Goal: Task Accomplishment & Management: Manage account settings

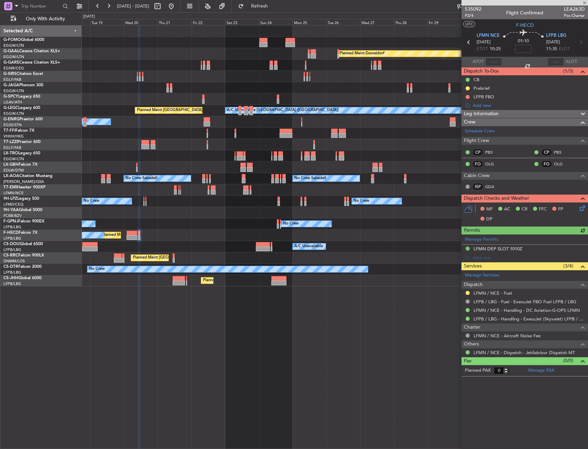
click at [290, 77] on div at bounding box center [335, 76] width 506 height 11
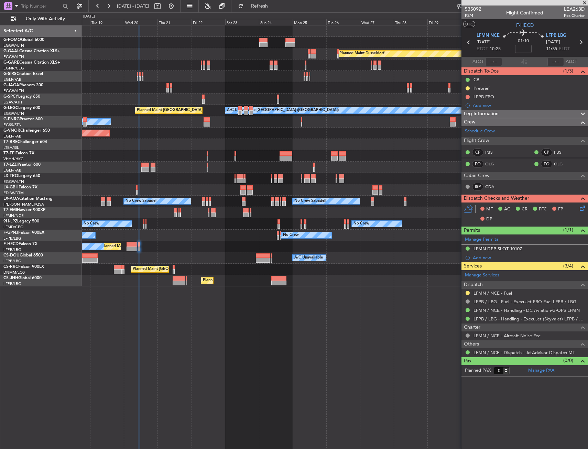
click at [307, 64] on div at bounding box center [335, 65] width 506 height 11
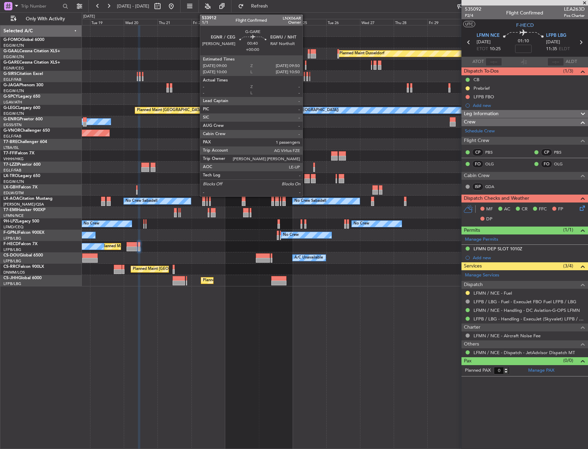
click at [305, 64] on div at bounding box center [305, 63] width 1 height 5
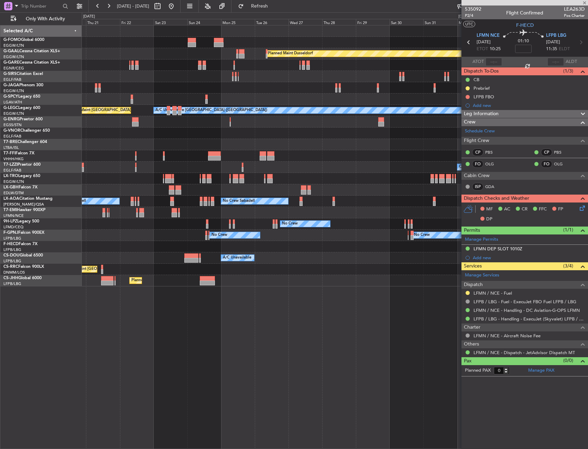
click at [282, 65] on div at bounding box center [335, 65] width 506 height 11
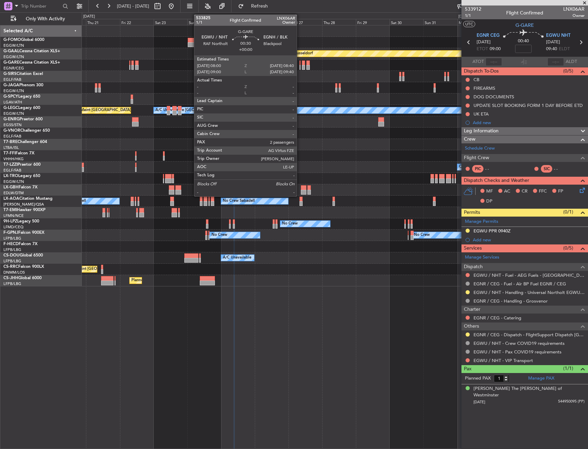
click at [300, 65] on div at bounding box center [300, 63] width 1 height 5
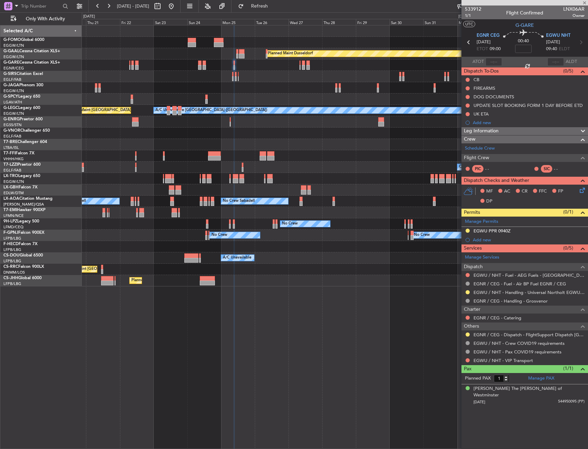
type input "2"
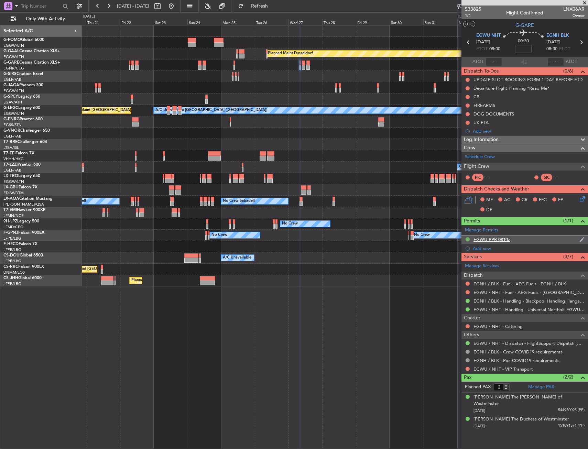
click at [469, 238] on button at bounding box center [468, 239] width 4 height 4
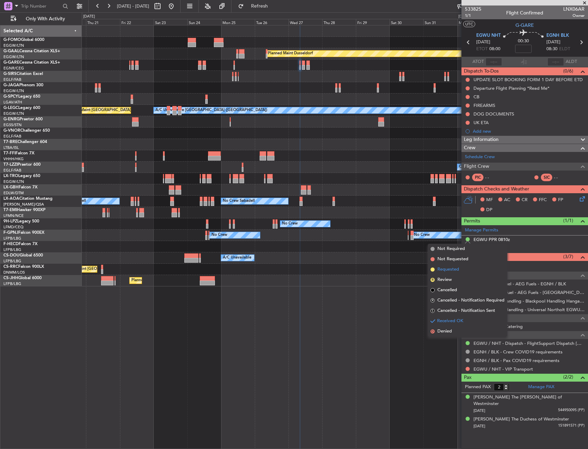
click at [460, 273] on li "Requested" at bounding box center [467, 270] width 79 height 10
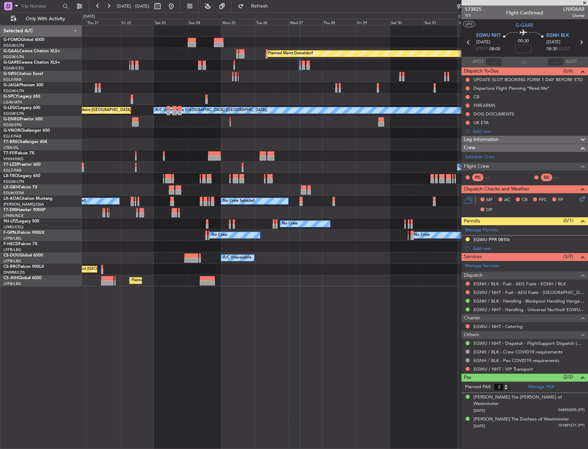
click at [512, 241] on div "EGWU PPR 0810z" at bounding box center [525, 240] width 127 height 9
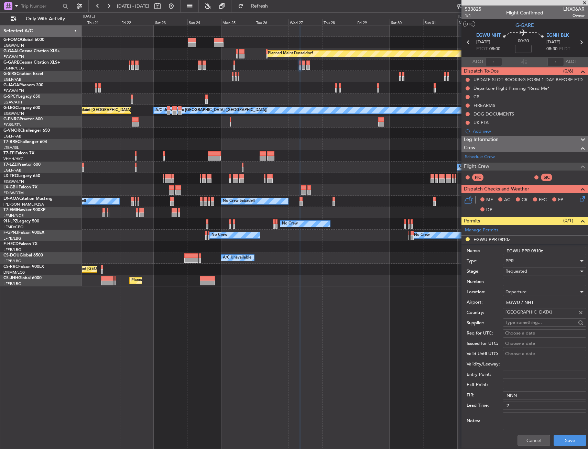
click at [539, 250] on input "EGWU PPR 0810z" at bounding box center [545, 251] width 84 height 8
type input "EGWU PPR 0800z"
click at [566, 440] on button "Save" at bounding box center [570, 440] width 33 height 11
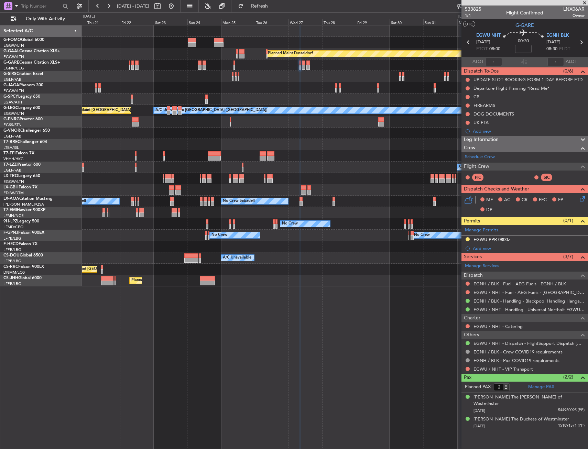
click at [470, 311] on div at bounding box center [468, 310] width 6 height 6
click at [468, 311] on button at bounding box center [468, 310] width 4 height 4
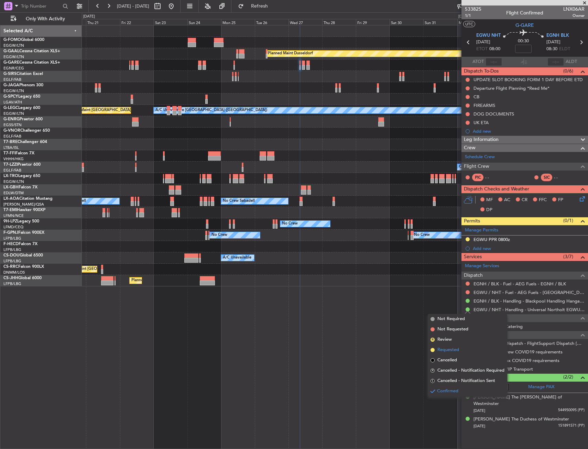
click at [446, 350] on span "Requested" at bounding box center [449, 350] width 22 height 7
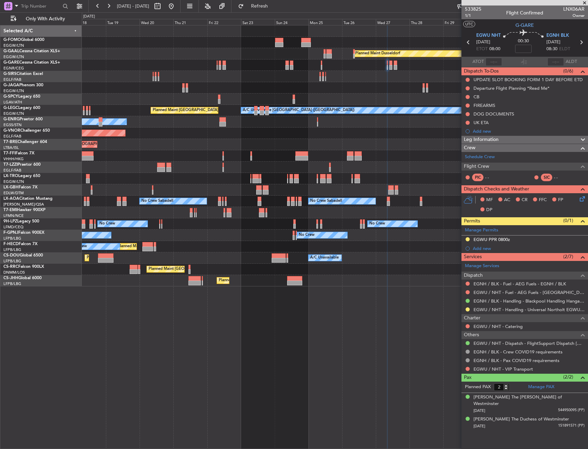
click at [324, 206] on div "Planned Maint Windsor Locks (Bradley Intl) Planned Maint Dusseldorf Planned Mai…" at bounding box center [335, 155] width 506 height 261
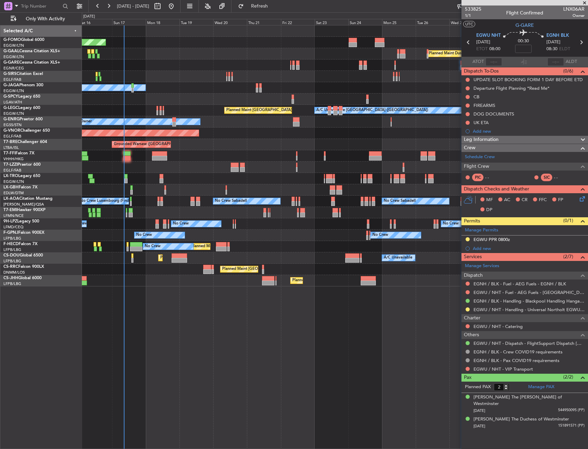
click at [352, 207] on div "Planned Maint Windsor Locks (Bradley Intl) Planned Maint Dusseldorf Planned Mai…" at bounding box center [335, 155] width 506 height 261
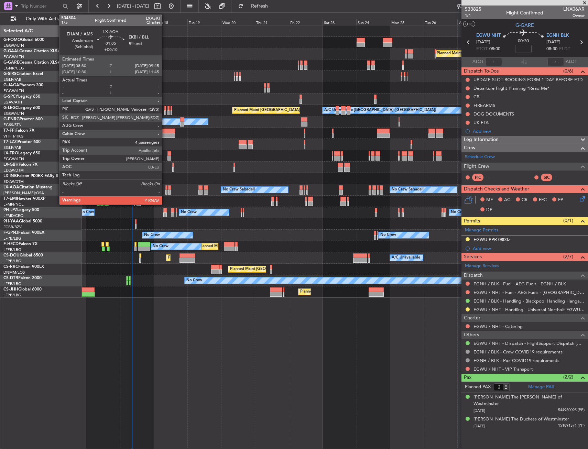
click at [165, 188] on div at bounding box center [166, 187] width 2 height 5
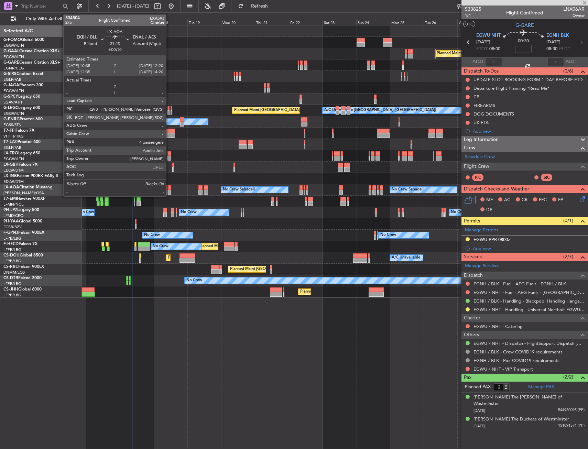
type input "+00:10"
type input "4"
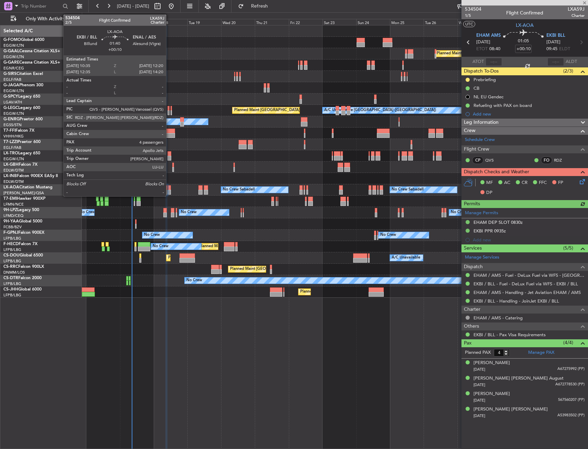
click at [169, 190] on div at bounding box center [169, 192] width 3 height 5
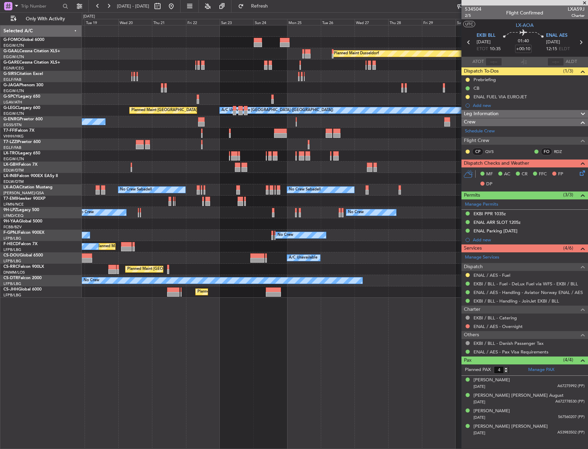
click at [163, 205] on div "Planned Maint [PERSON_NAME]" at bounding box center [335, 201] width 506 height 11
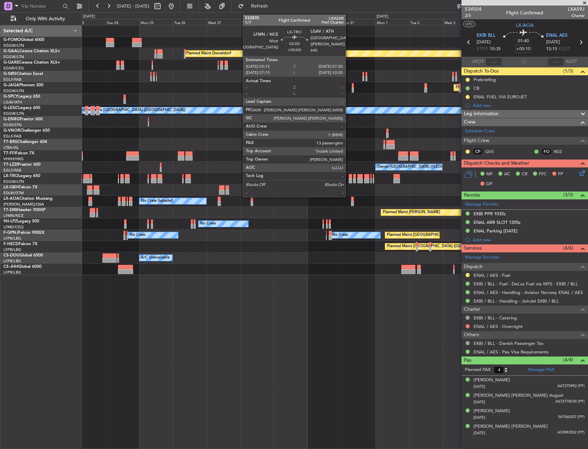
click at [349, 177] on div at bounding box center [350, 176] width 3 height 5
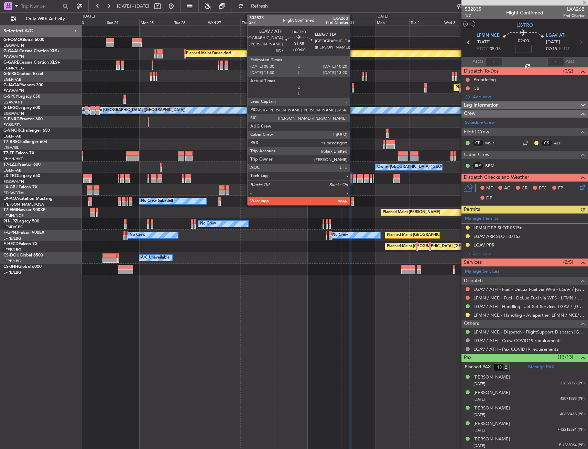
click at [353, 178] on div at bounding box center [354, 176] width 3 height 5
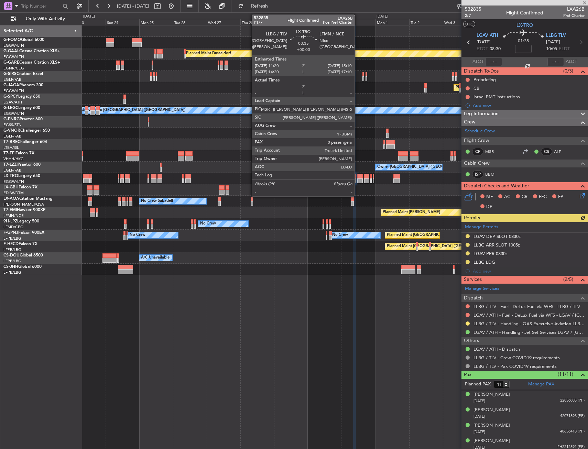
click at [358, 178] on div at bounding box center [360, 176] width 6 height 5
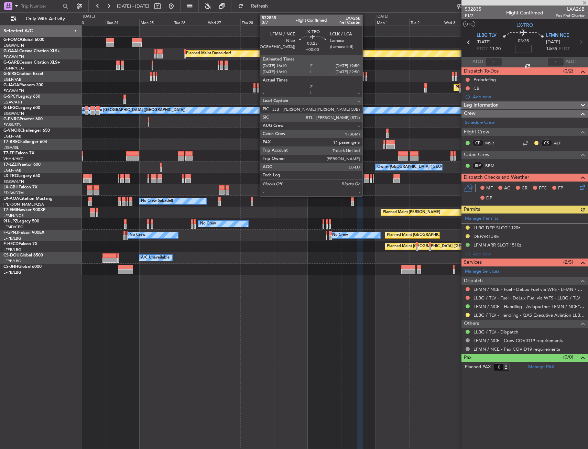
click at [366, 177] on div at bounding box center [366, 176] width 5 height 5
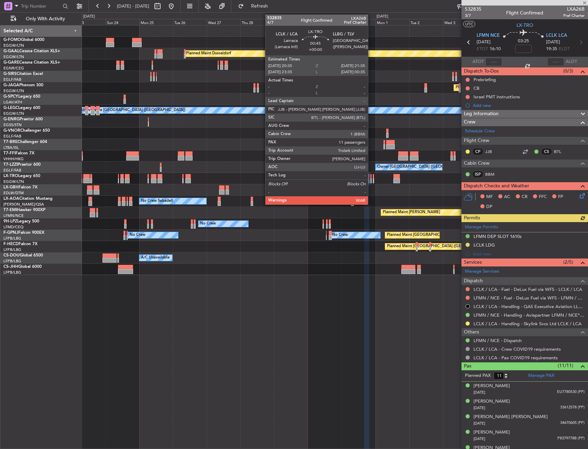
click at [371, 176] on div at bounding box center [371, 176] width 2 height 5
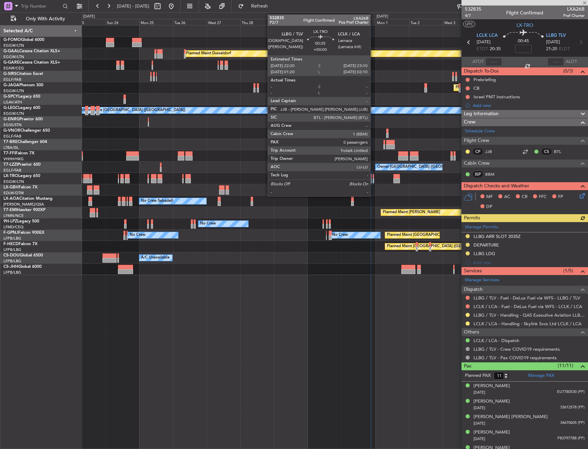
click at [374, 178] on div at bounding box center [373, 176] width 1 height 5
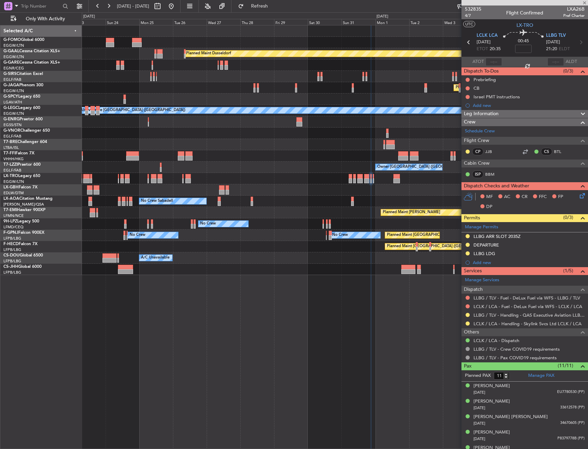
type input "0"
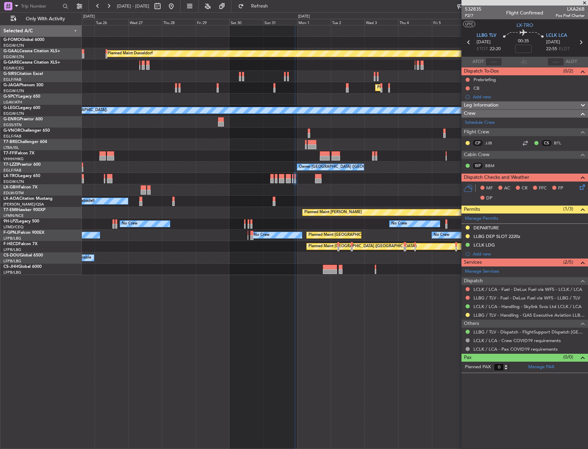
click at [286, 185] on div at bounding box center [335, 189] width 506 height 11
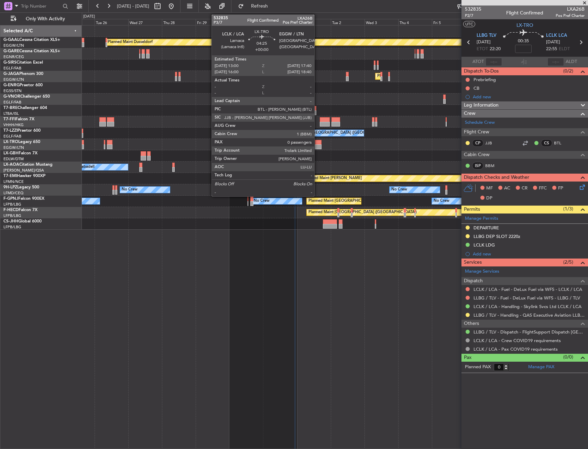
click at [318, 144] on div at bounding box center [318, 142] width 7 height 5
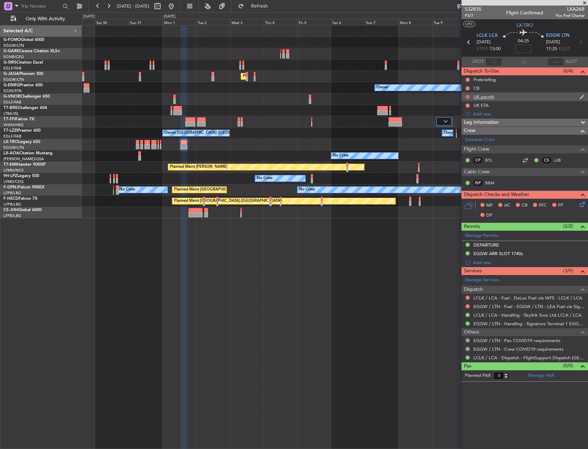
click at [467, 98] on button at bounding box center [468, 97] width 4 height 4
click at [471, 138] on span "Cancelled" at bounding box center [470, 137] width 20 height 7
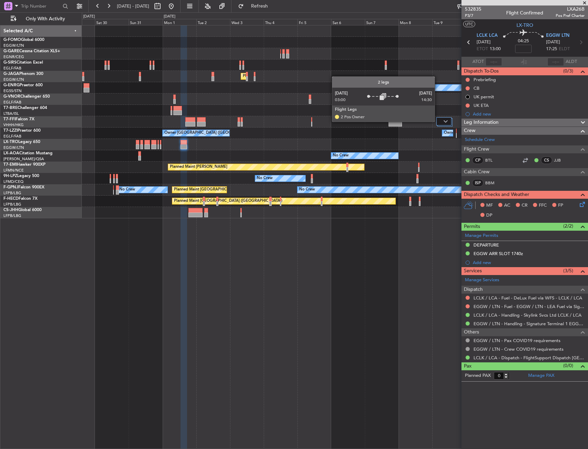
click at [438, 121] on div at bounding box center [444, 121] width 15 height 8
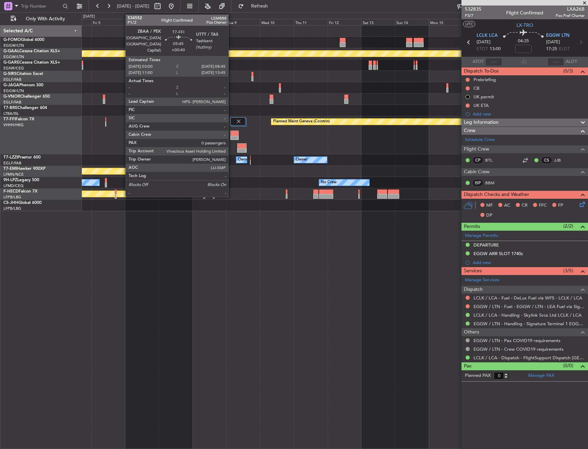
click at [232, 132] on div at bounding box center [235, 133] width 8 height 5
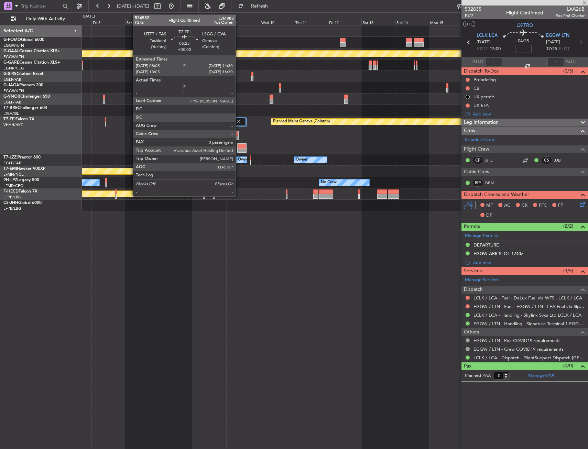
type input "+00:40"
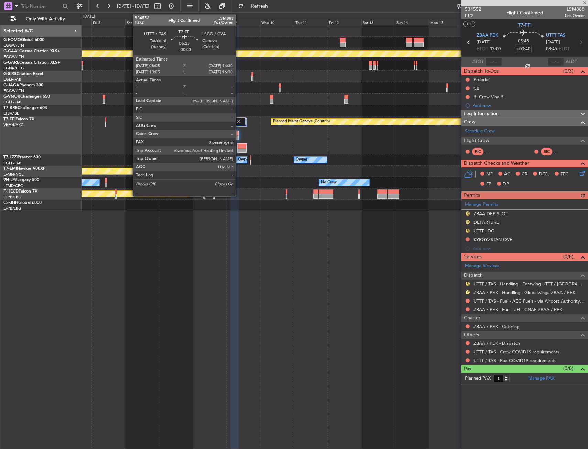
click at [239, 144] on div at bounding box center [242, 146] width 9 height 5
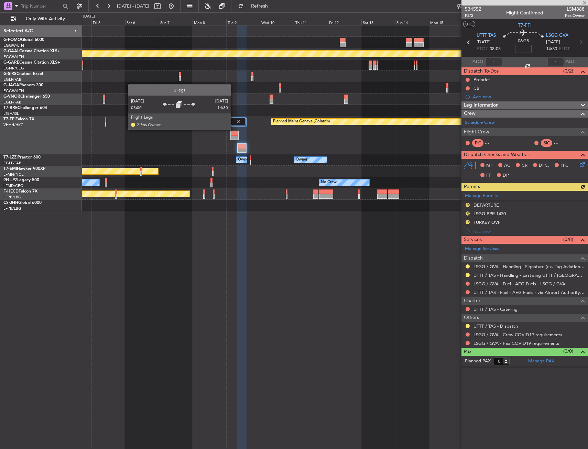
click at [234, 129] on div at bounding box center [238, 124] width 17 height 14
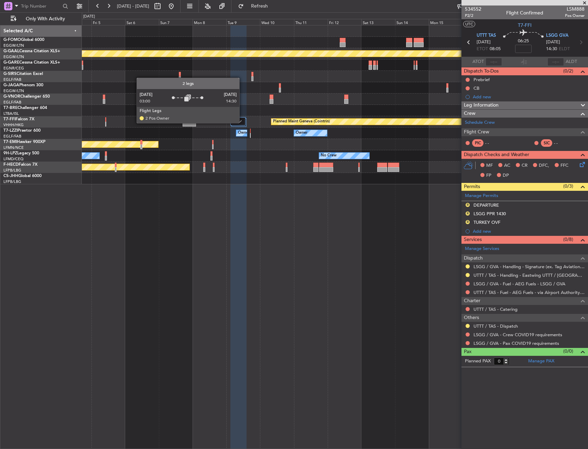
click at [243, 123] on div at bounding box center [237, 121] width 15 height 8
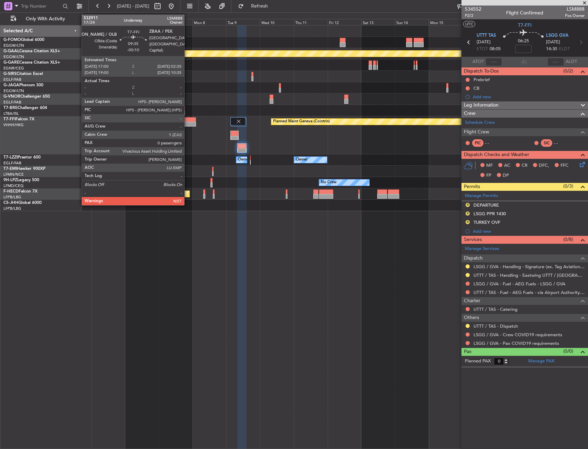
click at [187, 119] on div at bounding box center [190, 119] width 14 height 5
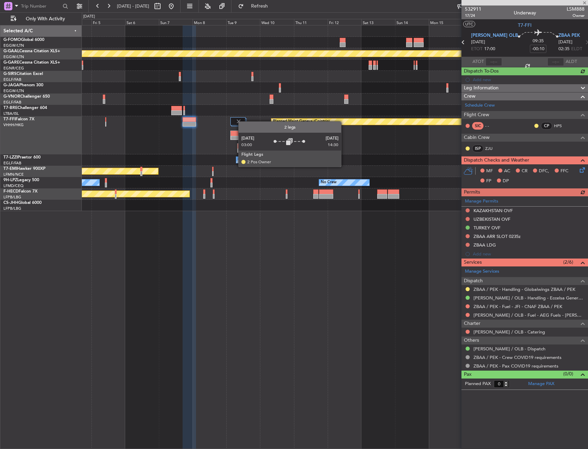
click at [242, 121] on img at bounding box center [239, 121] width 6 height 6
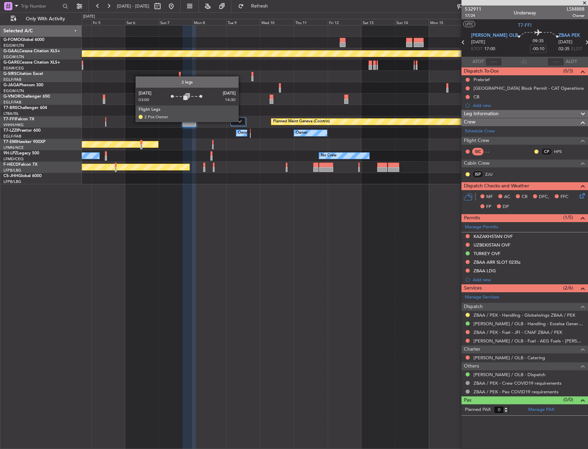
click at [241, 121] on img at bounding box center [240, 121] width 4 height 3
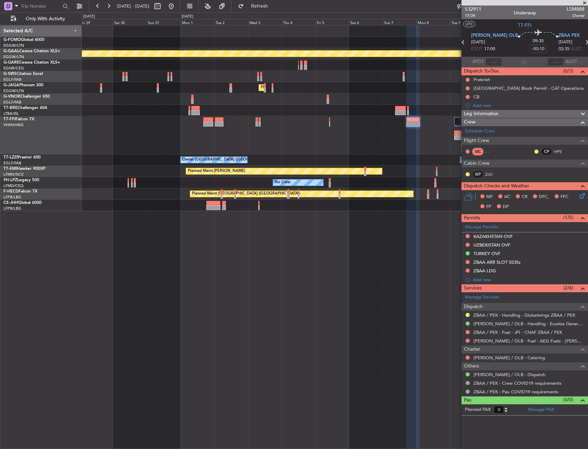
click at [434, 175] on div "Planned Maint [PERSON_NAME]" at bounding box center [335, 171] width 506 height 11
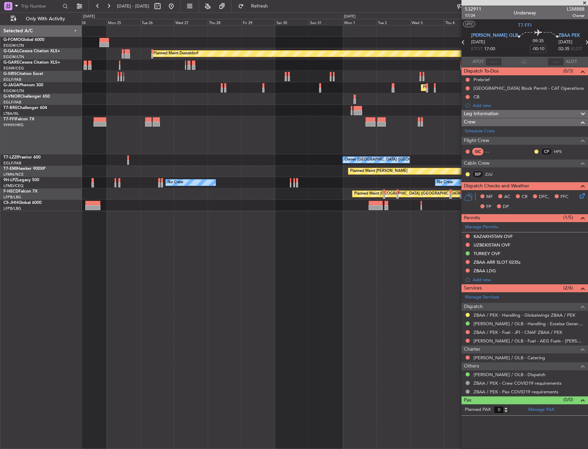
click at [358, 137] on div "Planned Maint Geneva (Cointrin)" at bounding box center [335, 135] width 506 height 38
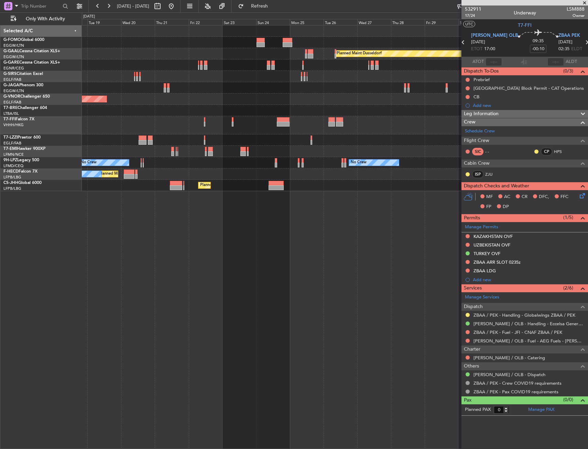
click at [444, 135] on div "Owner [GEOGRAPHIC_DATA] ([GEOGRAPHIC_DATA])" at bounding box center [335, 140] width 506 height 11
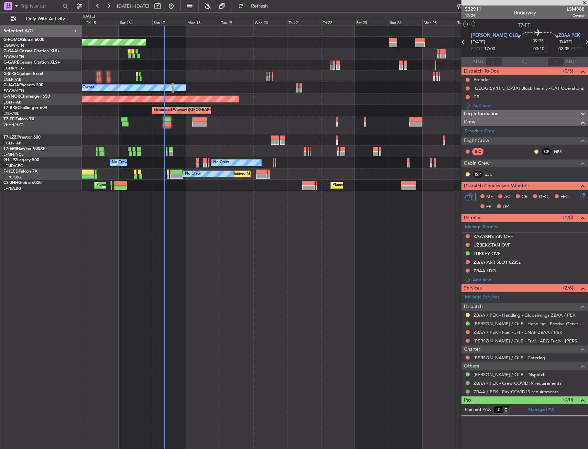
click at [273, 137] on div "Owner [GEOGRAPHIC_DATA] ([GEOGRAPHIC_DATA])" at bounding box center [335, 140] width 506 height 11
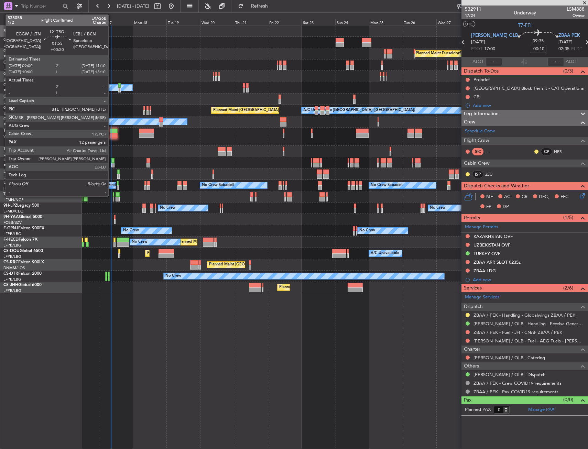
click at [111, 164] on div at bounding box center [112, 165] width 3 height 5
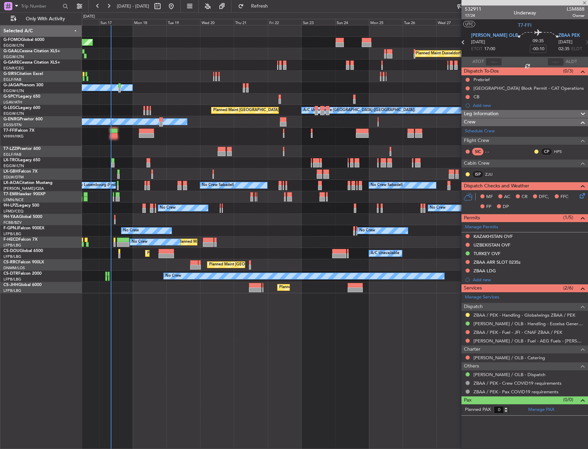
type input "+00:20"
type input "12"
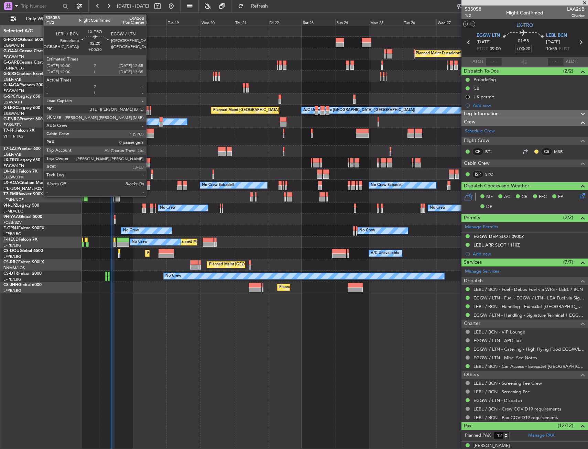
click at [149, 162] on div at bounding box center [149, 160] width 4 height 5
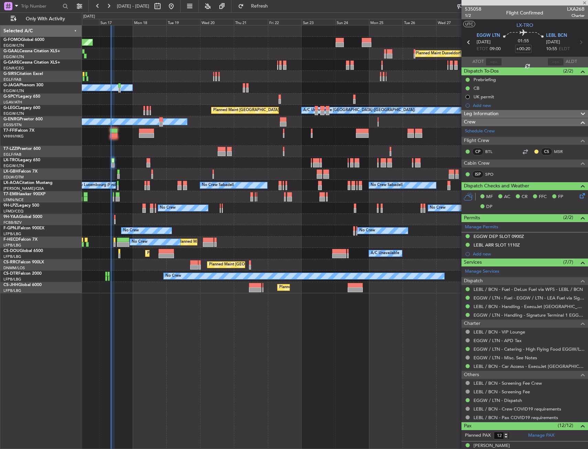
type input "+00:30"
type input "0"
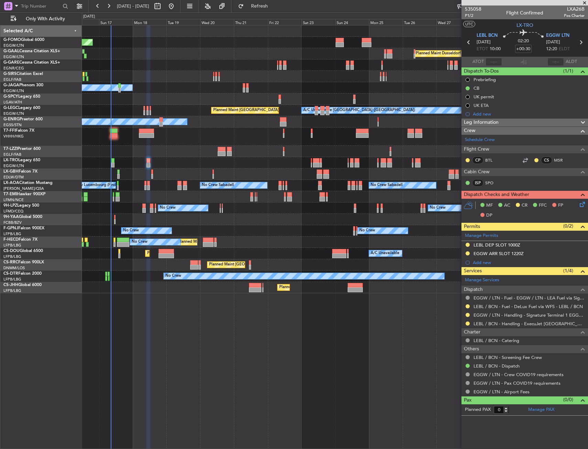
click at [523, 245] on div "LEBL DEP SLOT 1000Z" at bounding box center [525, 245] width 127 height 9
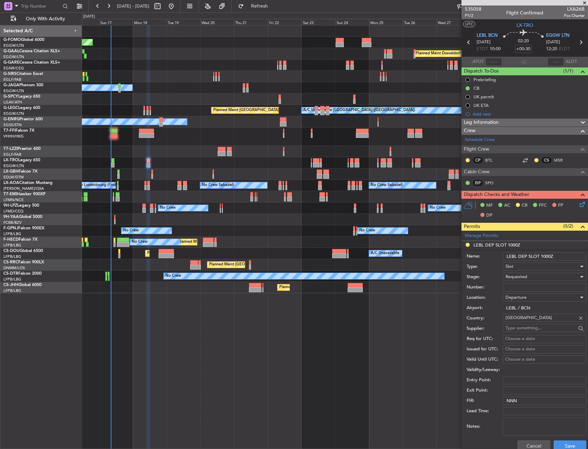
click at [547, 255] on input "LEBL DEP SLOT 1000Z" at bounding box center [545, 257] width 84 height 8
type input "LEBL DEP SLOT 0920z"
click at [521, 275] on span "Requested" at bounding box center [517, 277] width 22 height 6
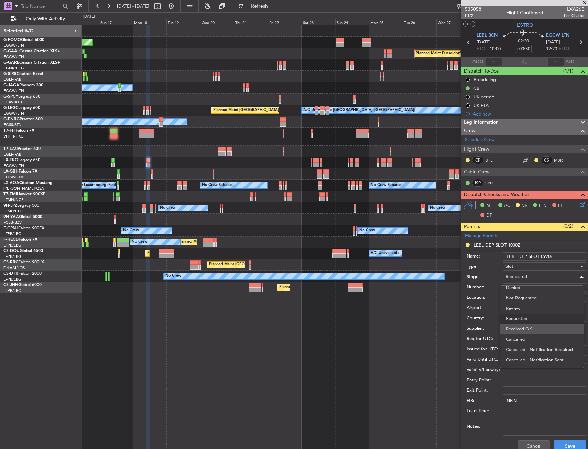
click at [534, 327] on span "Received OK" at bounding box center [542, 329] width 72 height 10
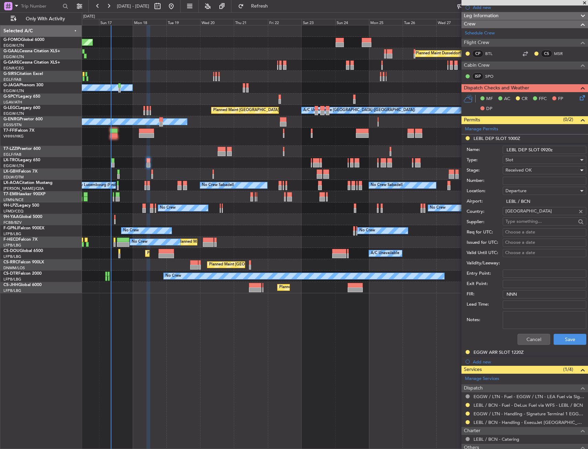
scroll to position [138, 0]
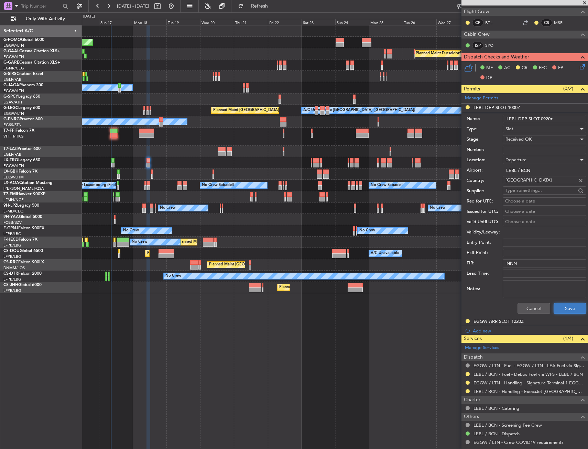
click at [572, 310] on button "Save" at bounding box center [570, 308] width 33 height 11
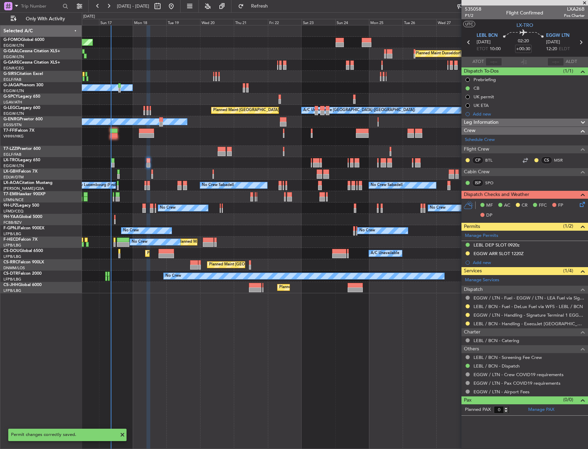
scroll to position [0, 0]
click at [468, 324] on button at bounding box center [468, 324] width 4 height 4
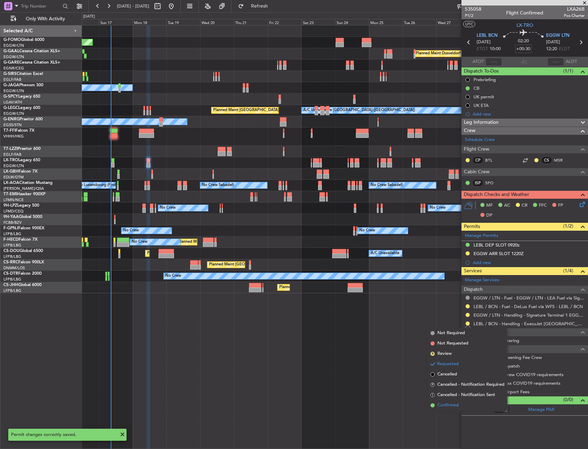
click at [462, 408] on li "Confirmed" at bounding box center [467, 405] width 79 height 10
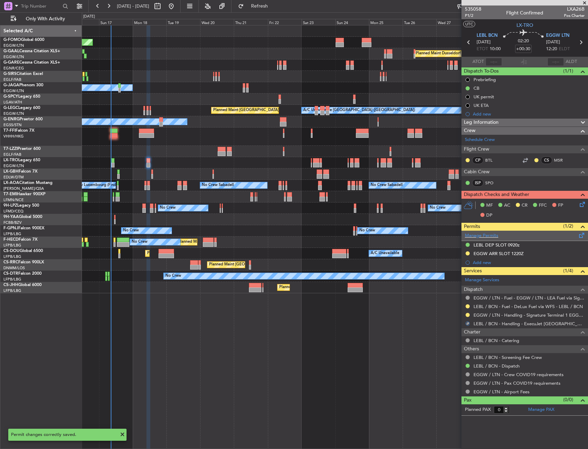
click at [584, 232] on span at bounding box center [582, 234] width 8 height 5
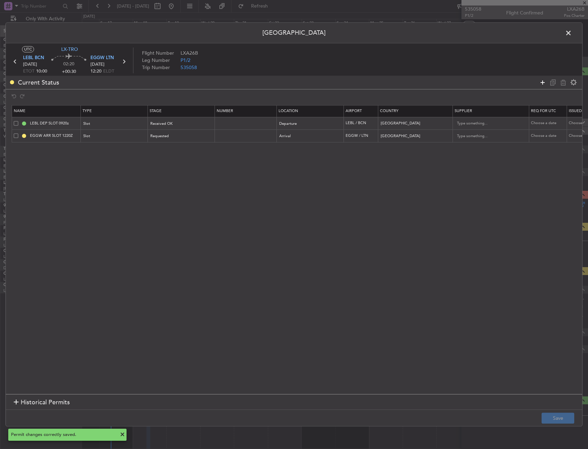
click at [539, 80] on icon at bounding box center [543, 82] width 8 height 8
click at [101, 151] on div "Type" at bounding box center [112, 149] width 57 height 10
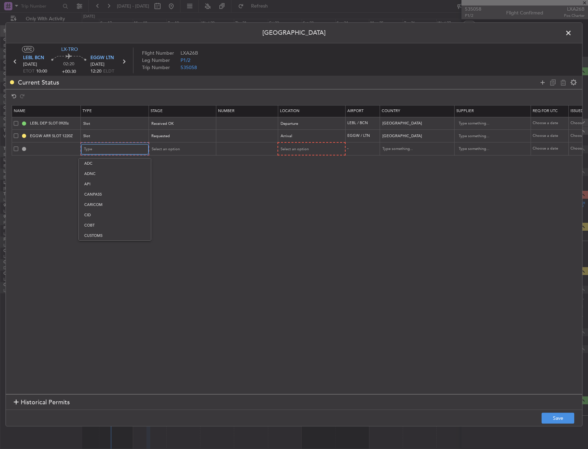
scroll to position [207, 0]
click at [109, 217] on span "Slot" at bounding box center [114, 215] width 61 height 10
click at [310, 153] on div "Select an option" at bounding box center [308, 149] width 57 height 10
click at [298, 163] on span "Departure" at bounding box center [310, 164] width 61 height 10
click at [173, 148] on span "Select an option" at bounding box center [165, 148] width 28 height 5
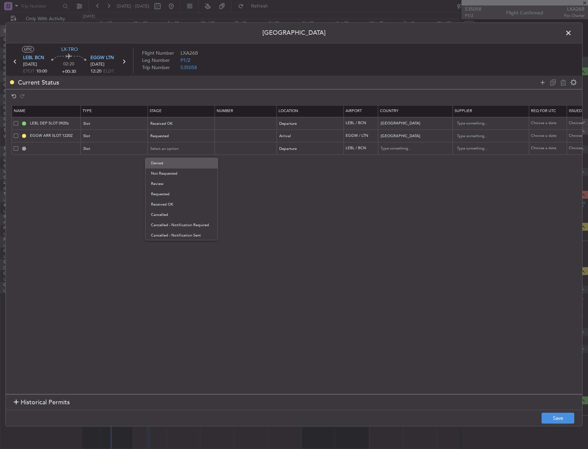
click at [174, 165] on span "Denied" at bounding box center [181, 163] width 61 height 10
click at [564, 419] on button "Save" at bounding box center [558, 418] width 33 height 11
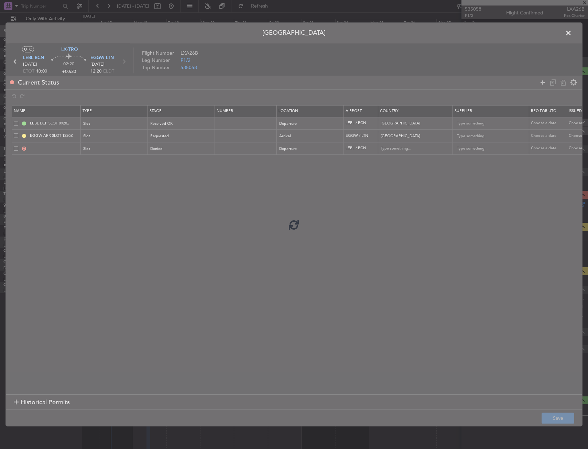
type input "LEBL DEP SLOT"
type input "Spain"
type input "NNN"
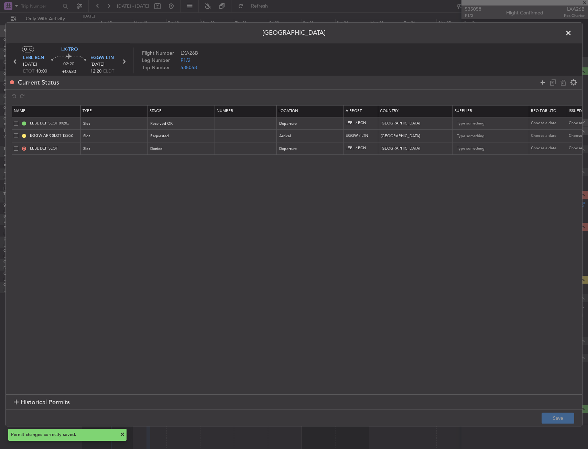
click at [55, 144] on div "EGGW ARR SLOT 1220Z" at bounding box center [55, 144] width 0 height 0
click at [70, 150] on input "LEBL DEP SLOT" at bounding box center [55, 149] width 52 height 6
type input "LEBL DEP SLOT 1000z"
click at [557, 423] on button "Save" at bounding box center [558, 418] width 33 height 11
click at [572, 33] on span at bounding box center [572, 35] width 0 height 14
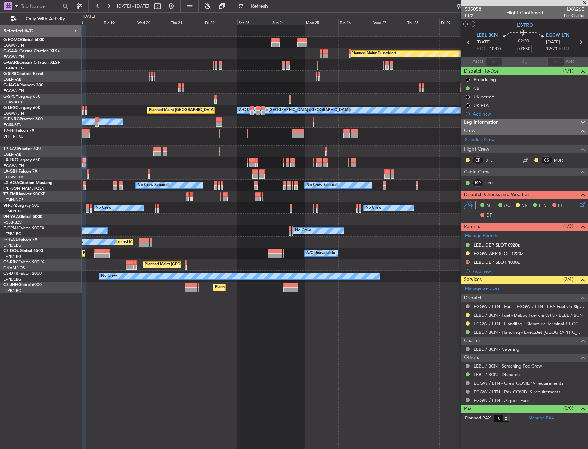
click at [215, 355] on div "Planned Maint Windsor Locks (Bradley Intl) Planned Maint Dusseldorf Owner Plann…" at bounding box center [335, 237] width 506 height 424
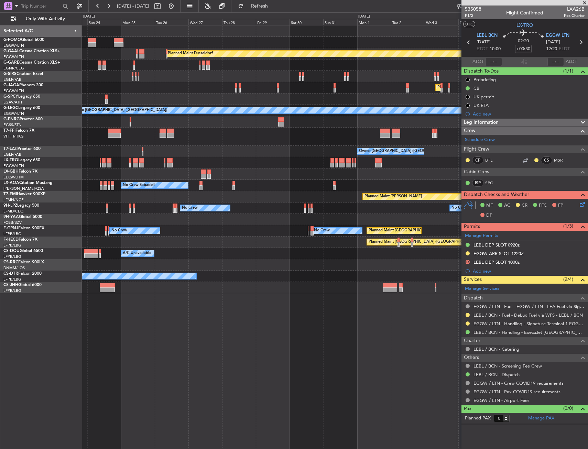
click at [216, 323] on div "Planned Maint Dusseldorf Planned Maint London (Luton) A/C Unavailable London (L…" at bounding box center [335, 237] width 506 height 424
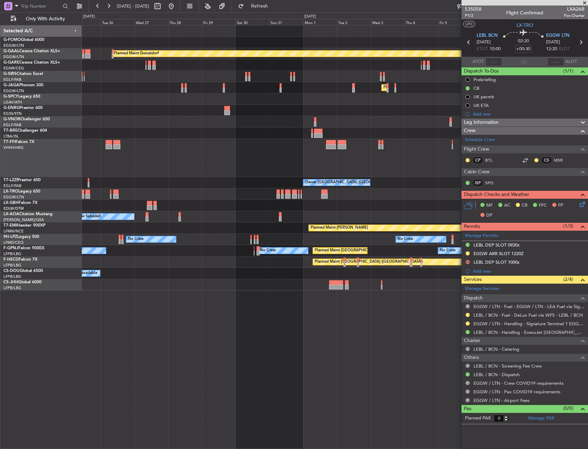
click at [212, 317] on div "Planned Maint Dusseldorf Planned Maint London (Luton) Owner Planned Maint Genev…" at bounding box center [335, 237] width 506 height 424
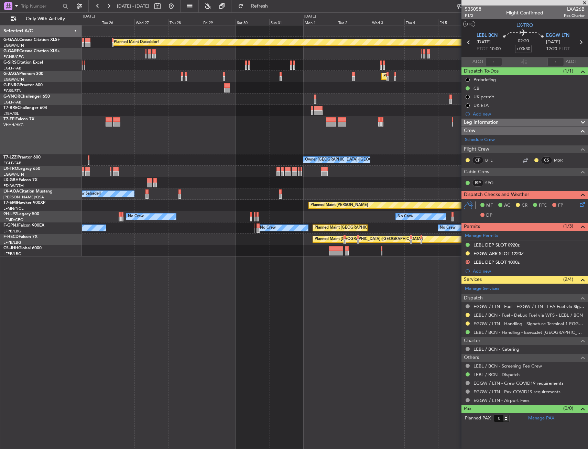
click at [117, 216] on div "No Crew No Crew No Crew" at bounding box center [335, 216] width 506 height 11
click at [118, 216] on div "No Crew No Crew No Crew" at bounding box center [335, 216] width 506 height 11
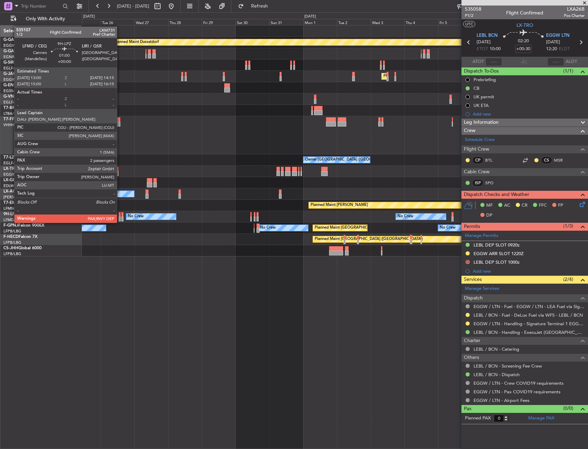
click at [120, 216] on div at bounding box center [120, 214] width 2 height 5
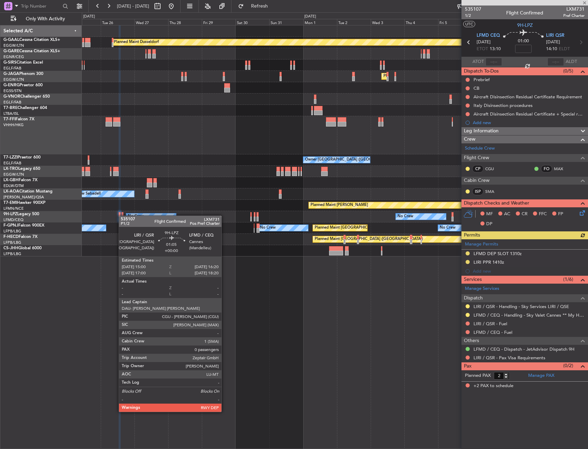
click at [122, 216] on div at bounding box center [122, 214] width 2 height 5
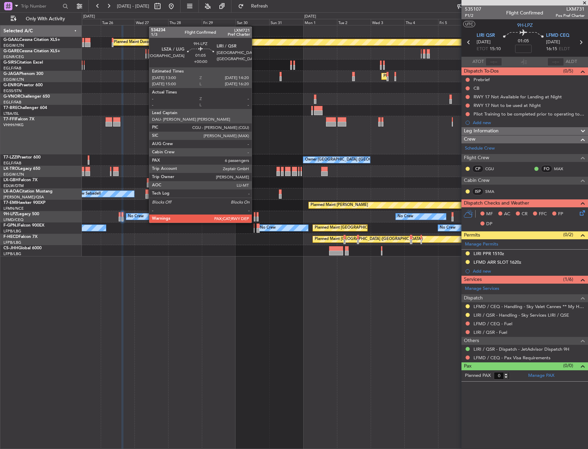
click at [255, 216] on div at bounding box center [255, 214] width 2 height 5
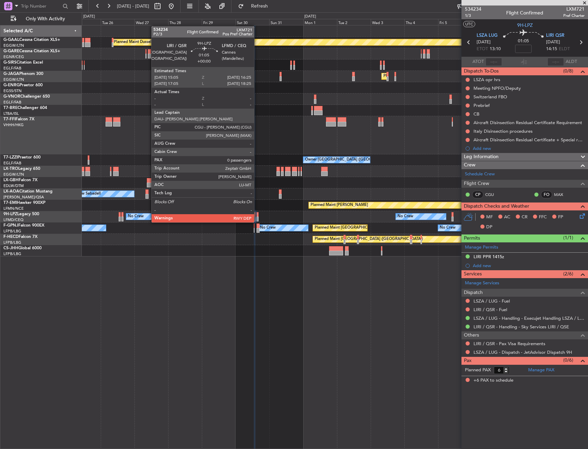
click at [257, 216] on div at bounding box center [258, 214] width 2 height 5
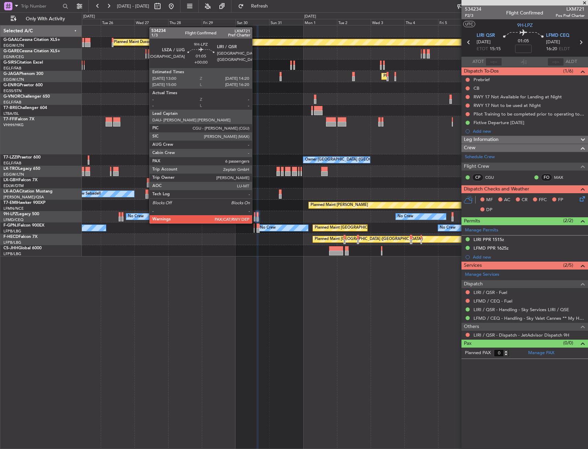
click at [255, 217] on div at bounding box center [255, 219] width 2 height 5
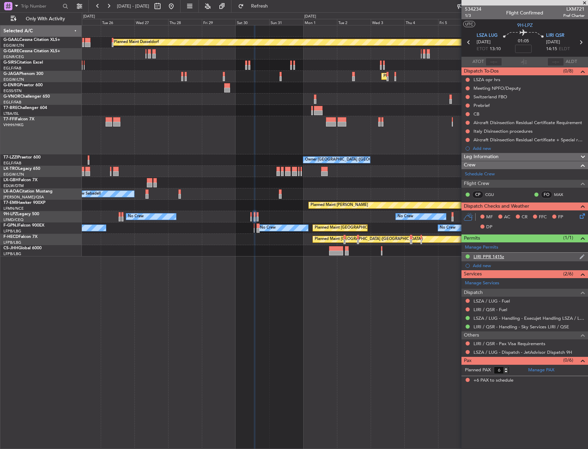
click at [502, 259] on div "LIRI PPR 1415z" at bounding box center [489, 257] width 31 height 6
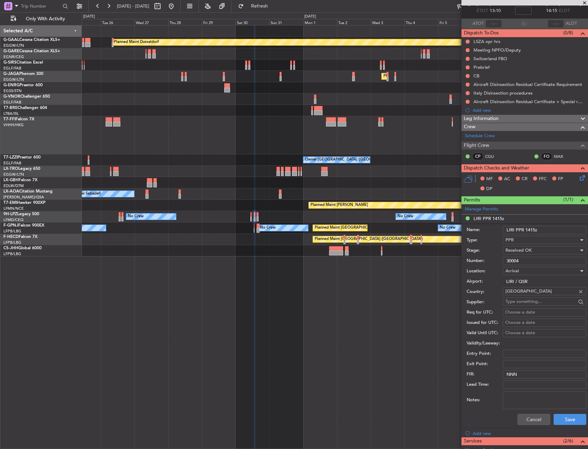
scroll to position [69, 0]
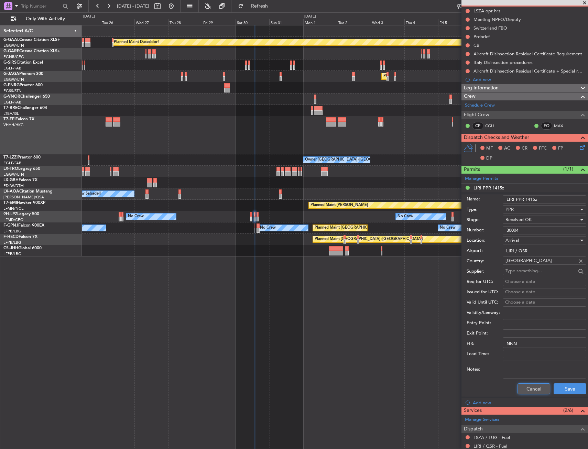
drag, startPoint x: 518, startPoint y: 392, endPoint x: 468, endPoint y: 438, distance: 67.9
click at [519, 392] on button "Cancel" at bounding box center [534, 389] width 33 height 11
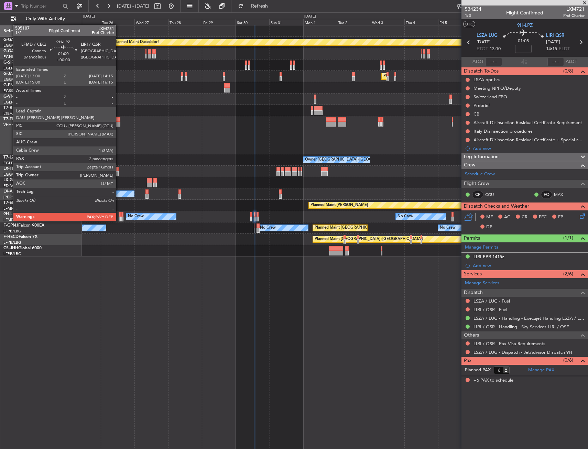
click at [119, 214] on div at bounding box center [120, 214] width 2 height 5
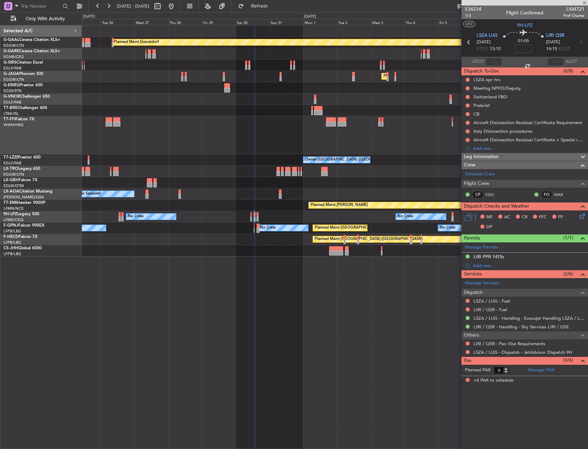
type input "2"
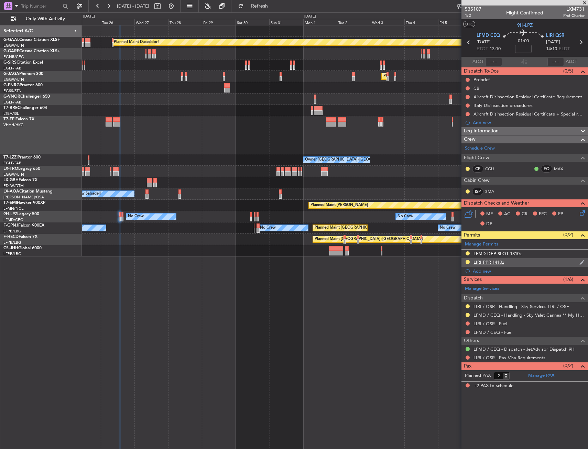
click at [519, 263] on div "LIRI PPR 1410z" at bounding box center [525, 262] width 127 height 9
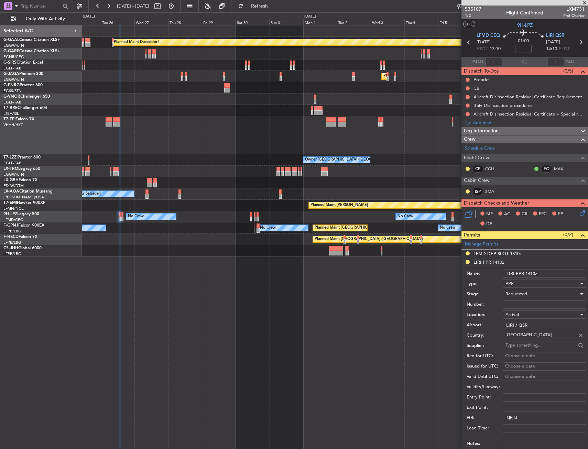
click at [533, 274] on input "LIRI PPR 1410z" at bounding box center [545, 274] width 84 height 8
type input "LIRI PPR 1430z"
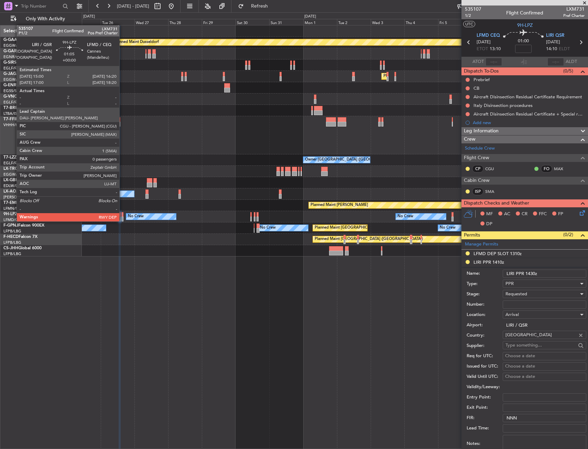
click at [122, 215] on div at bounding box center [122, 214] width 2 height 5
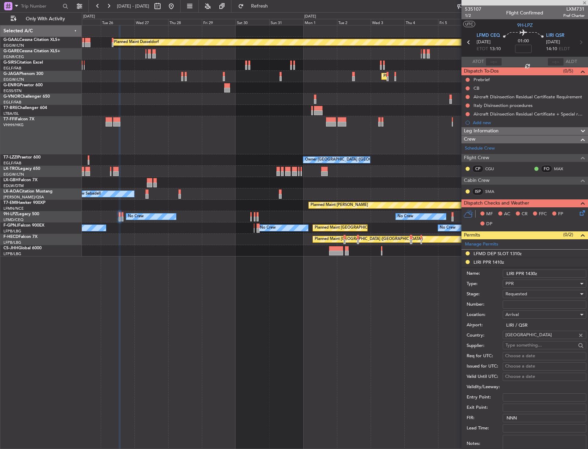
type input "0"
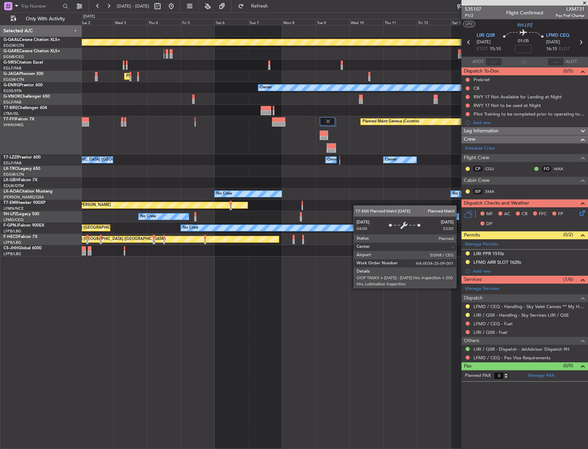
click at [160, 205] on div "Planned Maint Dusseldorf Planned Maint London (Luton) Owner Planned Maint Genev…" at bounding box center [335, 140] width 506 height 231
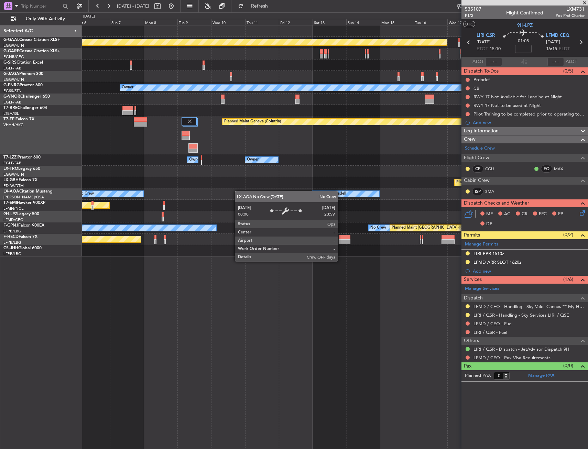
click at [143, 195] on div "Planned Maint Dusseldorf Planned Maint London (Luton) Owner Planned Maint Genev…" at bounding box center [335, 140] width 506 height 231
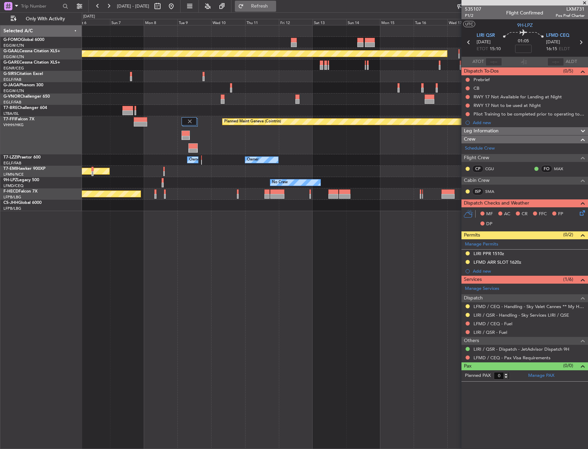
click at [274, 6] on span "Refresh" at bounding box center [259, 6] width 29 height 5
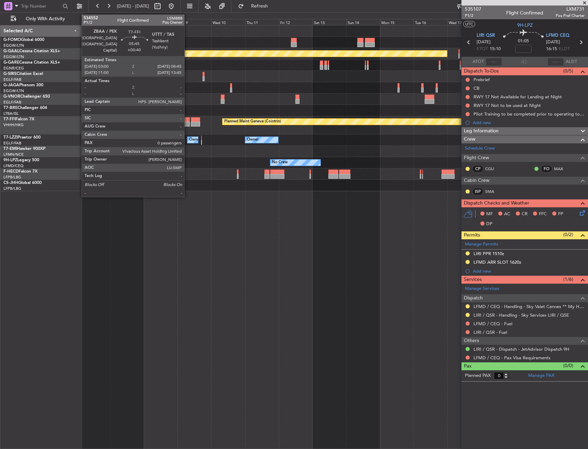
click at [187, 125] on div at bounding box center [186, 124] width 8 height 5
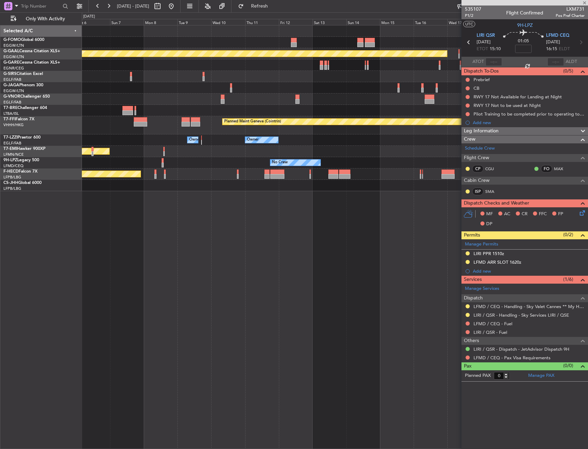
type input "+00:40"
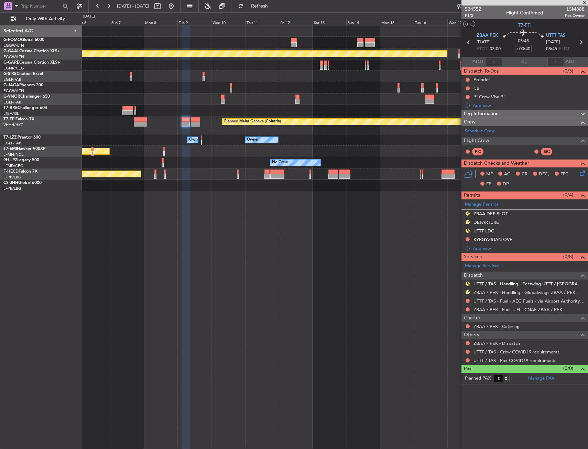
click at [509, 284] on link "UTTT / TAS - Handling - Eastwing UTTT / TAS" at bounding box center [529, 284] width 111 height 6
click at [467, 343] on button at bounding box center [468, 343] width 4 height 4
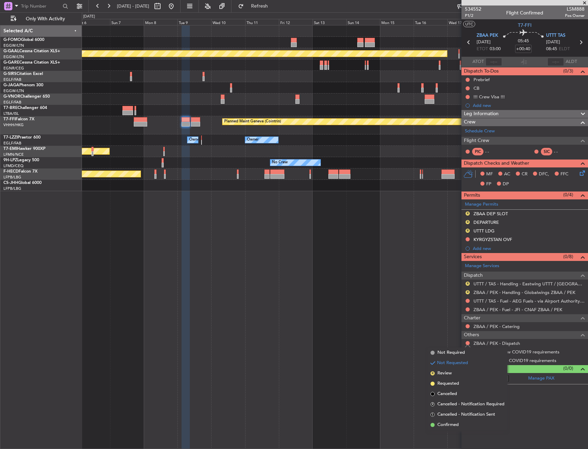
click at [442, 426] on span "Confirmed" at bounding box center [448, 425] width 21 height 7
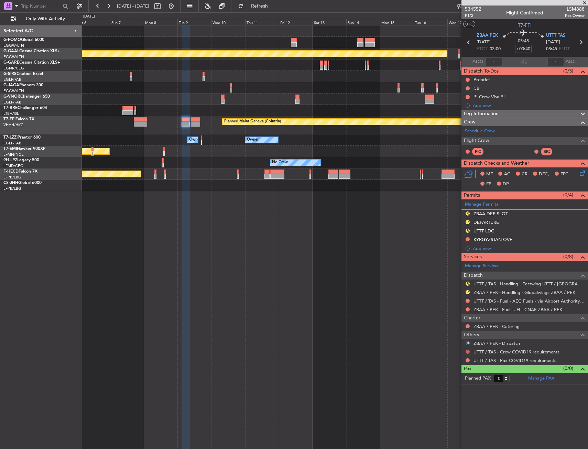
click at [470, 352] on button at bounding box center [468, 352] width 4 height 4
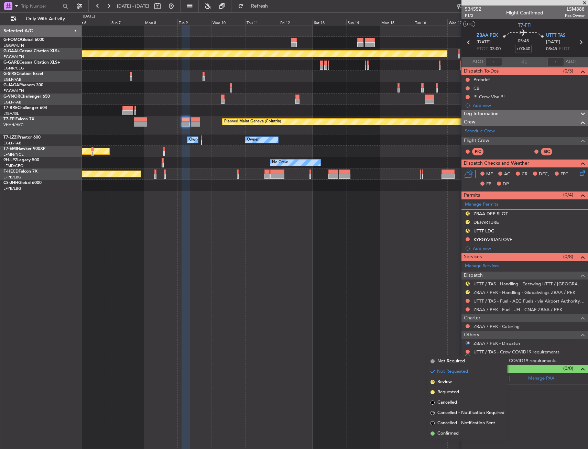
click at [442, 364] on span "Not Required" at bounding box center [452, 361] width 28 height 7
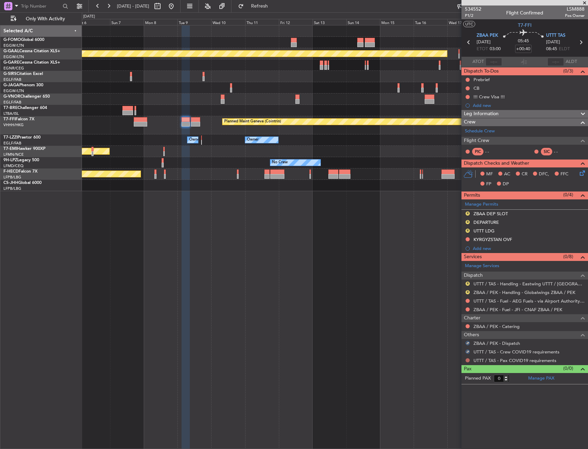
click at [466, 360] on button at bounding box center [468, 360] width 4 height 4
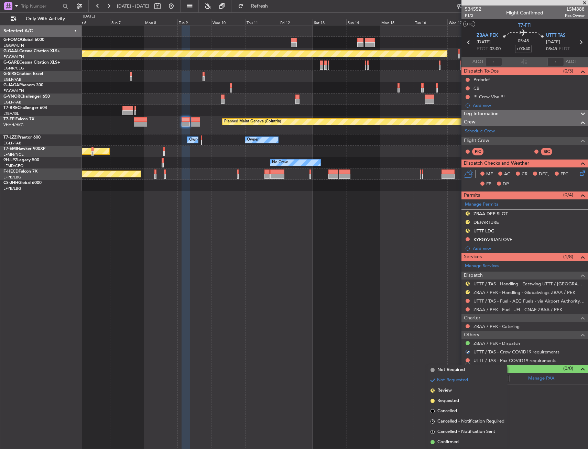
click at [445, 371] on span "Not Required" at bounding box center [452, 370] width 28 height 7
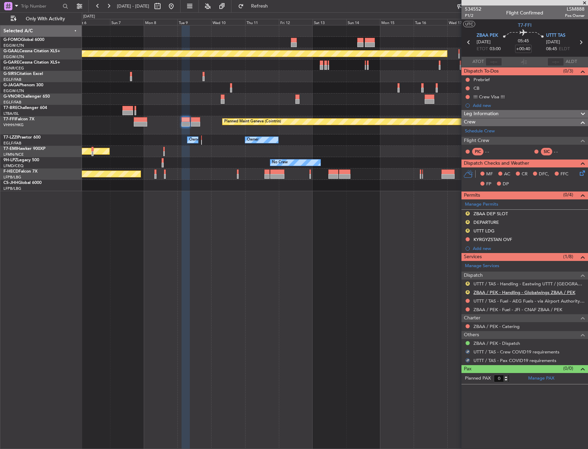
click at [483, 292] on link "ZBAA / PEK - Handling - Globalwings ZBAA / PEK" at bounding box center [525, 293] width 102 height 6
drag, startPoint x: 466, startPoint y: 214, endPoint x: 467, endPoint y: 227, distance: 12.4
click at [466, 214] on button "R" at bounding box center [468, 214] width 4 height 4
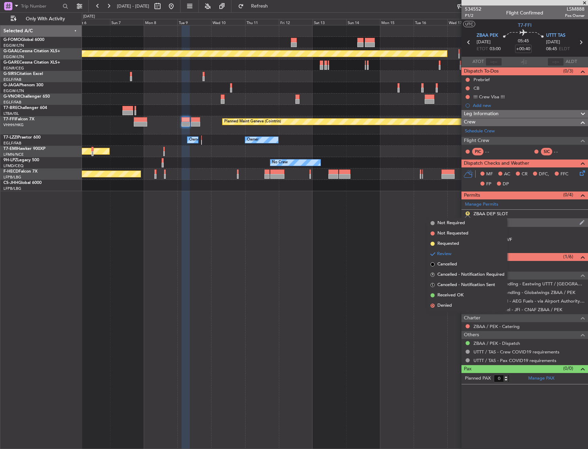
drag, startPoint x: 461, startPoint y: 242, endPoint x: 469, endPoint y: 223, distance: 21.0
click at [461, 242] on li "Requested" at bounding box center [467, 244] width 79 height 10
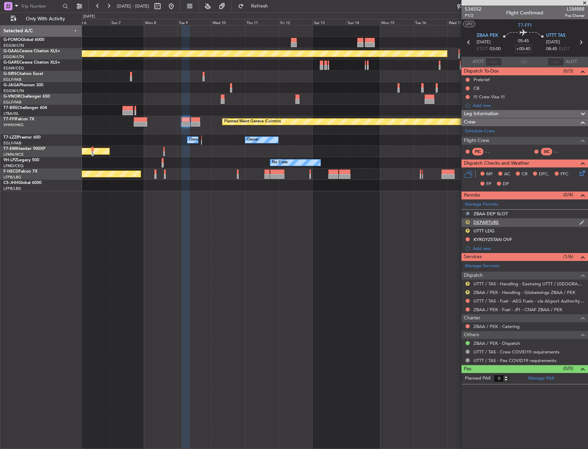
click at [468, 222] on button "R" at bounding box center [468, 222] width 4 height 4
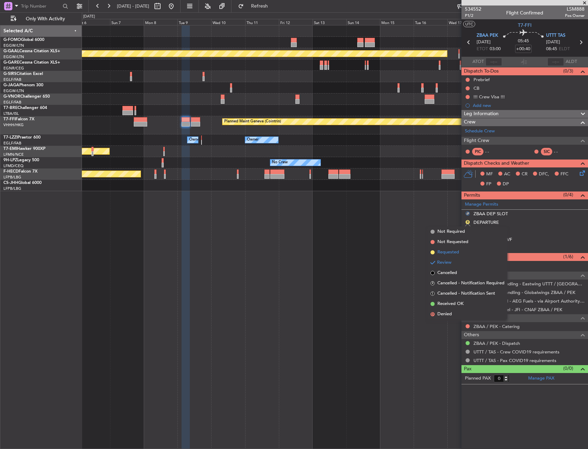
click at [460, 251] on li "Requested" at bounding box center [467, 252] width 79 height 10
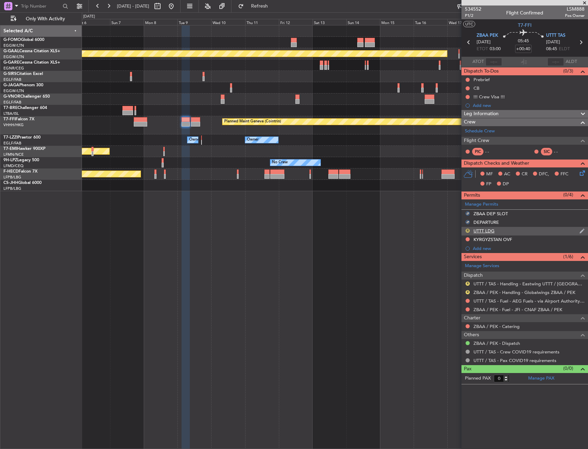
click at [468, 228] on div "R" at bounding box center [468, 231] width 6 height 6
click at [470, 230] on button "R" at bounding box center [468, 231] width 4 height 4
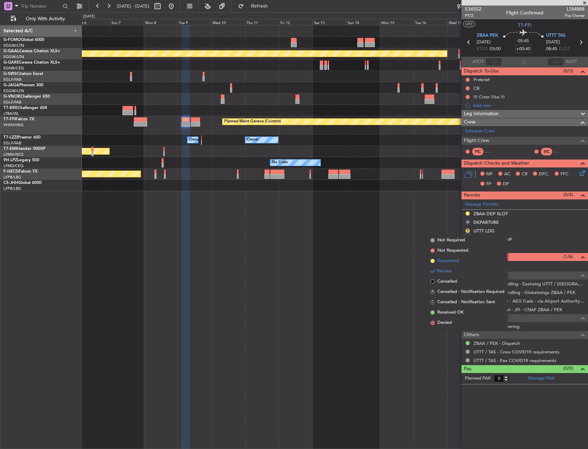
click at [460, 262] on li "Requested" at bounding box center [467, 261] width 79 height 10
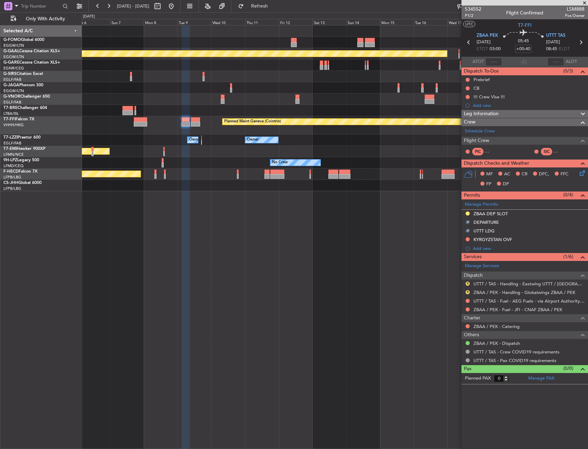
click at [480, 287] on mat-tooltip-component "UTTT / TAS - Handling - Eastwing UTTT / [GEOGRAPHIC_DATA]" at bounding box center [531, 299] width 114 height 24
click at [482, 284] on link "UTTT / TAS - Handling - Eastwing UTTT / [GEOGRAPHIC_DATA]" at bounding box center [529, 284] width 111 height 6
click at [521, 214] on div "ZBAA DEP SLOT" at bounding box center [525, 214] width 127 height 9
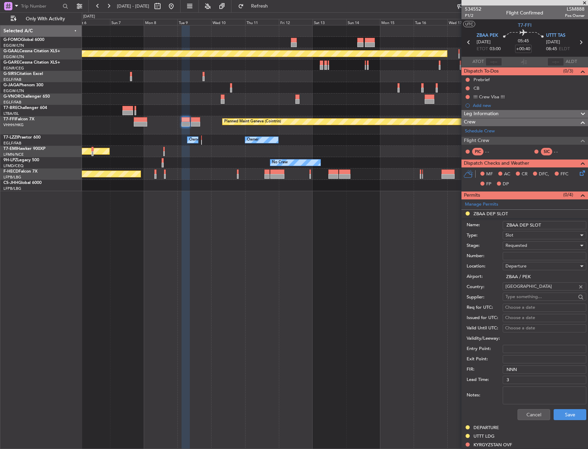
click at [548, 225] on input "ZBAA DEP SLOT" at bounding box center [545, 225] width 84 height 8
type input "ZBAA DEP SLOT 0300z"
click at [565, 413] on button "Save" at bounding box center [570, 414] width 33 height 11
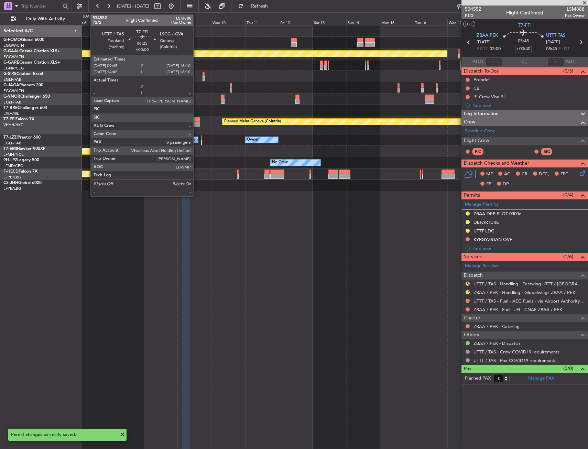
click at [196, 121] on div at bounding box center [195, 119] width 9 height 5
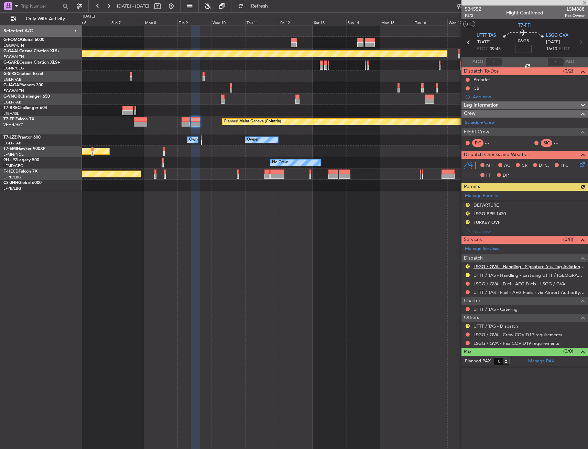
click at [492, 268] on link "LSGG / GVA - Handling - Signature (ex. Tag Aviation) LSGG / GVA" at bounding box center [529, 267] width 111 height 6
click at [468, 223] on button "R" at bounding box center [468, 222] width 4 height 4
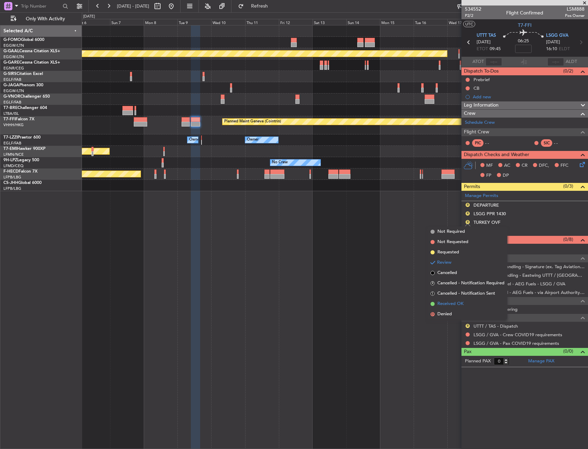
click at [453, 307] on span "Received OK" at bounding box center [451, 304] width 26 height 7
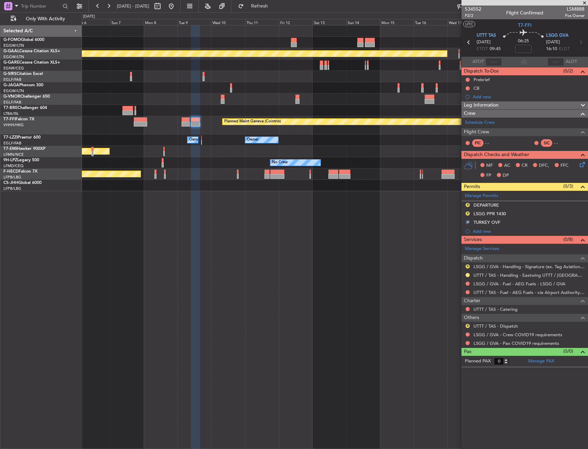
drag, startPoint x: 468, startPoint y: 212, endPoint x: 468, endPoint y: 223, distance: 11.0
click at [468, 213] on button "R" at bounding box center [468, 214] width 4 height 4
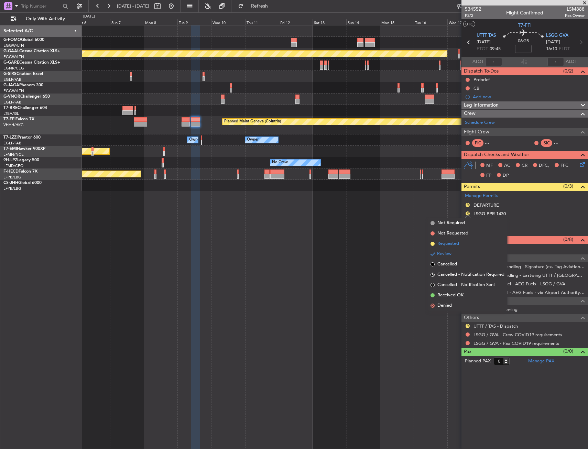
click at [454, 245] on span "Requested" at bounding box center [449, 243] width 22 height 7
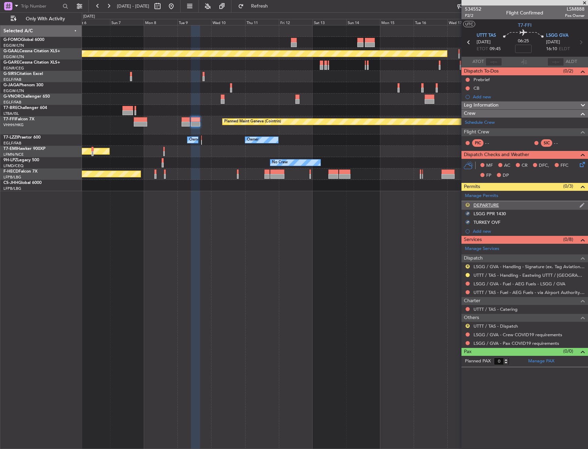
click at [467, 205] on button "R" at bounding box center [468, 205] width 4 height 4
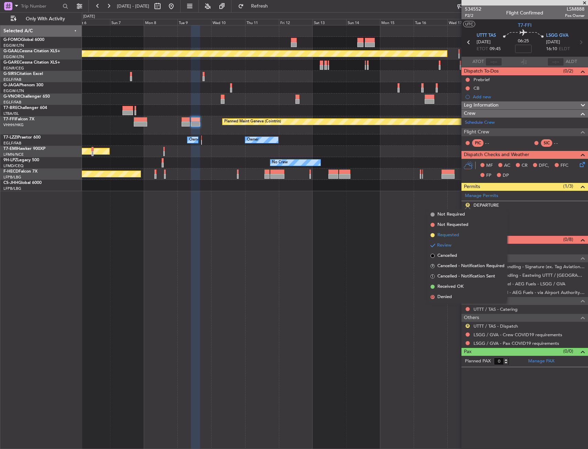
click at [462, 236] on li "Requested" at bounding box center [467, 235] width 79 height 10
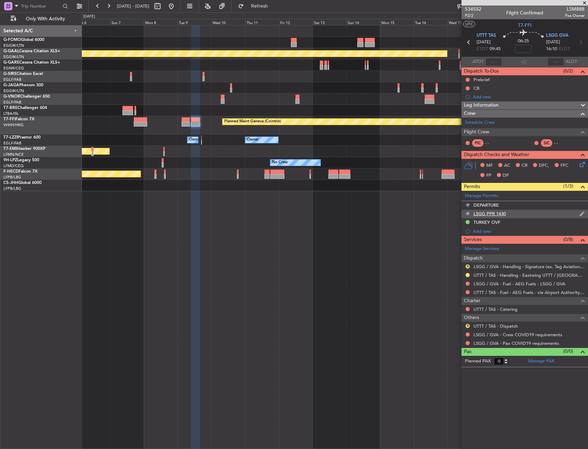
click at [512, 213] on div "LSGG PPR 1430" at bounding box center [525, 214] width 127 height 9
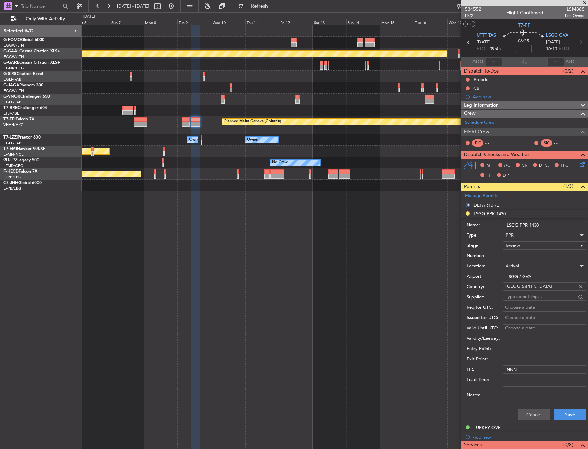
click at [535, 227] on input "LSGG PPR 1430" at bounding box center [545, 225] width 84 height 8
click at [535, 224] on input "LSGG PPR 1430" at bounding box center [545, 225] width 84 height 8
type input "LSGG PPR 1610z"
click at [579, 417] on button "Save" at bounding box center [570, 414] width 33 height 11
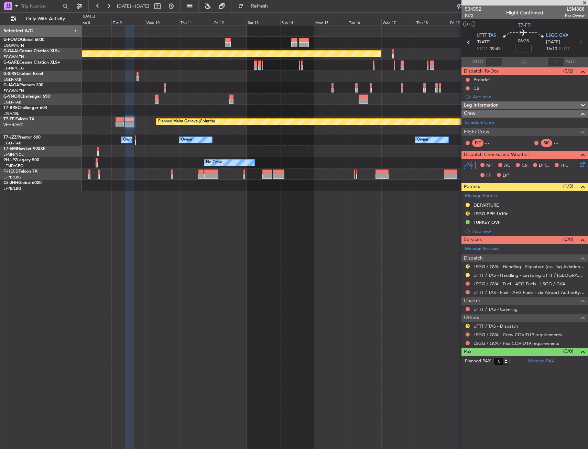
click at [367, 140] on div "Planned Maint Dusseldorf Planned Maint Geneva (Cointrin) Owner Owner Owner Plan…" at bounding box center [335, 108] width 506 height 166
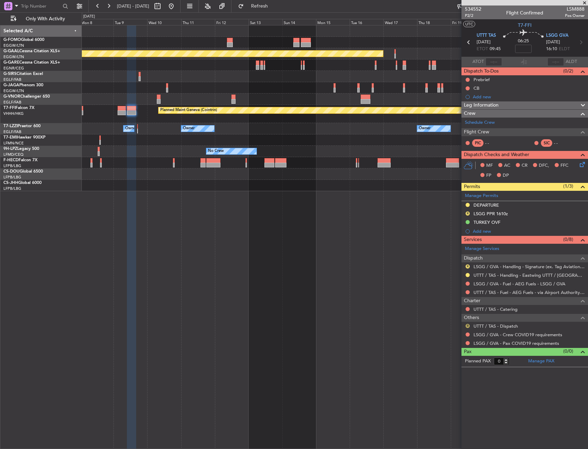
click at [469, 326] on button "R" at bounding box center [468, 326] width 4 height 4
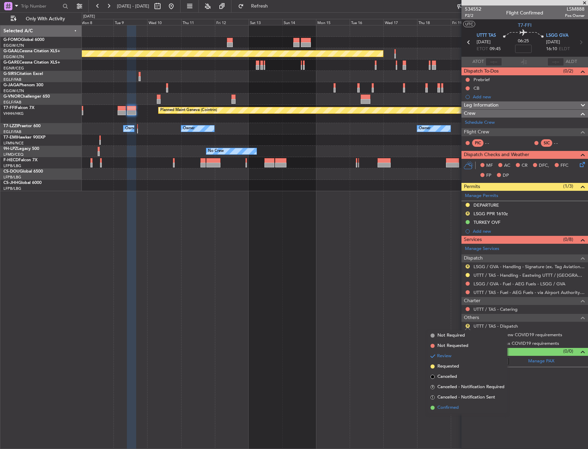
click at [452, 408] on span "Confirmed" at bounding box center [448, 408] width 21 height 7
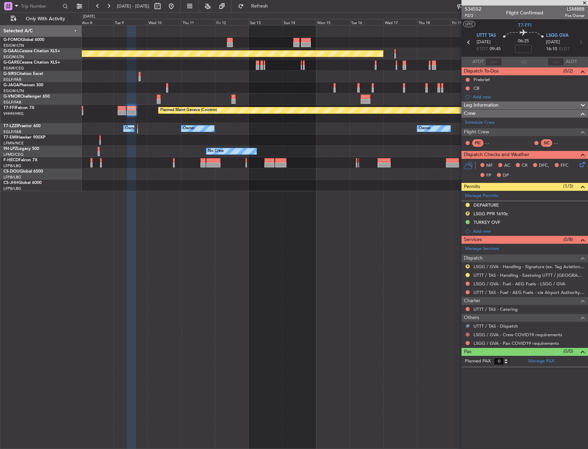
click at [468, 333] on button at bounding box center [468, 335] width 4 height 4
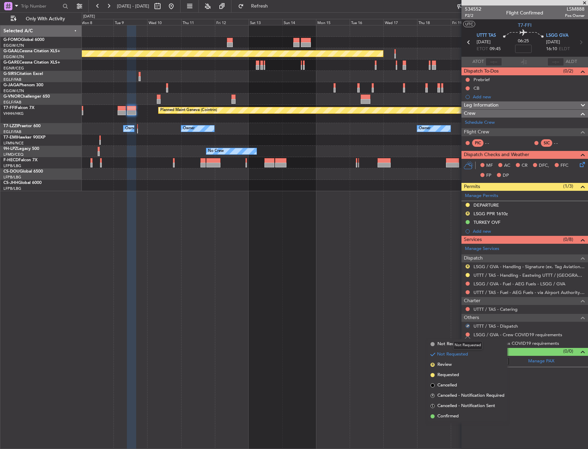
click at [463, 342] on div "Not Requested" at bounding box center [467, 345] width 29 height 9
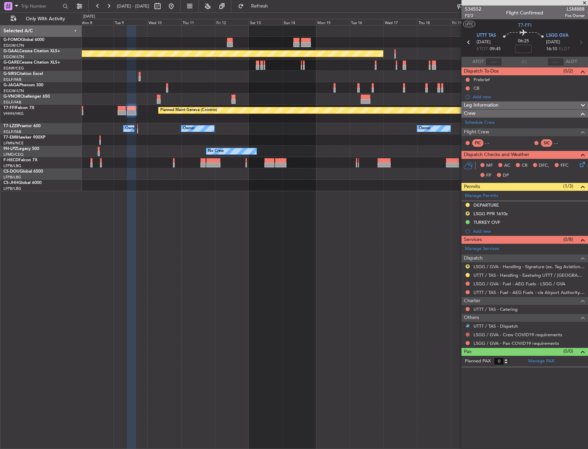
click at [467, 335] on button at bounding box center [468, 335] width 4 height 4
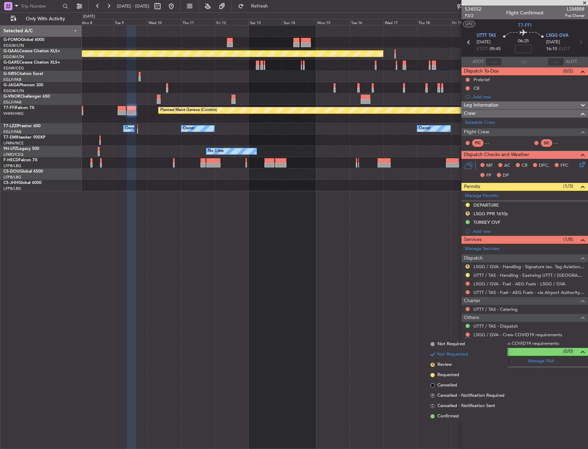
click at [453, 345] on span "Not Required" at bounding box center [452, 344] width 28 height 7
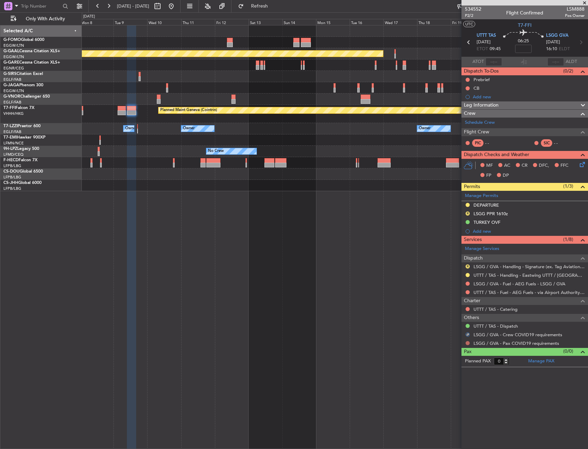
click at [466, 343] on button at bounding box center [468, 343] width 4 height 4
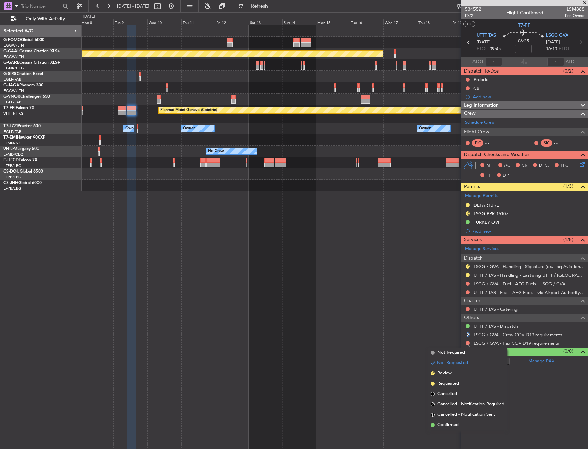
drag, startPoint x: 451, startPoint y: 353, endPoint x: 429, endPoint y: 355, distance: 22.1
click at [451, 353] on span "Not Required" at bounding box center [452, 353] width 28 height 7
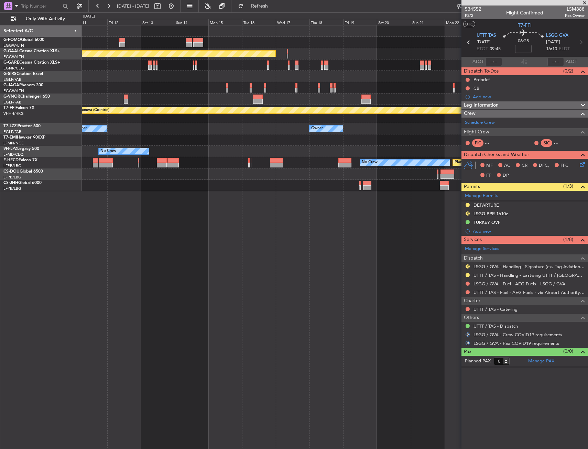
click at [89, 163] on div "Planned Maint Paris (Le Bourget) No Crew Planned Maint Paris (Le Bourget)" at bounding box center [335, 162] width 506 height 11
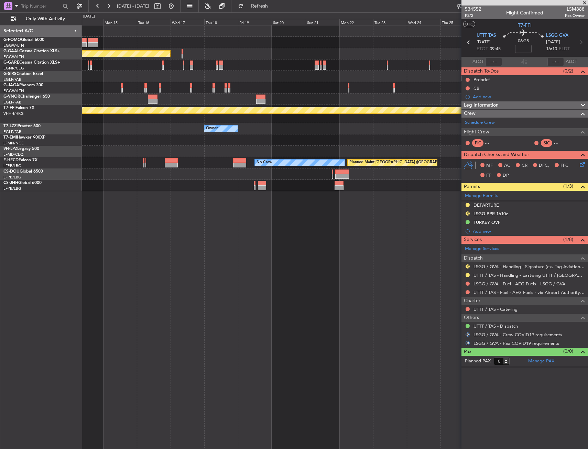
click at [437, 161] on div "Planned Maint Paris (Le Bourget) No Crew" at bounding box center [335, 162] width 506 height 11
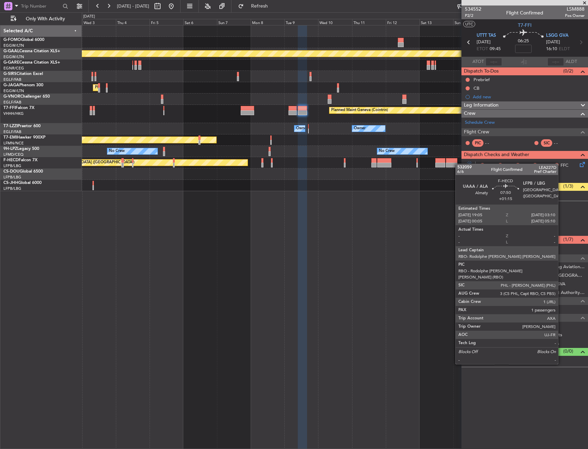
click at [446, 163] on div at bounding box center [452, 165] width 12 height 5
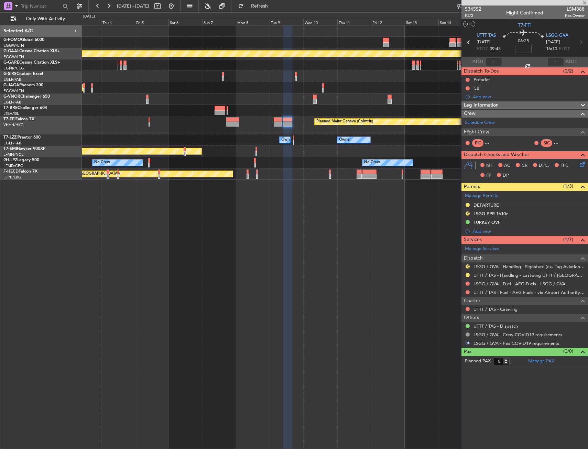
click at [96, 100] on div "Planned Maint Dusseldorf Planned Maint London (Luton) Planned Maint Geneva (Coi…" at bounding box center [335, 102] width 506 height 154
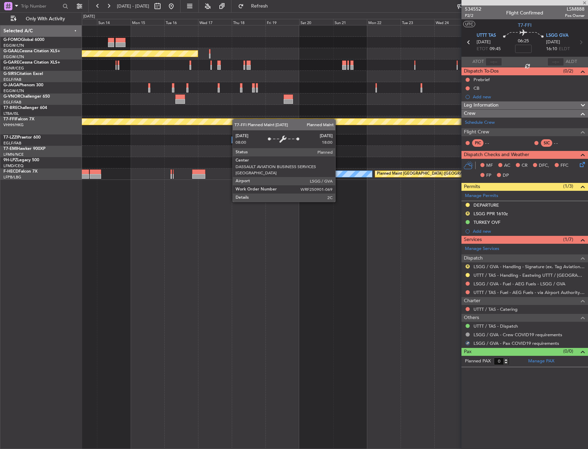
click at [75, 123] on div "Planned Maint Dusseldorf Planned Maint Geneva (Cointrin) Owner Owner No Crew No…" at bounding box center [294, 230] width 588 height 437
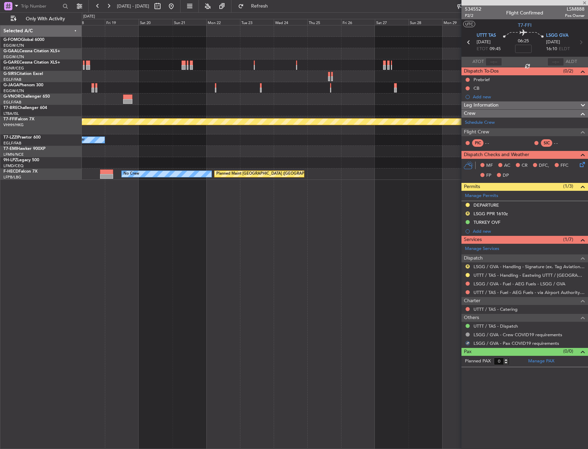
type input "+01:15"
type input "1"
click at [171, 136] on div "Planned Maint Dusseldorf Planned Maint Geneva (Cointrin) Owner No Crew Planned …" at bounding box center [335, 102] width 506 height 154
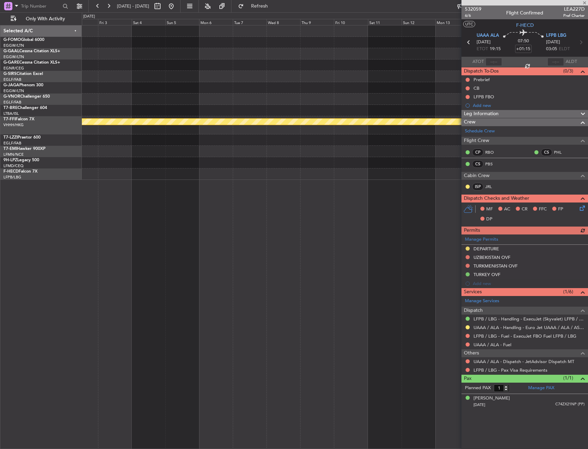
click at [153, 212] on div "Planned Maint Geneva (Cointrin)" at bounding box center [335, 237] width 506 height 424
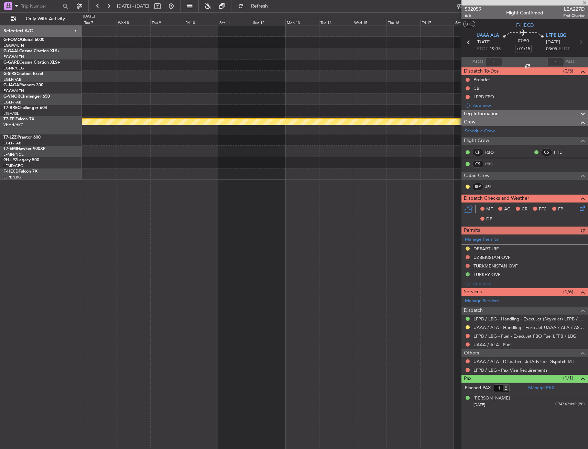
click at [119, 184] on div "Planned Maint Geneva (Cointrin)" at bounding box center [335, 237] width 506 height 424
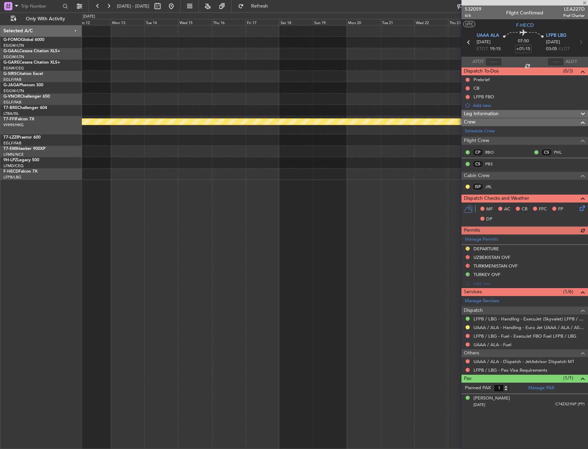
click at [267, 164] on div at bounding box center [335, 162] width 506 height 11
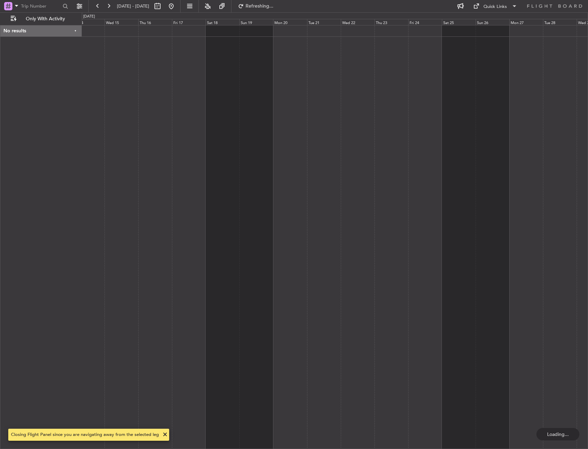
click at [256, 165] on div at bounding box center [335, 237] width 506 height 424
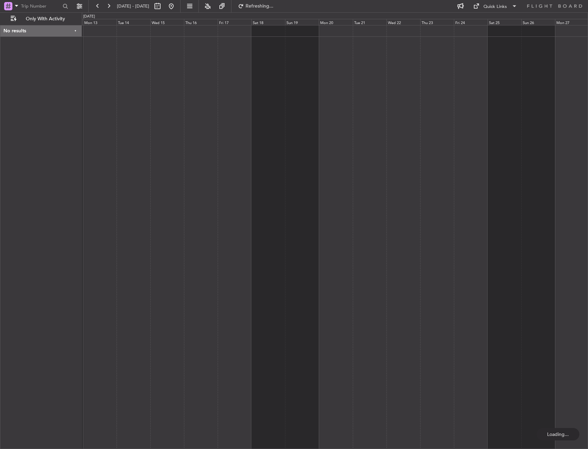
click at [476, 133] on div at bounding box center [335, 237] width 506 height 424
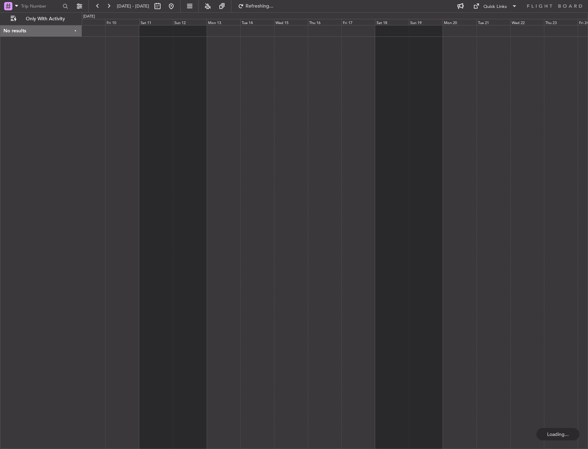
click at [425, 110] on div at bounding box center [335, 237] width 506 height 424
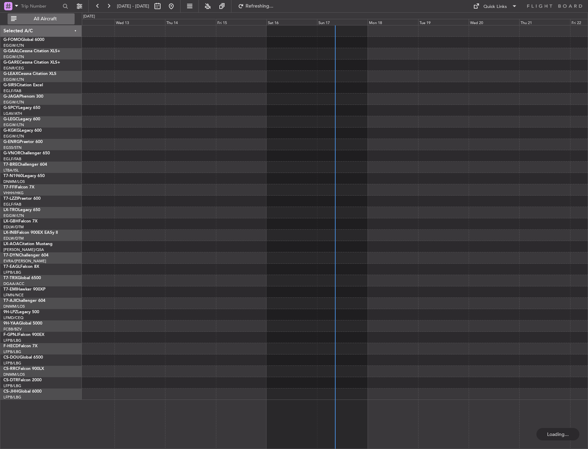
click at [51, 18] on span "All Aircraft" at bounding box center [45, 19] width 55 height 5
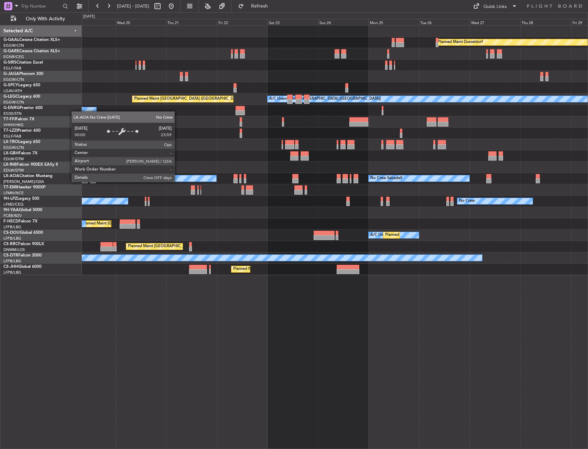
click at [154, 180] on div "Planned Maint Dusseldorf Owner Planned Maint [GEOGRAPHIC_DATA] ([GEOGRAPHIC_DAT…" at bounding box center [335, 237] width 506 height 424
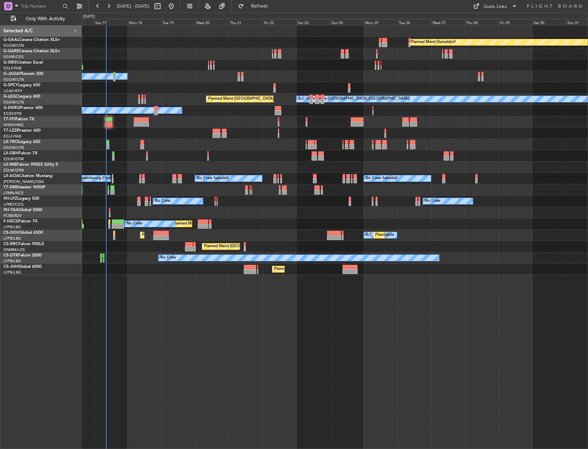
click at [276, 188] on div at bounding box center [335, 189] width 506 height 11
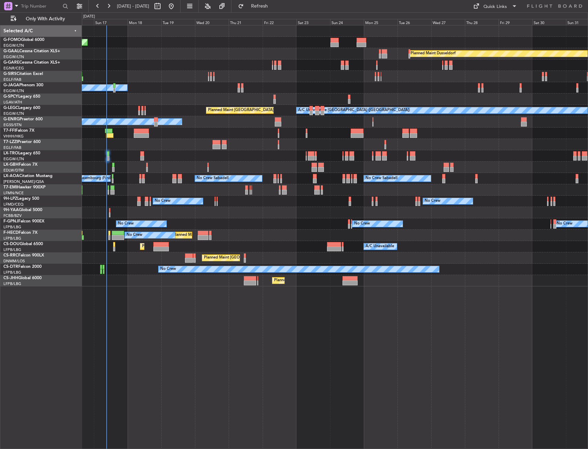
click at [251, 236] on div "Planned Maint Windsor Locks ([PERSON_NAME] Intl) Planned [GEOGRAPHIC_DATA] Plan…" at bounding box center [335, 155] width 506 height 261
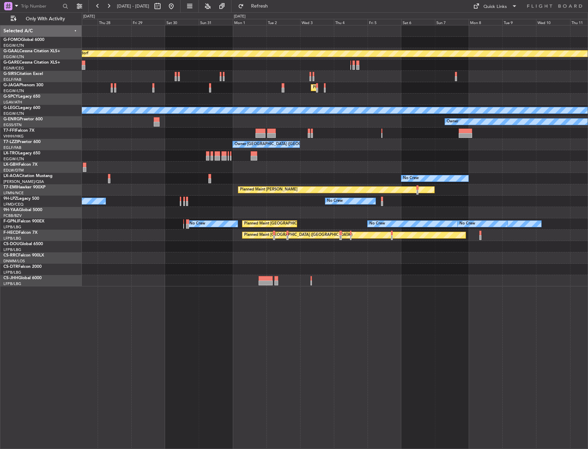
click at [273, 217] on div at bounding box center [335, 212] width 506 height 11
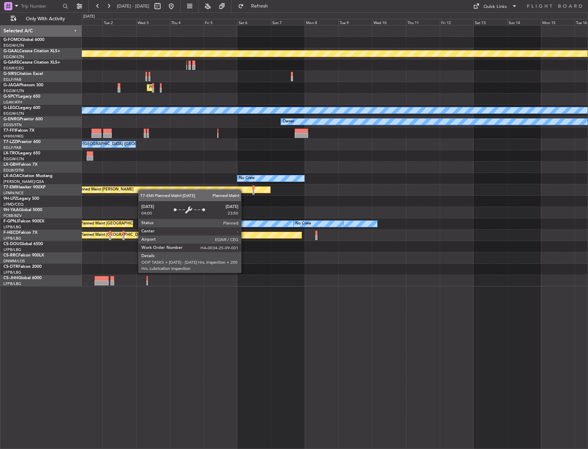
click at [112, 185] on div "Planned Maint Dusseldorf Planned Maint [GEOGRAPHIC_DATA] ([GEOGRAPHIC_DATA]) A/…" at bounding box center [335, 155] width 506 height 261
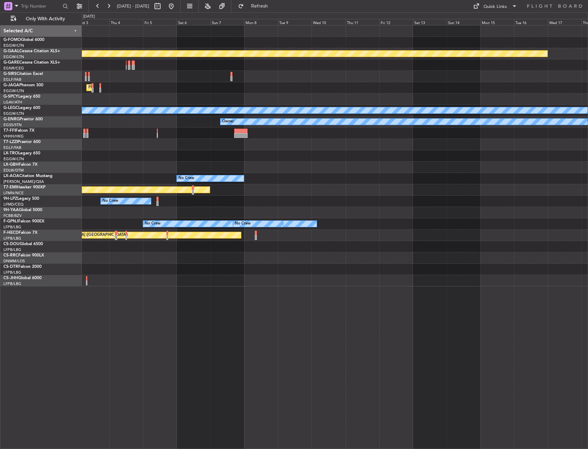
click at [191, 169] on div "Planned Maint Dusseldorf Planned Maint [GEOGRAPHIC_DATA] ([GEOGRAPHIC_DATA]) A/…" at bounding box center [335, 155] width 506 height 261
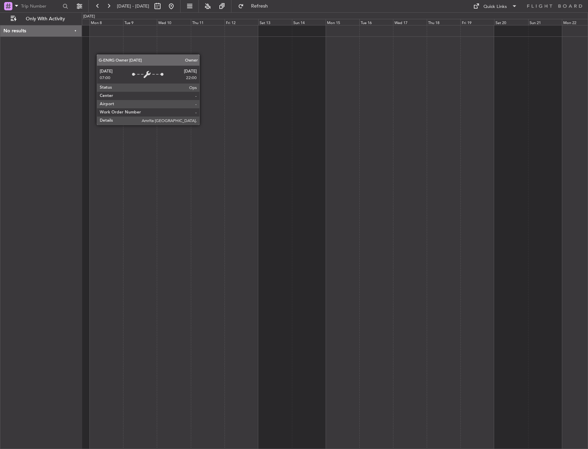
click at [170, 106] on div at bounding box center [335, 237] width 506 height 424
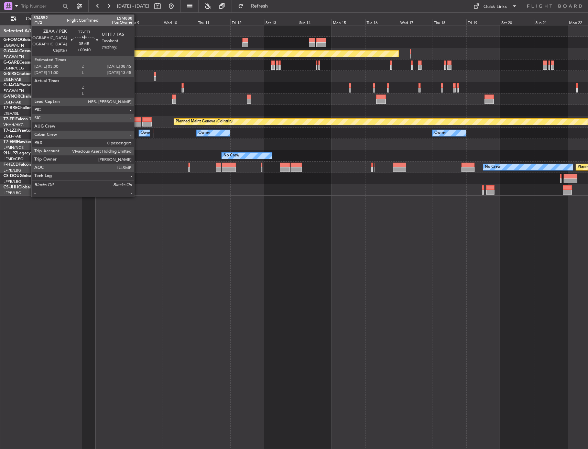
click at [137, 126] on div at bounding box center [137, 124] width 8 height 5
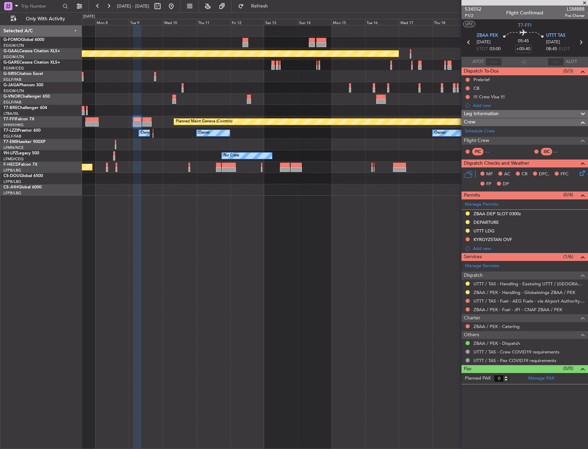
click at [152, 119] on div "Planned Maint Geneva (Cointrin)" at bounding box center [335, 121] width 506 height 11
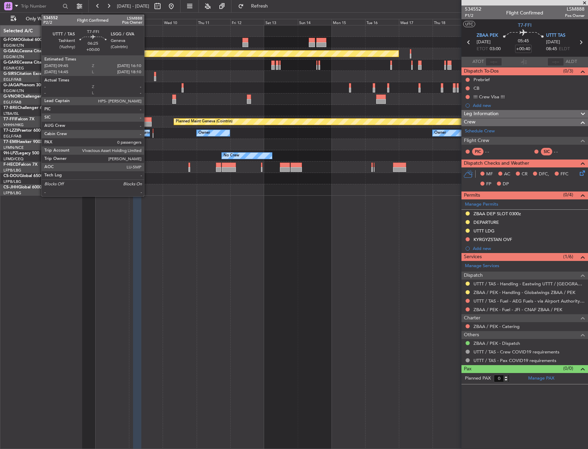
click at [147, 120] on div at bounding box center [146, 119] width 9 height 5
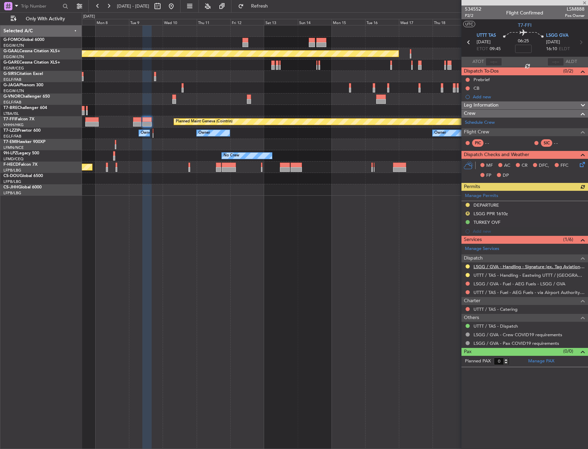
click at [514, 267] on link "LSGG / GVA - Handling - Signature (ex. Tag Aviation) LSGG / GVA" at bounding box center [529, 267] width 111 height 6
click at [383, 182] on div at bounding box center [335, 178] width 506 height 11
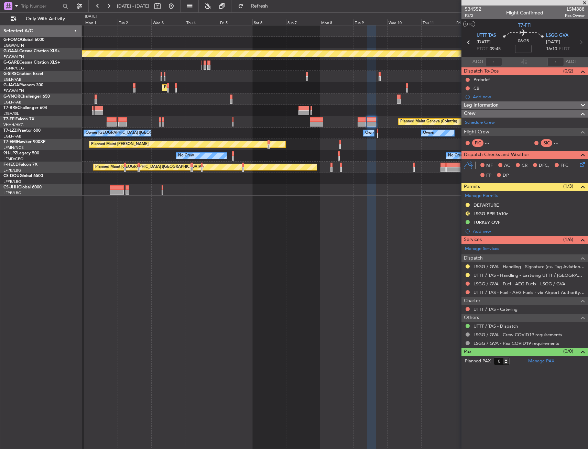
click at [366, 179] on div at bounding box center [335, 178] width 506 height 11
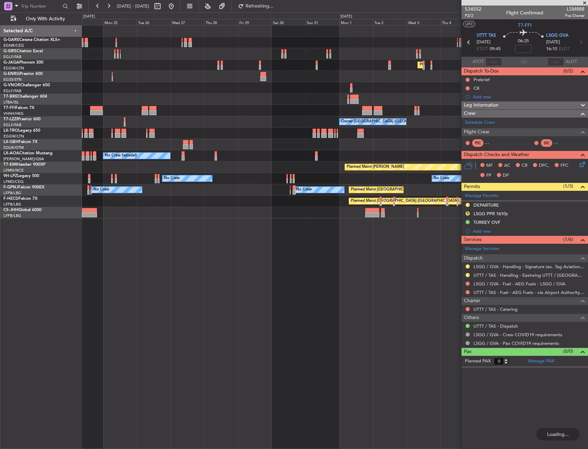
click at [369, 94] on div "Planned Maint London (Luton) Owner Planned Maint Geneva (Cointrin) Owner London…" at bounding box center [335, 121] width 506 height 193
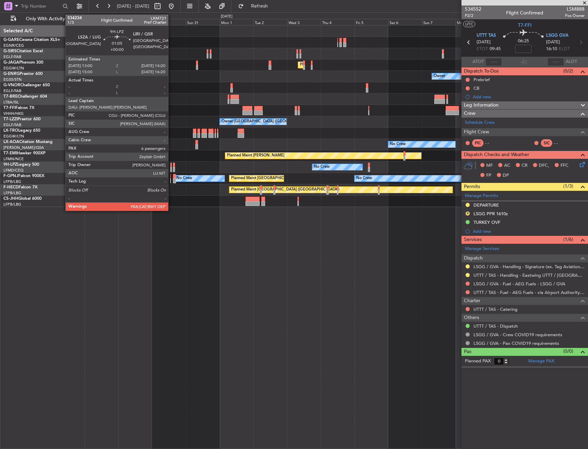
click at [171, 167] on div at bounding box center [171, 169] width 2 height 5
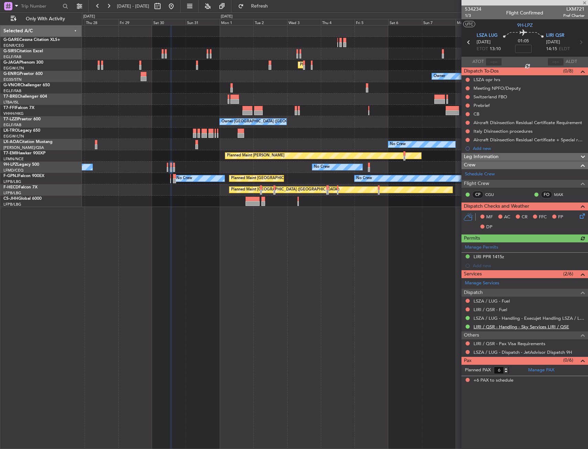
click at [511, 326] on link "LIRI / QSR - Handling - Sky Services LIRI / QSE" at bounding box center [522, 327] width 96 height 6
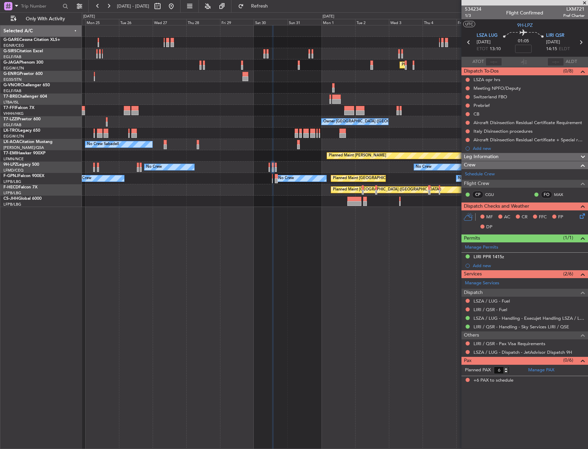
click at [289, 212] on div "Planned Maint London (Luton) Owner Planned Maint Geneva (Cointrin) Owner London…" at bounding box center [335, 237] width 506 height 424
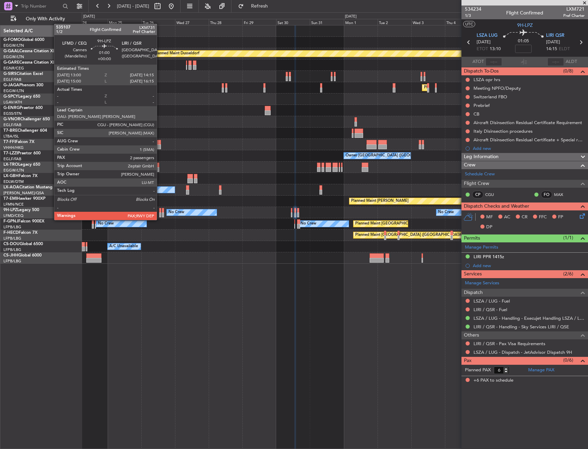
click at [160, 213] on div at bounding box center [160, 215] width 2 height 5
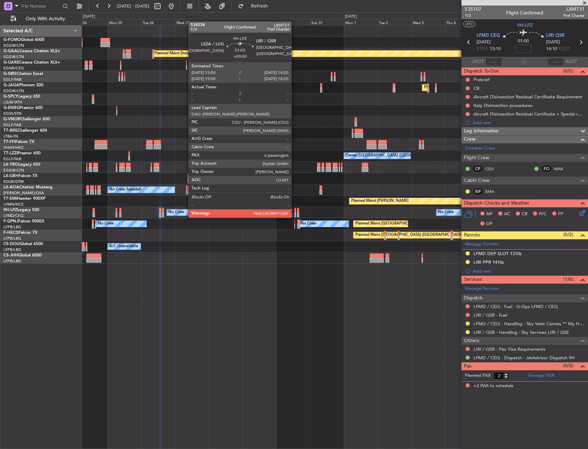
click at [294, 211] on div at bounding box center [295, 210] width 2 height 5
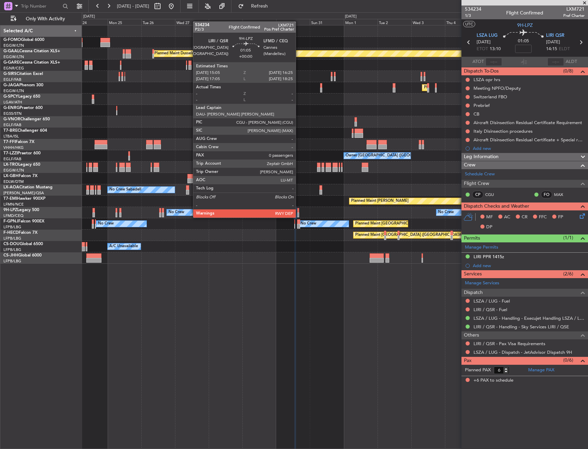
click at [299, 211] on div at bounding box center [298, 210] width 2 height 5
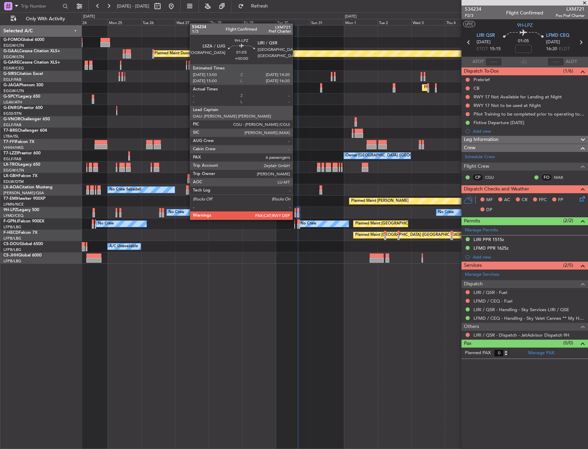
click at [296, 213] on div at bounding box center [295, 215] width 2 height 5
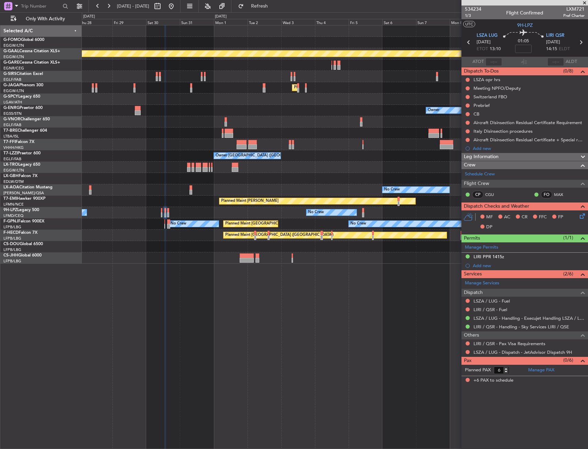
click at [178, 290] on div "Planned Maint Dusseldorf Planned Maint London (Luton) Owner Planned Maint Genev…" at bounding box center [335, 237] width 506 height 424
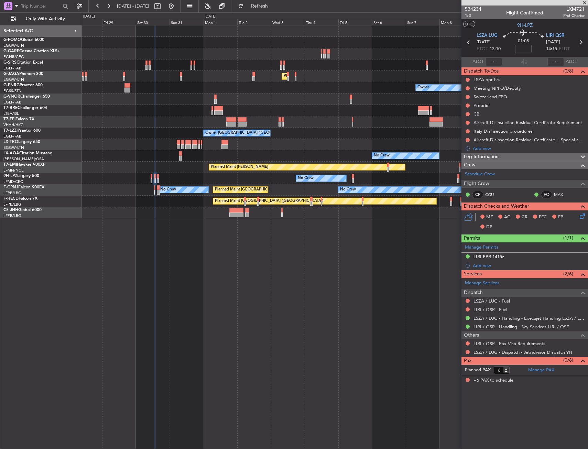
click at [157, 176] on div "No Crew No Crew No Crew" at bounding box center [335, 178] width 506 height 11
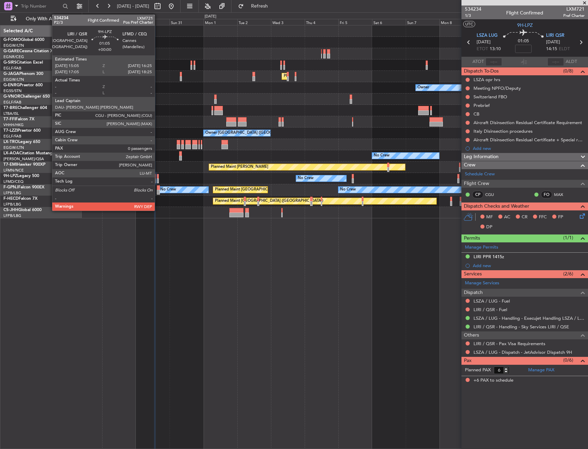
click at [158, 176] on div at bounding box center [158, 176] width 2 height 5
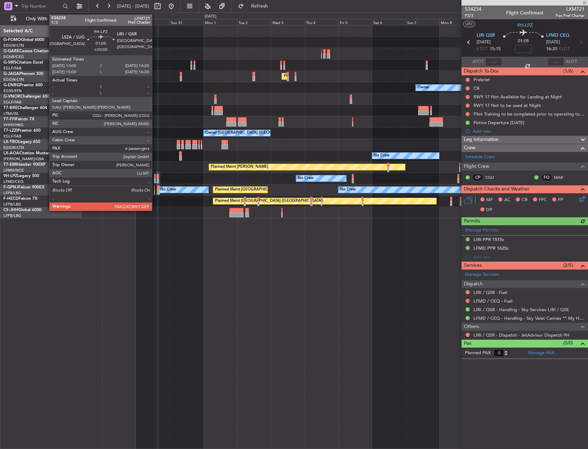
click at [155, 177] on div at bounding box center [155, 176] width 2 height 5
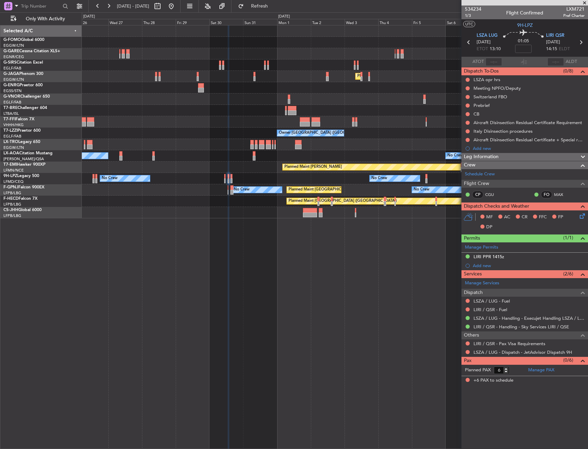
click at [211, 178] on div "No Crew No Crew No Crew" at bounding box center [335, 178] width 506 height 11
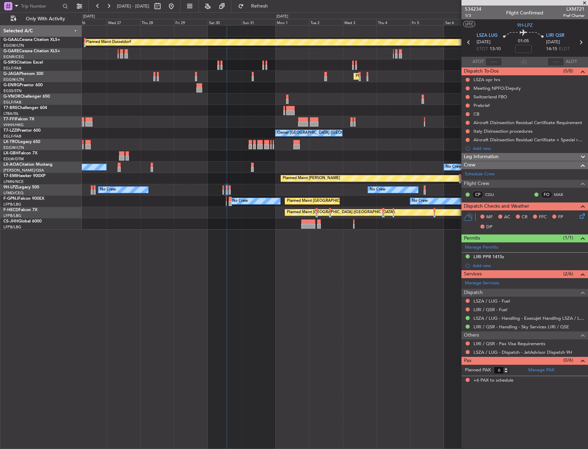
click at [93, 191] on div "No Crew No Crew No Crew" at bounding box center [335, 189] width 506 height 11
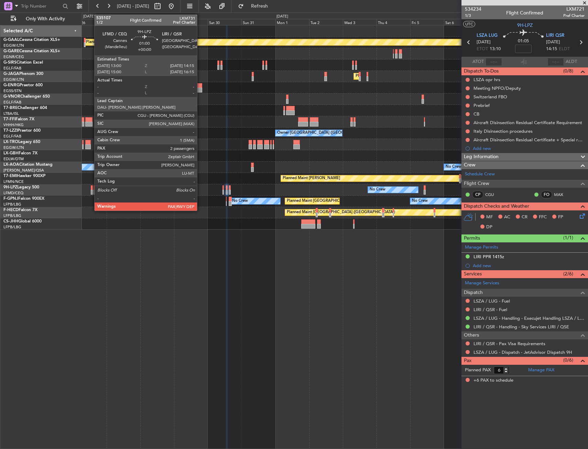
click at [92, 190] on div at bounding box center [92, 187] width 2 height 5
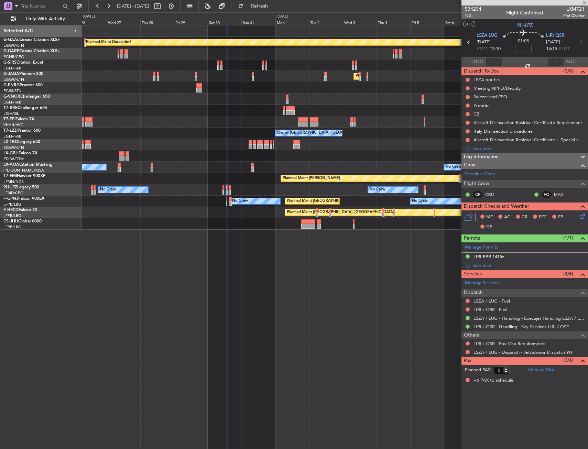
type input "2"
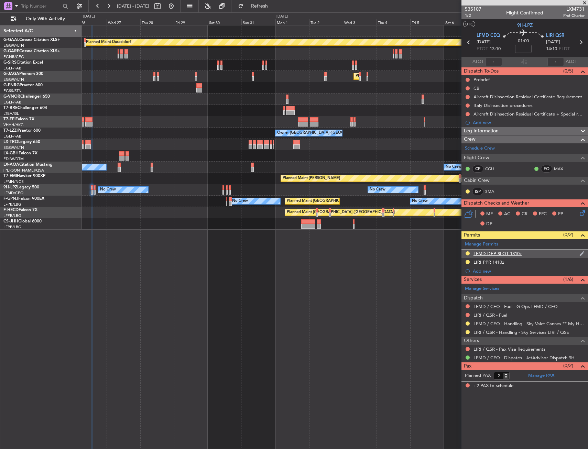
click at [532, 255] on div "LFMD DEP SLOT 1310z" at bounding box center [525, 254] width 127 height 9
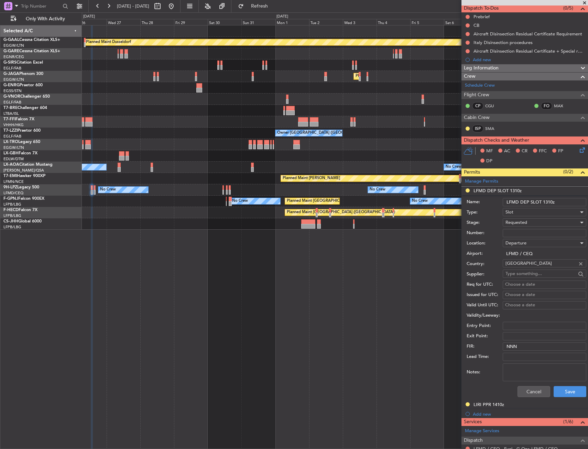
scroll to position [103, 0]
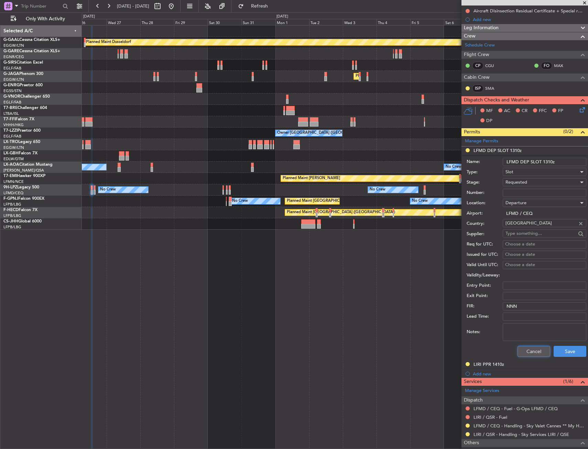
click at [538, 355] on button "Cancel" at bounding box center [534, 351] width 33 height 11
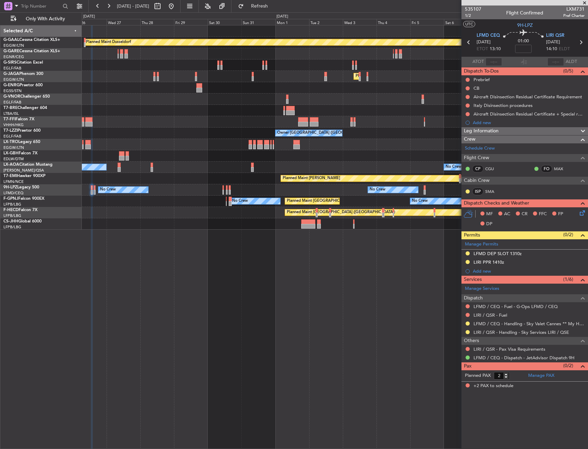
scroll to position [0, 0]
click at [513, 262] on div "LIRI PPR 1410z" at bounding box center [525, 262] width 127 height 9
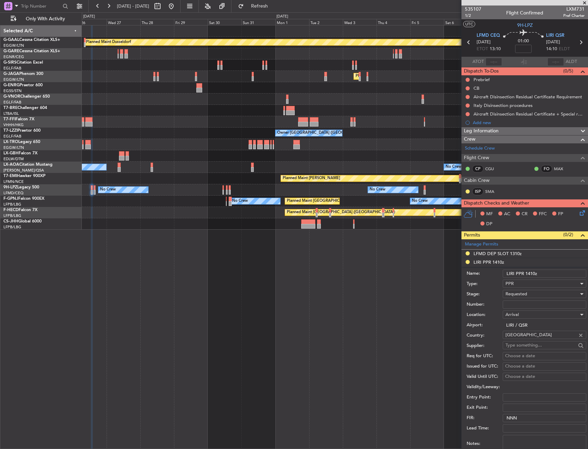
click at [533, 275] on input "LIRI PPR 1410z" at bounding box center [545, 274] width 84 height 8
type input "LIRI PPR 1430z"
drag, startPoint x: 542, startPoint y: 293, endPoint x: 541, endPoint y: 296, distance: 3.5
click at [541, 293] on div "Requested" at bounding box center [542, 294] width 73 height 10
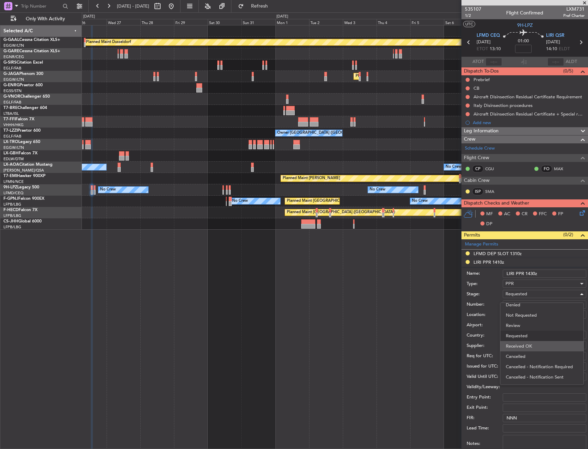
click at [539, 346] on span "Received OK" at bounding box center [542, 346] width 72 height 10
click at [545, 303] on input "Number:" at bounding box center [545, 305] width 84 height 8
paste input "SKY26009"
type input "SKY26009"
click at [555, 271] on input "LIRI PPR 1430z" at bounding box center [545, 274] width 84 height 8
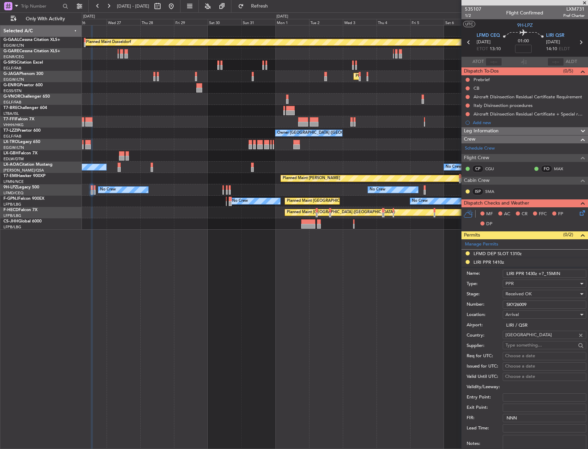
click at [545, 273] on input "LIRI PPR 1430z +?_15MIN" at bounding box center [545, 274] width 84 height 8
drag, startPoint x: 561, startPoint y: 273, endPoint x: 538, endPoint y: 274, distance: 22.7
click at [538, 274] on input "LIRI PPR 1430z +/- 15MIN" at bounding box center [545, 274] width 84 height 8
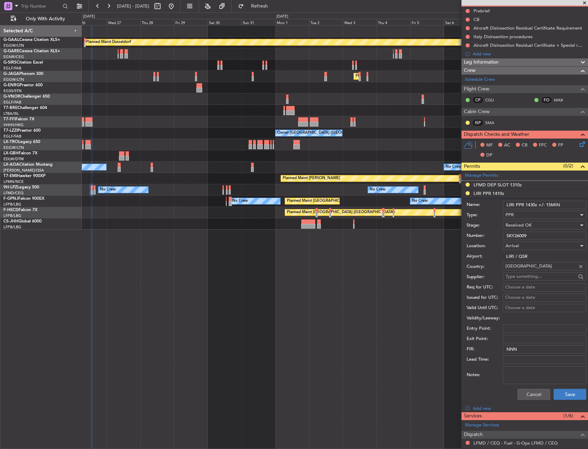
type input "LIRI PPR 1430z +/- 15MIN"
click at [563, 398] on button "Save" at bounding box center [570, 394] width 33 height 11
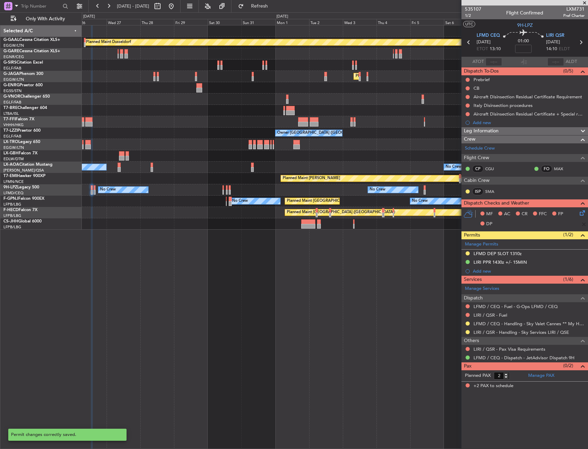
scroll to position [0, 0]
click at [468, 332] on button at bounding box center [468, 332] width 4 height 4
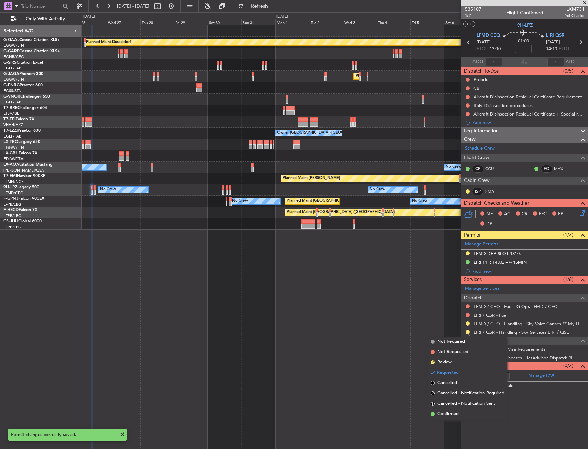
click at [446, 413] on span "Confirmed" at bounding box center [448, 414] width 21 height 7
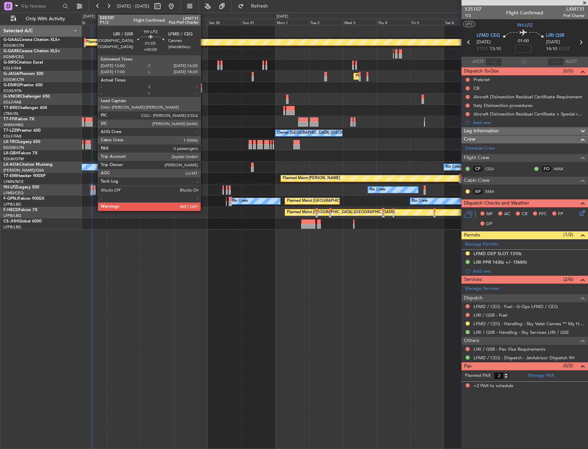
click at [94, 189] on div at bounding box center [95, 187] width 2 height 5
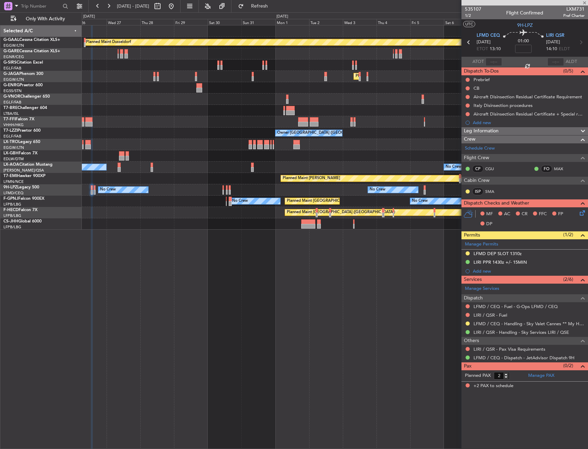
type input "0"
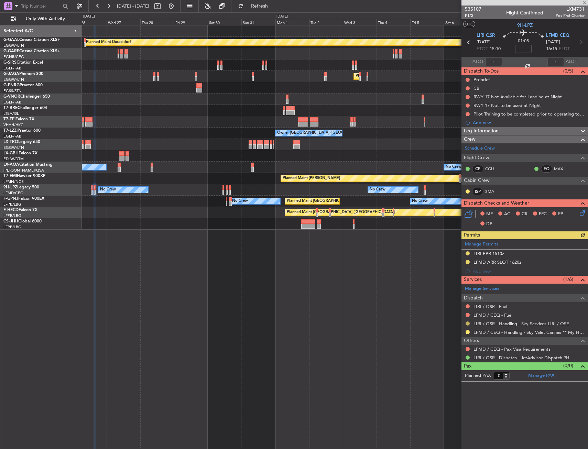
click at [467, 324] on button at bounding box center [468, 324] width 4 height 4
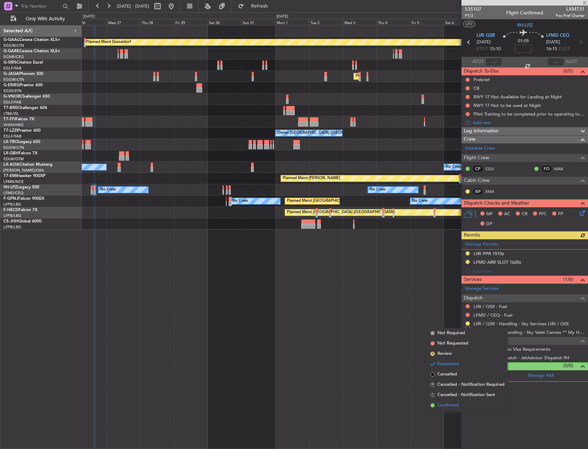
click at [441, 407] on span "Confirmed" at bounding box center [448, 405] width 21 height 7
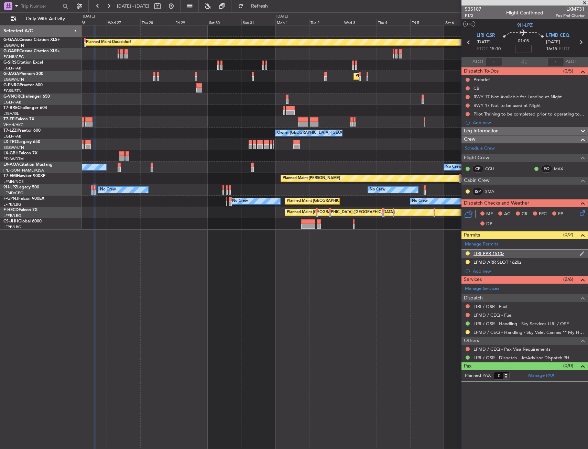
click at [518, 252] on div "LIRI PPR 1510z" at bounding box center [525, 254] width 127 height 9
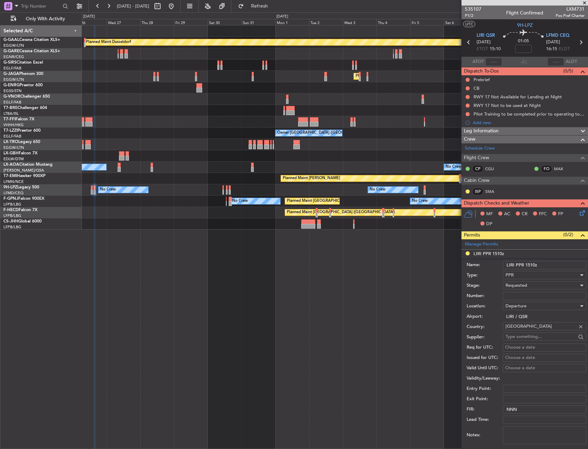
click at [530, 293] on input "Number:" at bounding box center [545, 296] width 84 height 8
paste input "SKY26009"
type input "SKY26009"
click at [529, 283] on div "Requested" at bounding box center [542, 285] width 73 height 10
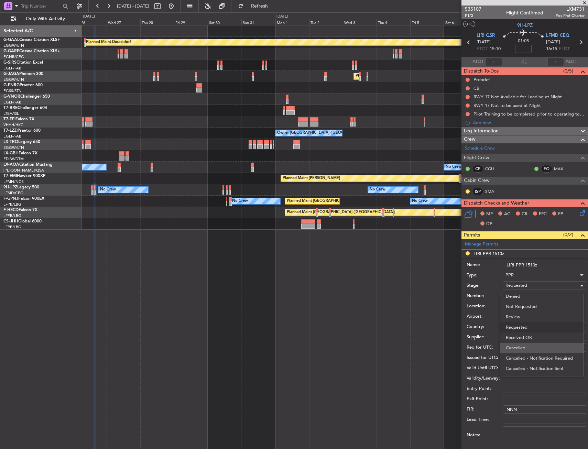
click at [531, 352] on span "Cancelled" at bounding box center [542, 348] width 72 height 10
click at [528, 286] on div "Cancelled" at bounding box center [542, 285] width 73 height 10
click at [537, 332] on span "Received OK" at bounding box center [542, 330] width 72 height 10
click at [556, 267] on input "LIRI PPR 1510z" at bounding box center [545, 265] width 84 height 8
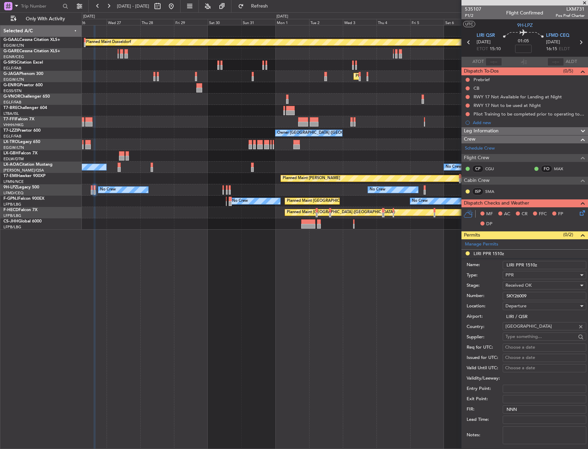
click at [531, 266] on input "LIRI PPR 1510z" at bounding box center [545, 265] width 84 height 8
click at [533, 265] on input "LIRI PPR 1510z" at bounding box center [545, 265] width 84 height 8
click at [545, 265] on input "LIRI PPR 151]5z" at bounding box center [545, 265] width 84 height 8
drag, startPoint x: 544, startPoint y: 264, endPoint x: 540, endPoint y: 264, distance: 4.5
click at [544, 264] on input "LIRI PPR 151]5z" at bounding box center [545, 265] width 84 height 8
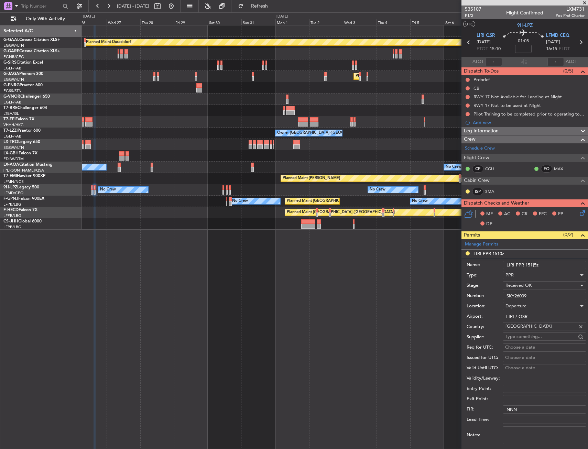
drag, startPoint x: 535, startPoint y: 265, endPoint x: 529, endPoint y: 265, distance: 5.9
click at [529, 265] on input "LIRI PPR 151]5z" at bounding box center [545, 265] width 84 height 8
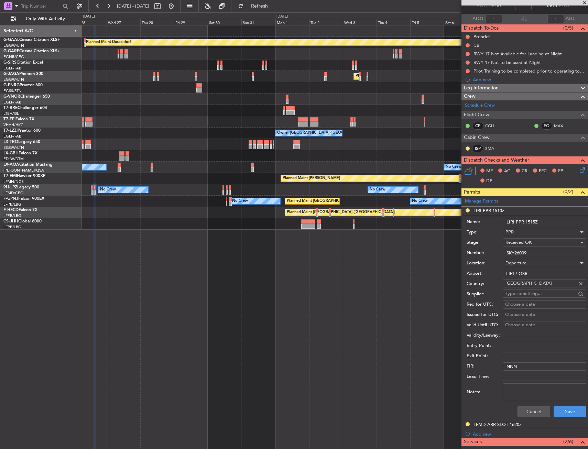
scroll to position [69, 0]
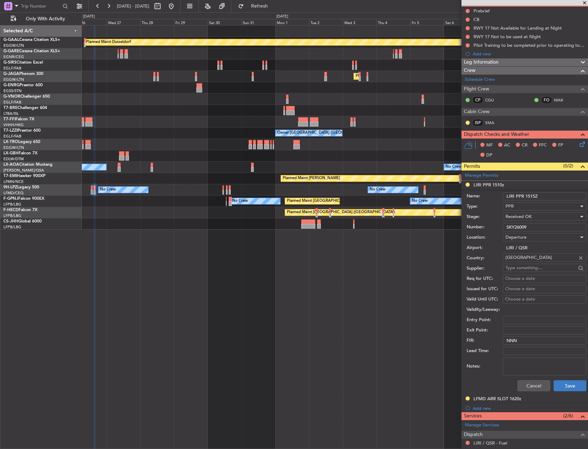
type input "LIRI PPR 1515Z"
click at [563, 387] on button "Save" at bounding box center [570, 385] width 33 height 11
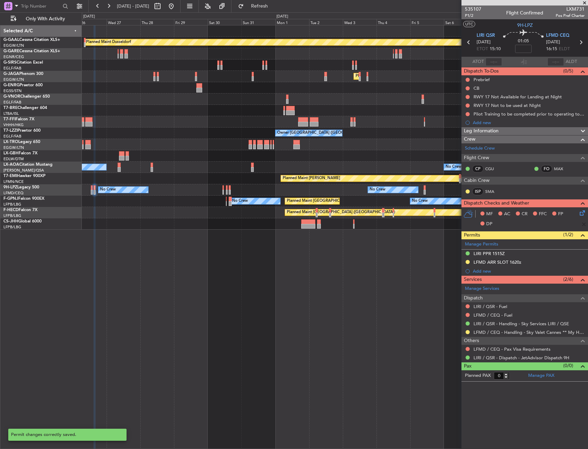
scroll to position [0, 0]
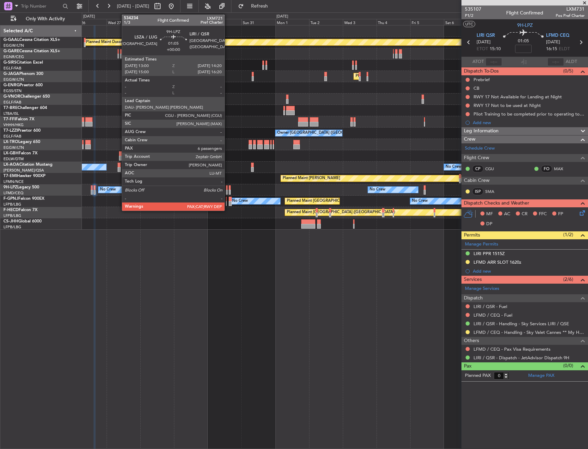
click at [228, 188] on div at bounding box center [227, 187] width 2 height 5
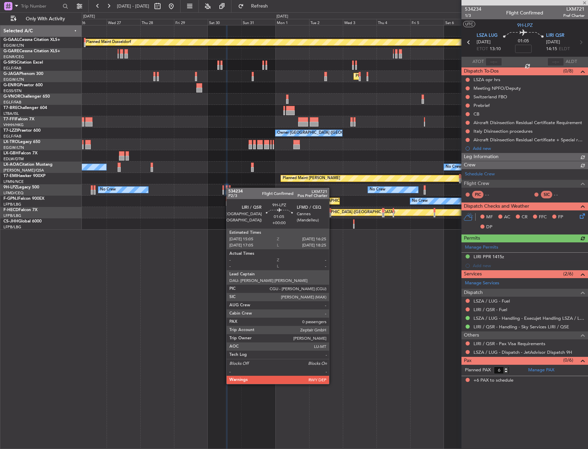
click at [230, 188] on div at bounding box center [230, 187] width 2 height 5
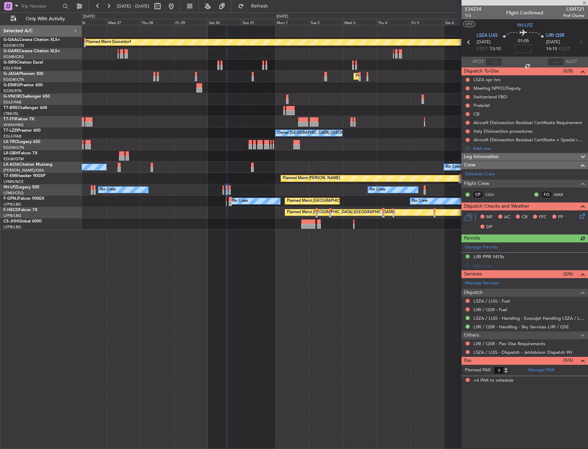
type input "0"
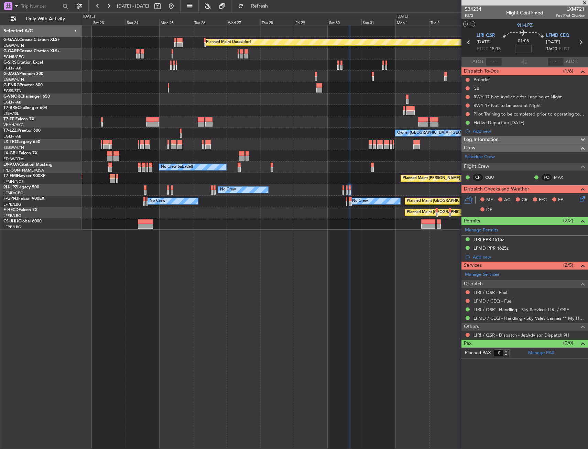
click at [274, 94] on div "Planned Maint Dusseldorf Planned Maint London (Luton) Owner Owner Planned Maint…" at bounding box center [335, 127] width 506 height 204
click at [337, 94] on div "Planned Maint Dusseldorf Planned Maint London (Luton) Owner Owner Planned Maint…" at bounding box center [335, 127] width 506 height 204
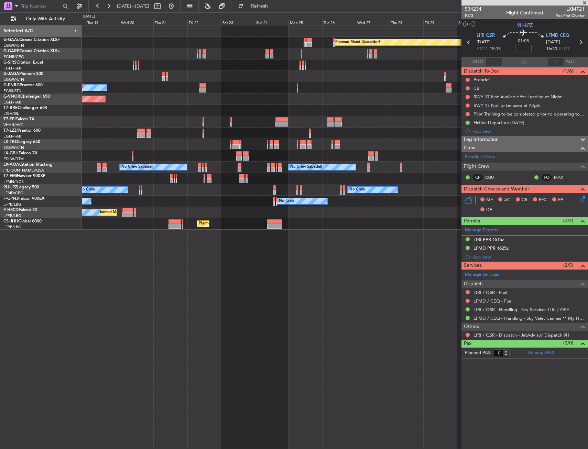
click at [416, 91] on div "Planned Maint Dusseldorf Planned Maint London (Luton) Owner Owner Planned Maint…" at bounding box center [335, 127] width 506 height 204
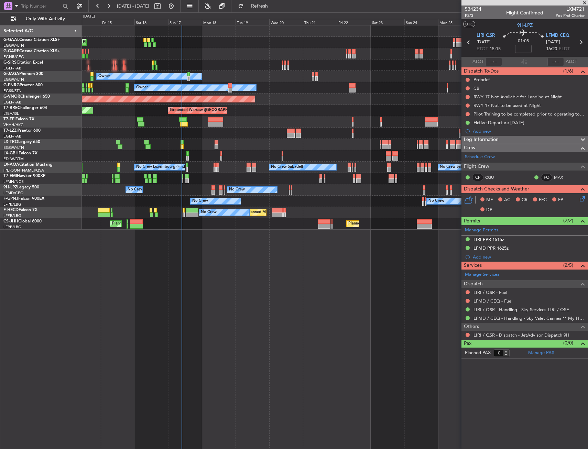
click at [137, 119] on div "Planned Maint Dusseldorf Planned Maint Owner Owner Planned Maint London (Stanst…" at bounding box center [335, 127] width 506 height 204
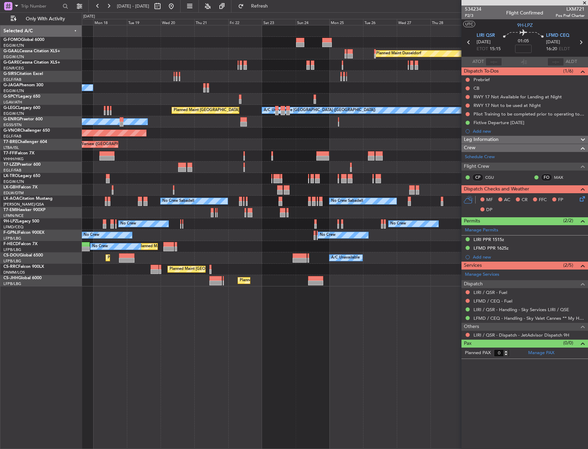
click at [365, 321] on div "Planned Maint Windsor Locks (Bradley Intl) Planned Maint Dusseldorf Planned Mai…" at bounding box center [335, 237] width 506 height 424
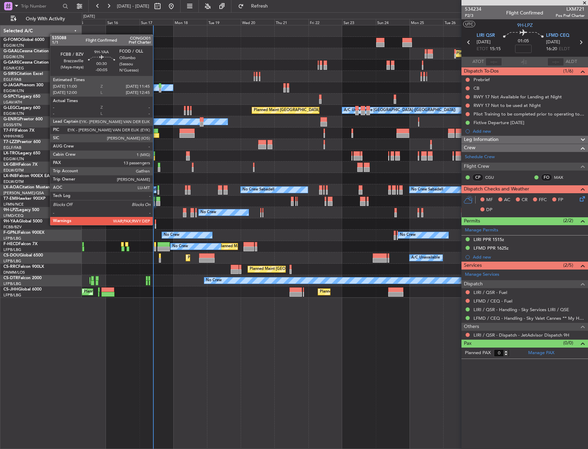
click at [156, 225] on div at bounding box center [155, 226] width 1 height 5
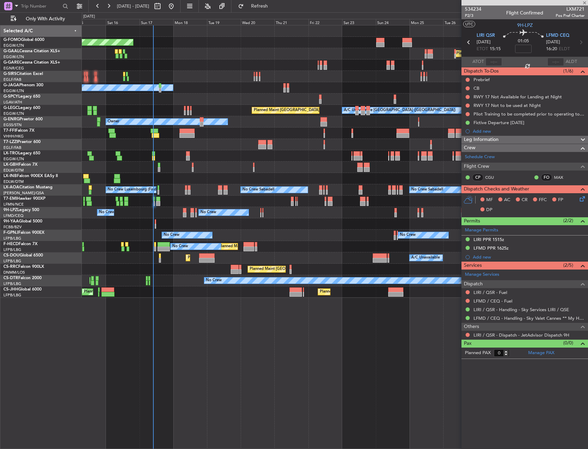
type input "-00:05"
type input "13"
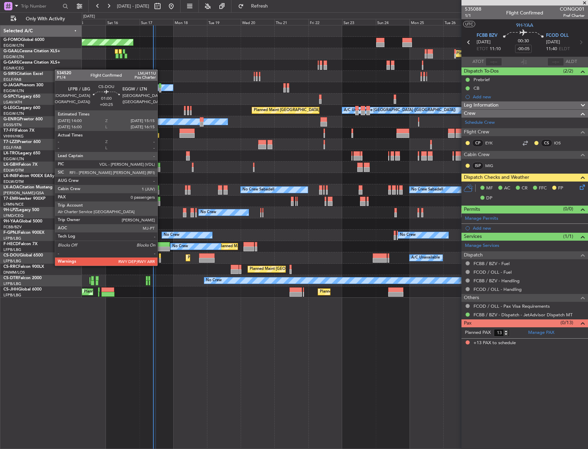
click at [161, 259] on div at bounding box center [160, 260] width 2 height 5
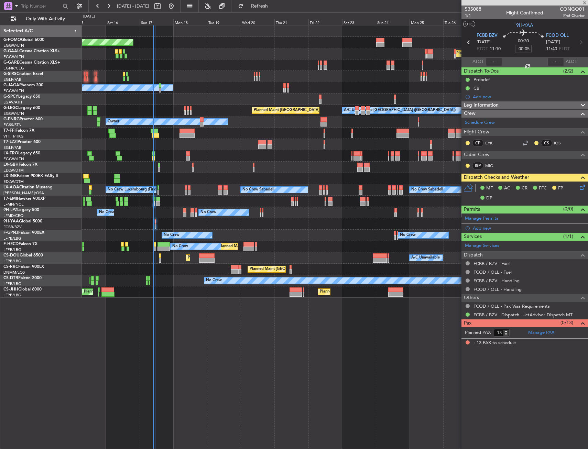
type input "+00:25"
type input "0"
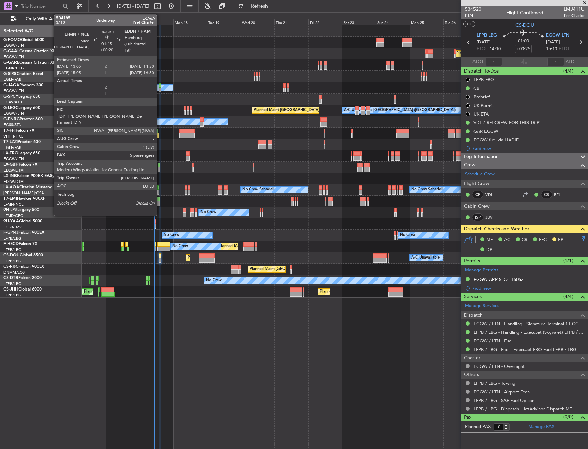
click at [160, 165] on div at bounding box center [159, 165] width 3 height 5
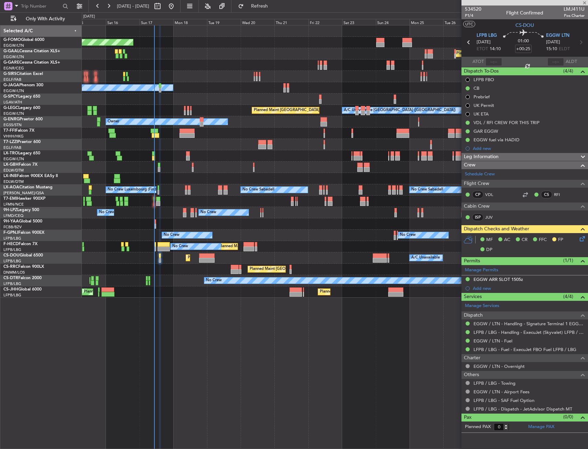
type input "+00:20"
type input "5"
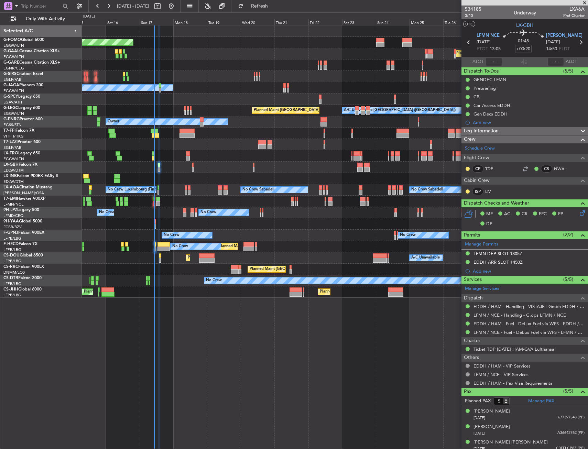
click at [26, 271] on div "Selected A/C G-FOMO Global 6000 EGGW/LTN London (Luton) G-GAAL Cessna Citation …" at bounding box center [41, 161] width 82 height 272
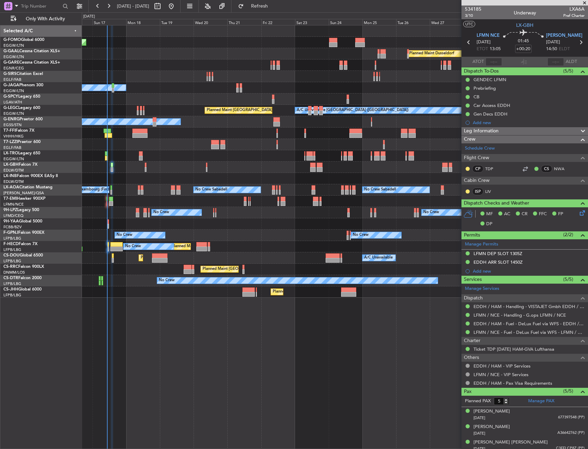
click at [279, 245] on div "Planned Maint Windsor Locks (Bradley Intl) Planned Maint Dusseldorf Planned Mai…" at bounding box center [335, 161] width 506 height 272
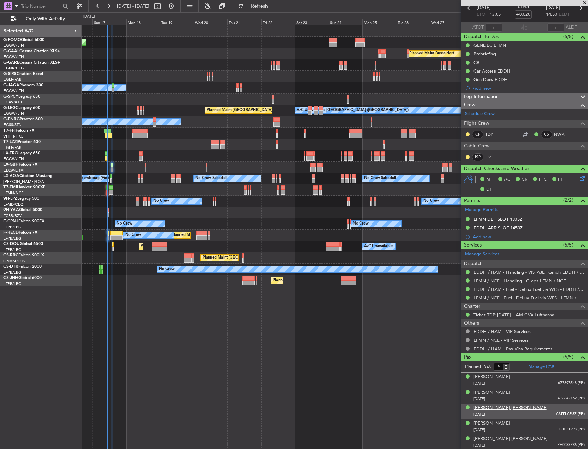
scroll to position [35, 0]
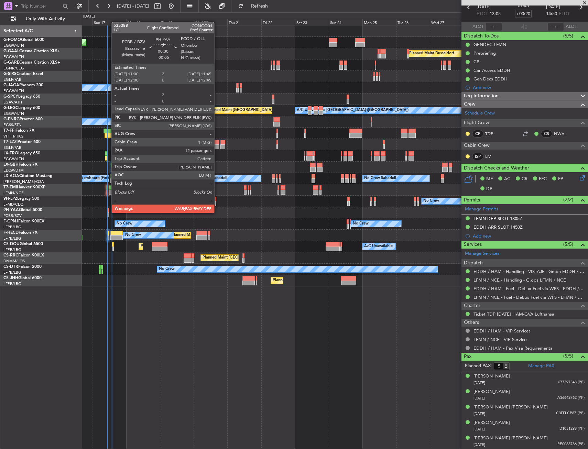
click at [108, 212] on div at bounding box center [108, 210] width 1 height 5
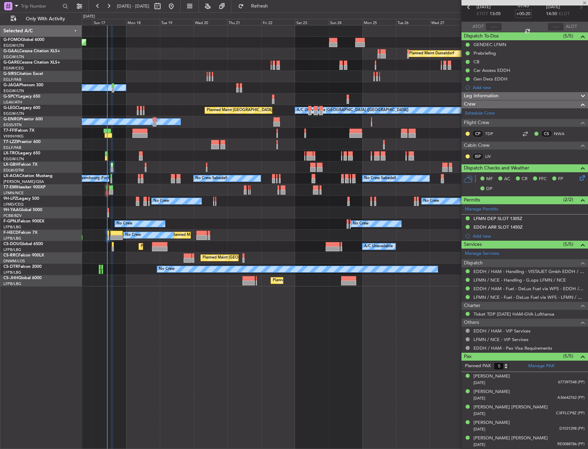
type input "-00:05"
type input "13"
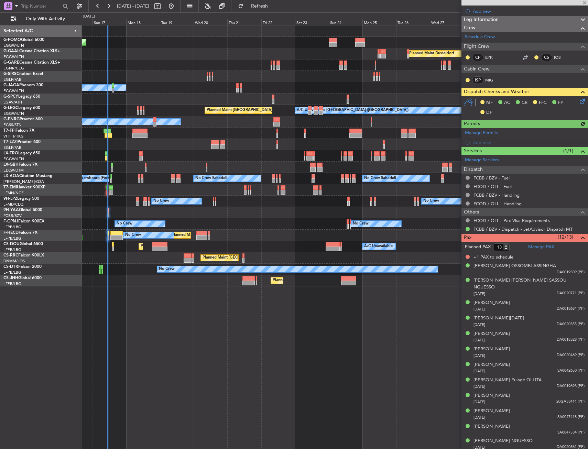
scroll to position [88, 0]
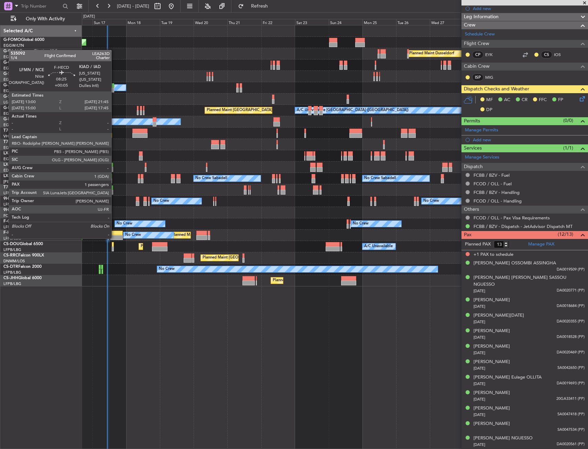
click at [117, 229] on div "No Crew No Crew No Crew Planned Maint Paris (Le Bourget)" at bounding box center [335, 223] width 506 height 11
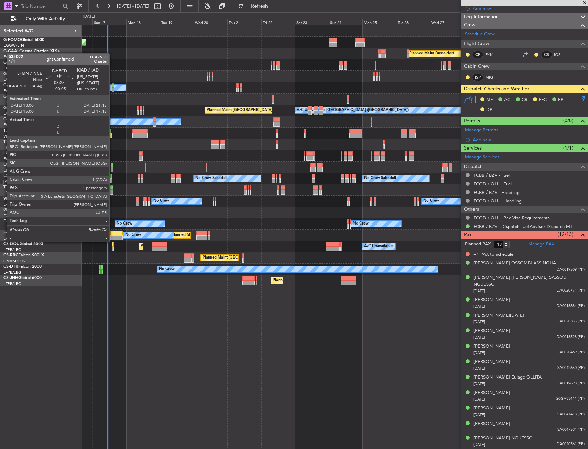
click at [113, 235] on div at bounding box center [116, 237] width 12 height 5
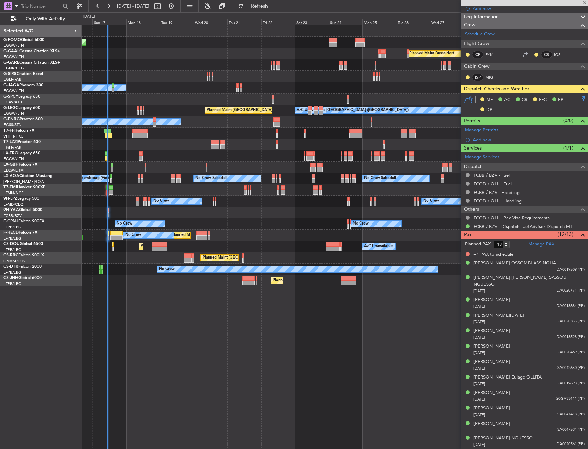
type input "+00:05"
type input "1"
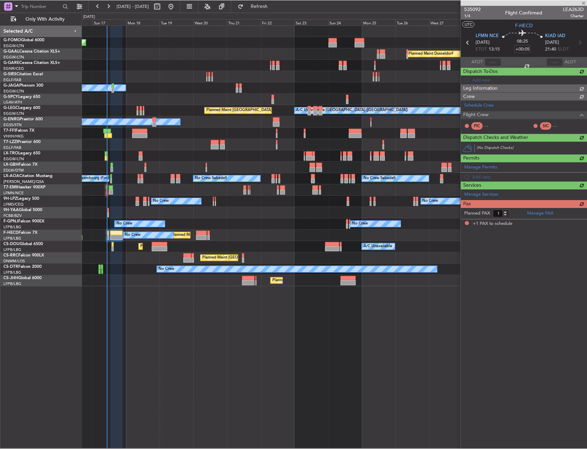
scroll to position [0, 0]
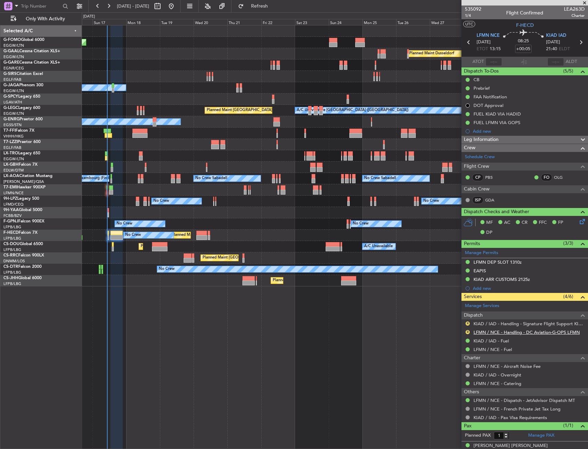
click at [525, 333] on link "LFMN / NCE - Handling - DC Aviation-G-OPS LFMN" at bounding box center [527, 333] width 106 height 6
click at [468, 322] on button "R" at bounding box center [468, 324] width 4 height 4
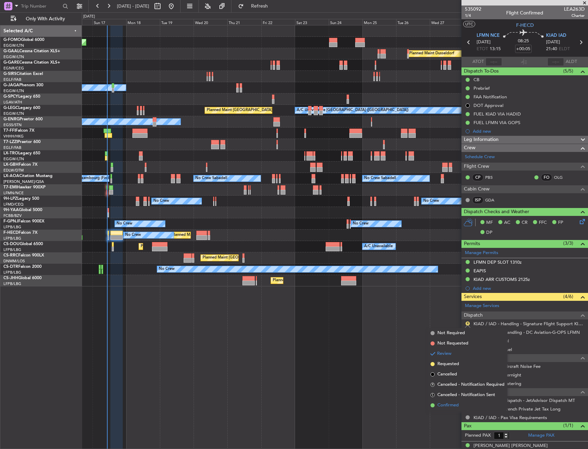
click at [451, 410] on li "Confirmed" at bounding box center [467, 405] width 79 height 10
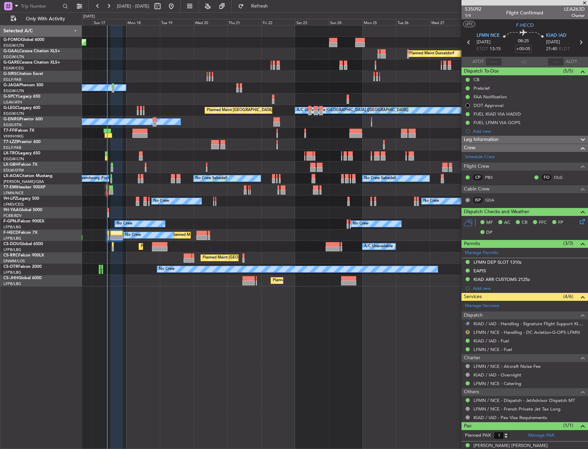
click at [469, 331] on button "R" at bounding box center [468, 332] width 4 height 4
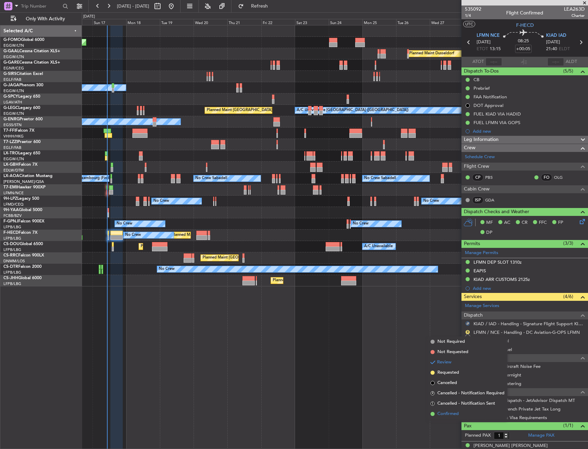
click at [461, 416] on li "Confirmed" at bounding box center [467, 414] width 79 height 10
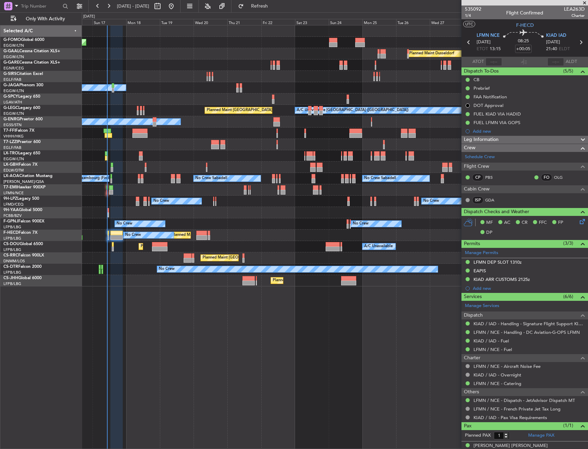
click at [262, 0] on fb-refresh-button "Refresh" at bounding box center [256, 6] width 48 height 12
click at [267, 3] on button "Refresh" at bounding box center [255, 6] width 41 height 11
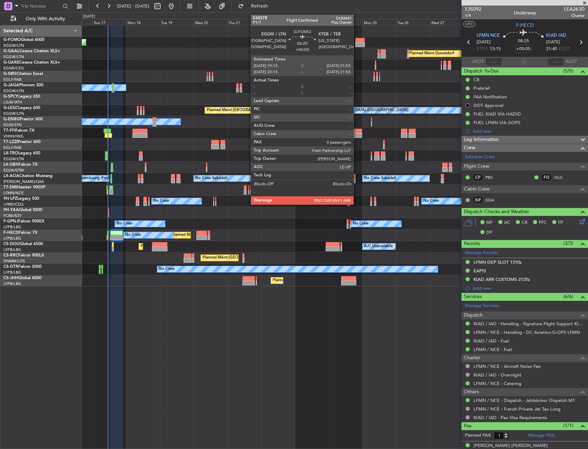
click at [357, 45] on div at bounding box center [360, 44] width 10 height 5
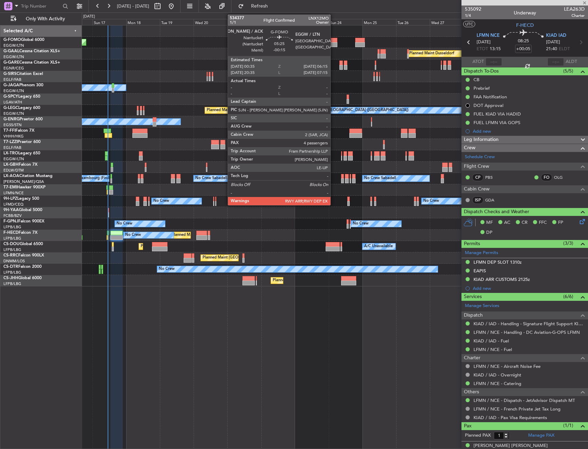
type input "0"
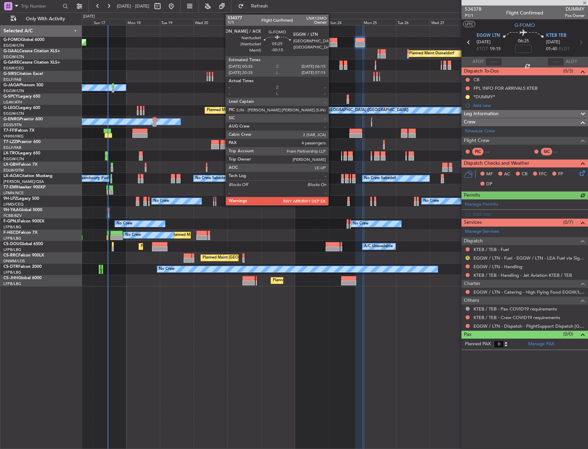
click at [332, 46] on div at bounding box center [333, 44] width 8 height 5
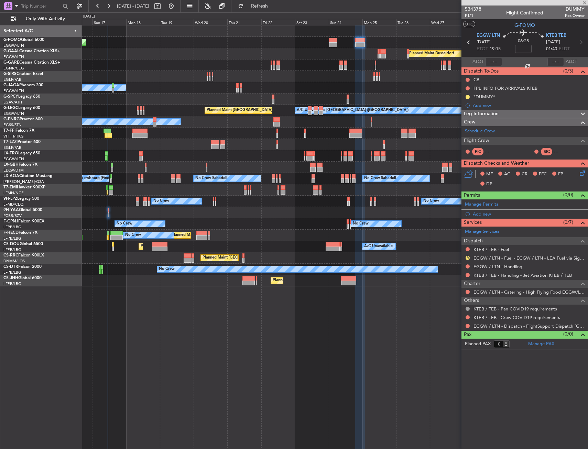
type input "-00:15"
type input "4"
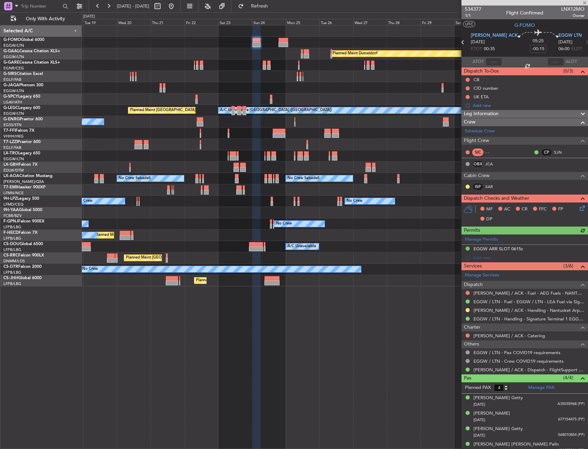
click at [275, 62] on div "Planned Maint Windsor Locks (Bradley Intl) Planned Maint Dusseldorf Planned Mai…" at bounding box center [335, 155] width 506 height 261
click at [222, 29] on div at bounding box center [335, 30] width 506 height 11
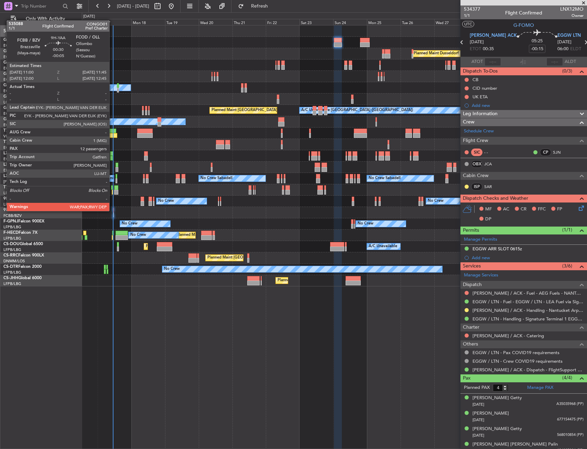
click at [113, 211] on div at bounding box center [113, 210] width 1 height 5
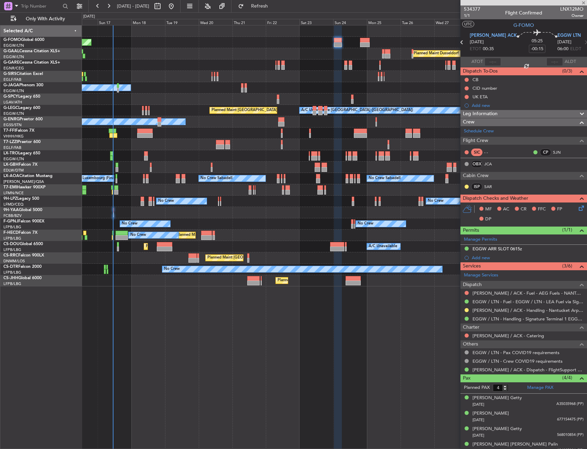
type input "-00:05"
type input "13"
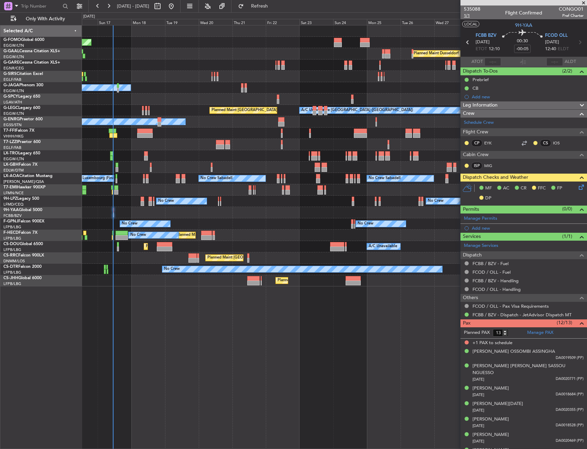
click at [469, 18] on span "1/1" at bounding box center [472, 16] width 17 height 6
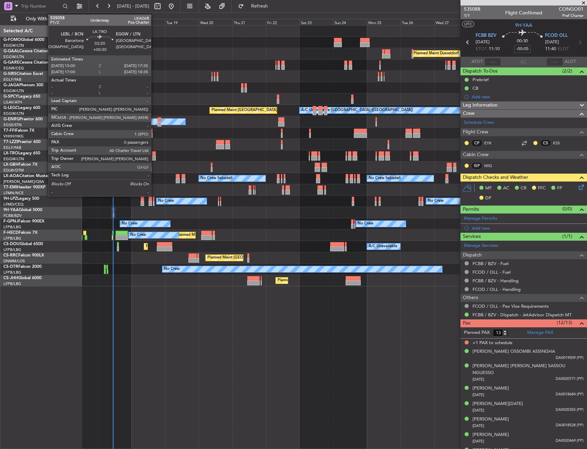
click at [154, 155] on div at bounding box center [154, 153] width 4 height 5
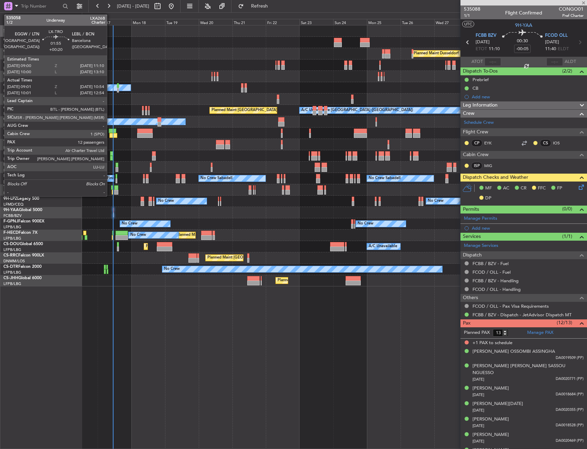
type input "+00:30"
type input "0"
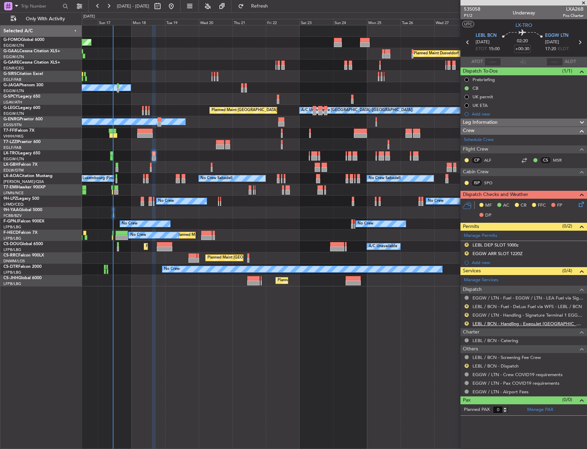
click at [516, 322] on link "LEBL / BCN - Handling - ExecuJet [GEOGRAPHIC_DATA] [PERSON_NAME]/BCN" at bounding box center [528, 324] width 111 height 6
click at [528, 305] on link "LEBL / BCN - Fuel - DeLux Fuel via WFS - LEBL / BCN" at bounding box center [527, 307] width 109 height 6
click at [466, 306] on div "EGGW / LTN - Fuel - EGGW / LTN - LEA Fuel via Signature in EGGW" at bounding box center [517, 309] width 121 height 9
click at [468, 305] on button "R" at bounding box center [467, 306] width 4 height 4
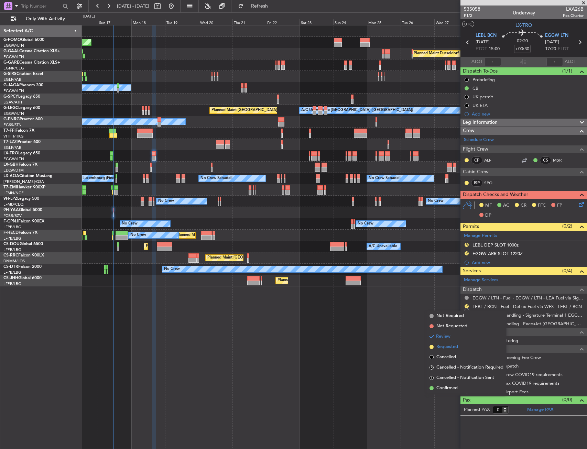
click at [452, 345] on span "Requested" at bounding box center [448, 347] width 22 height 7
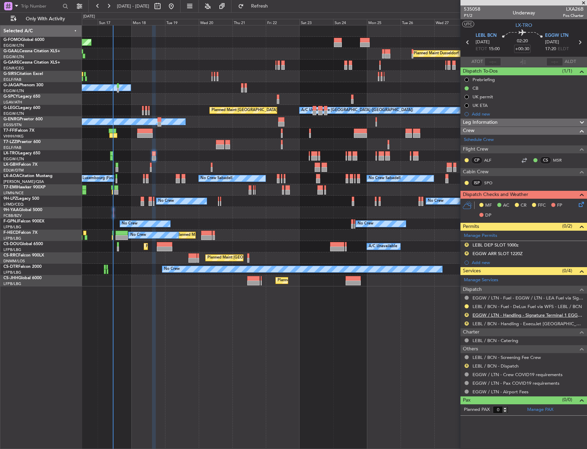
click at [505, 316] on link "EGGW / LTN - Handling - Signature Terminal 1 EGGW / LTN" at bounding box center [528, 315] width 111 height 6
click at [273, 6] on span "Refresh" at bounding box center [259, 6] width 29 height 5
click at [466, 317] on div "R" at bounding box center [467, 315] width 6 height 6
click at [466, 316] on button "R" at bounding box center [467, 315] width 4 height 4
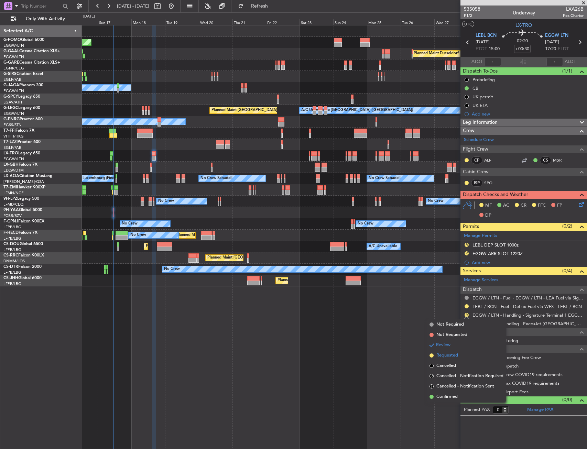
click at [453, 357] on span "Requested" at bounding box center [448, 355] width 22 height 7
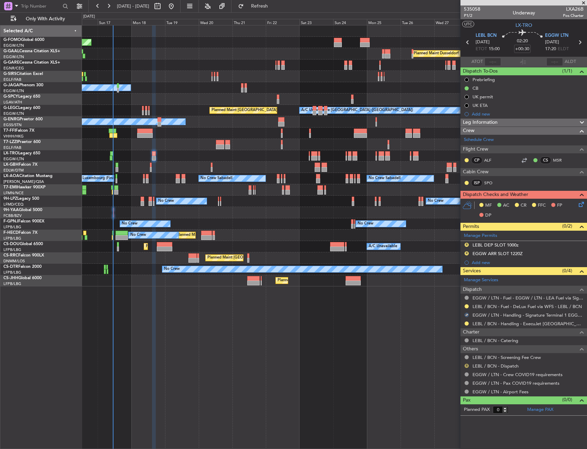
click at [466, 365] on button "R" at bounding box center [467, 366] width 4 height 4
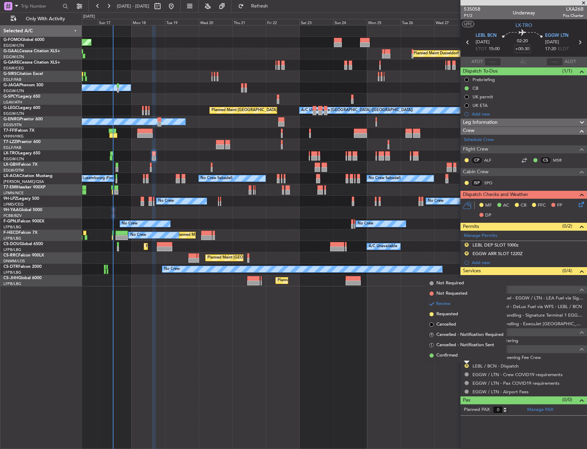
click at [459, 355] on li "Confirmed" at bounding box center [466, 356] width 79 height 10
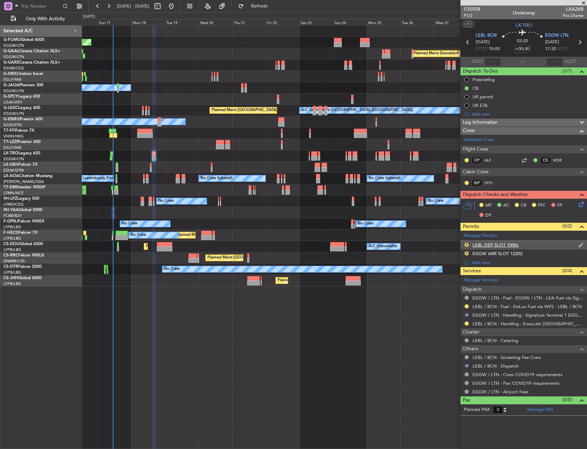
click at [466, 249] on div "R LEBL DEP SLOT 1000z" at bounding box center [524, 245] width 127 height 9
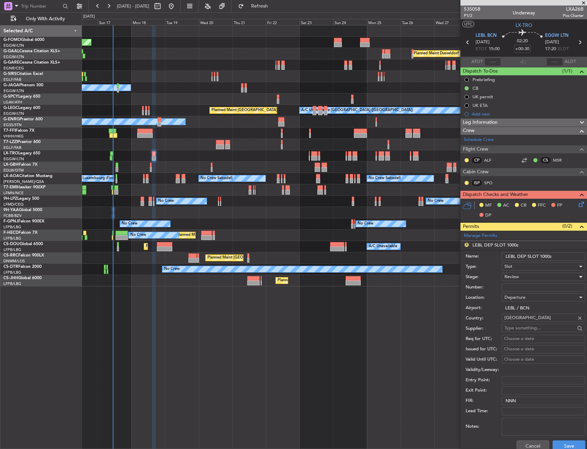
click at [515, 273] on div "Review" at bounding box center [541, 277] width 73 height 10
click at [522, 320] on span "Requested" at bounding box center [541, 322] width 72 height 10
click at [547, 257] on input "LEBL DEP SLOT 1000z" at bounding box center [544, 257] width 84 height 8
type input "LEBL DEP SLOT 1500Z"
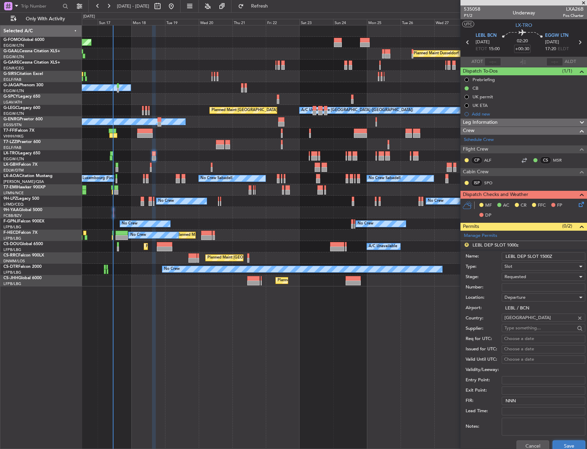
click at [558, 449] on button "Save" at bounding box center [569, 446] width 33 height 11
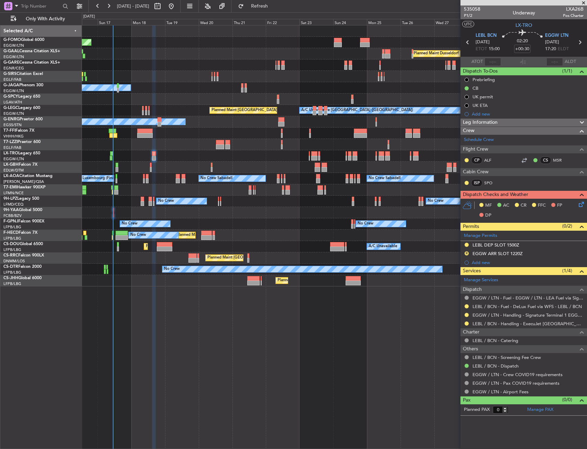
click at [464, 252] on div "R EGGW ARR SLOT 1220Z" at bounding box center [524, 254] width 127 height 9
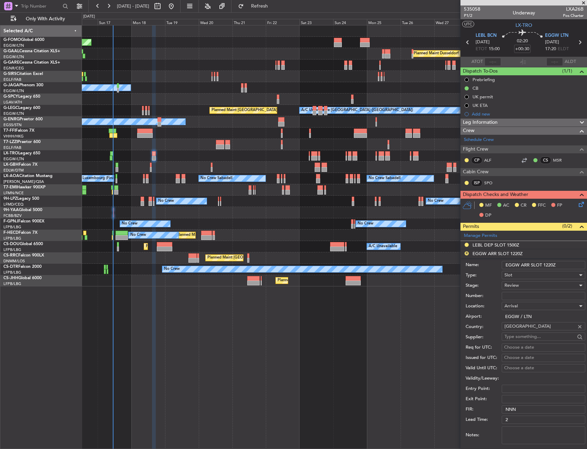
click at [516, 286] on span "Review" at bounding box center [512, 285] width 14 height 6
click at [522, 327] on span "Requested" at bounding box center [541, 330] width 72 height 10
click at [548, 266] on input "EGGW ARR SLOT 1220Z" at bounding box center [544, 265] width 84 height 8
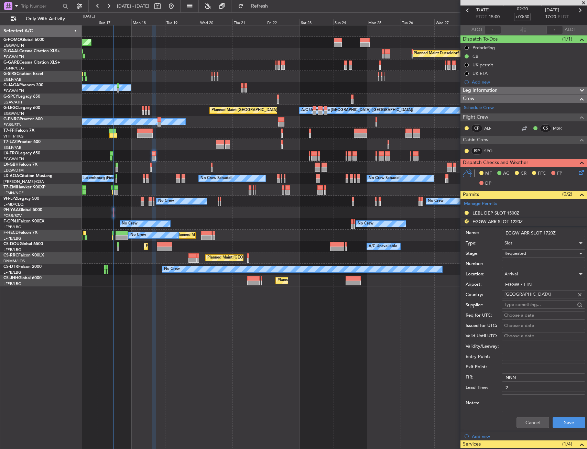
scroll to position [69, 0]
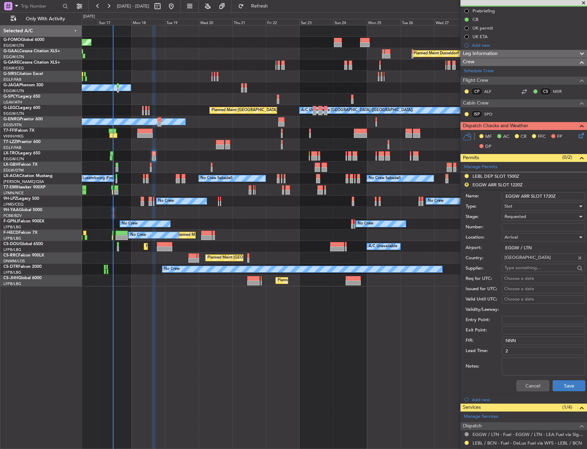
type input "EGGW ARR SLOT 1720Z"
click at [562, 383] on button "Save" at bounding box center [569, 385] width 33 height 11
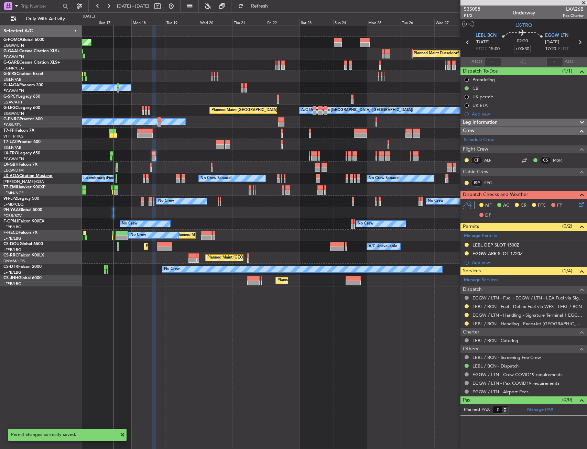
scroll to position [0, 0]
click at [524, 50] on input "+00:30" at bounding box center [522, 49] width 17 height 8
click at [532, 46] on div "02:20 0" at bounding box center [522, 42] width 45 height 25
type input "+00:00"
click at [550, 316] on link "EGGW / LTN - Handling - Signature Terminal 1 EGGW / LTN" at bounding box center [528, 315] width 111 height 6
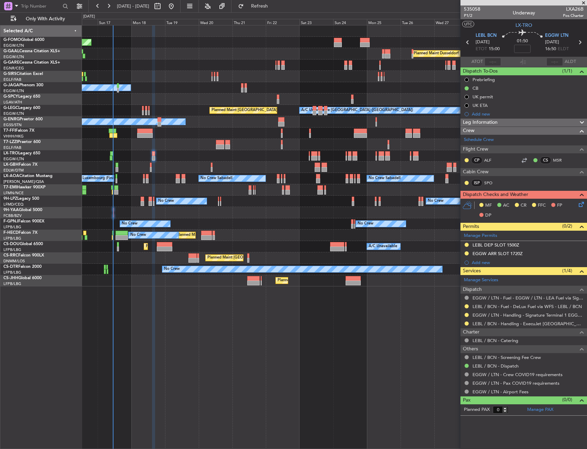
click at [513, 255] on div "EGGW ARR SLOT 1720Z" at bounding box center [498, 254] width 50 height 6
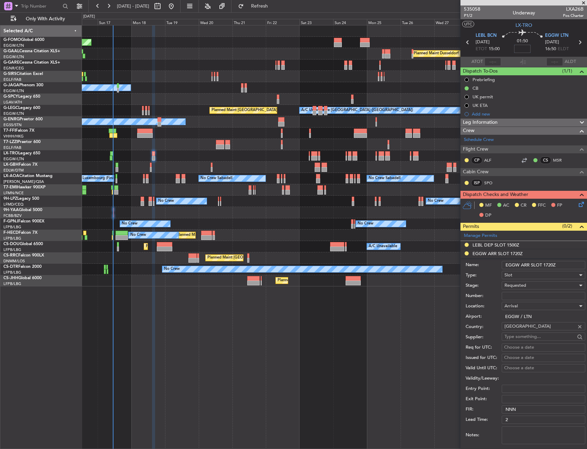
click at [525, 50] on input at bounding box center [522, 49] width 17 height 8
click at [531, 50] on div "01:50 10" at bounding box center [522, 42] width 45 height 25
type input "+00:10"
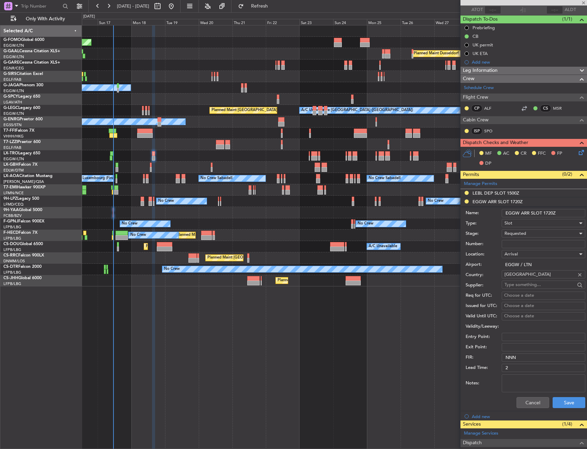
scroll to position [69, 0]
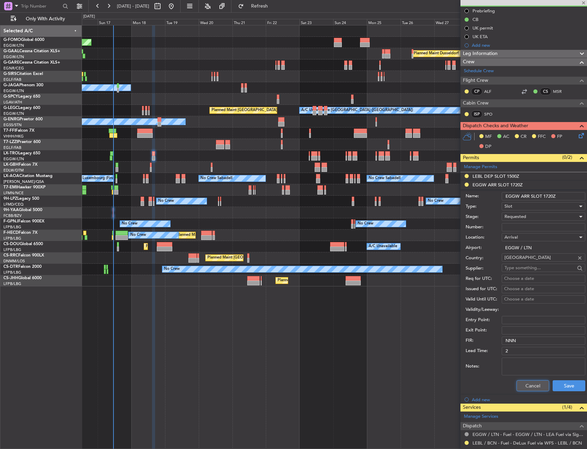
drag, startPoint x: 525, startPoint y: 384, endPoint x: 525, endPoint y: 380, distance: 4.5
click at [525, 384] on button "Cancel" at bounding box center [533, 385] width 33 height 11
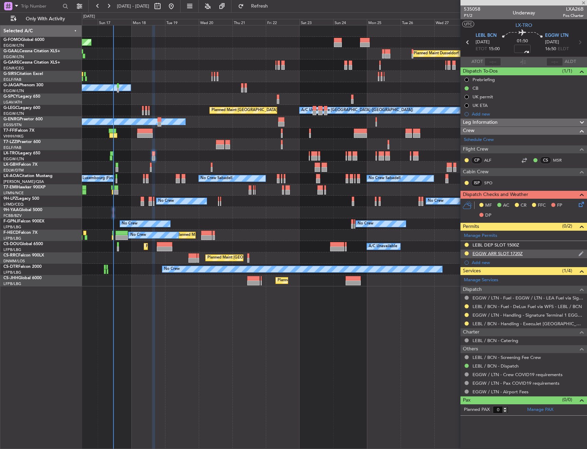
click at [528, 253] on div "EGGW ARR SLOT 1720Z" at bounding box center [524, 254] width 127 height 9
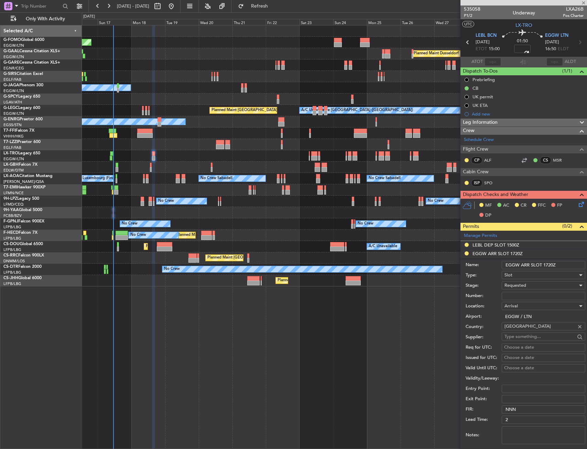
click at [550, 265] on input "EGGW ARR SLOT 1720Z" at bounding box center [544, 265] width 84 height 8
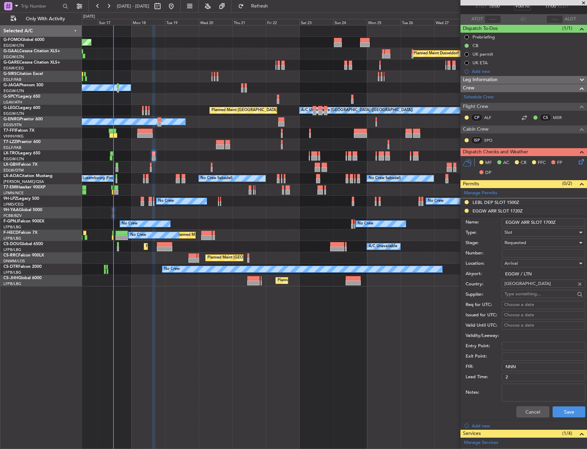
scroll to position [103, 0]
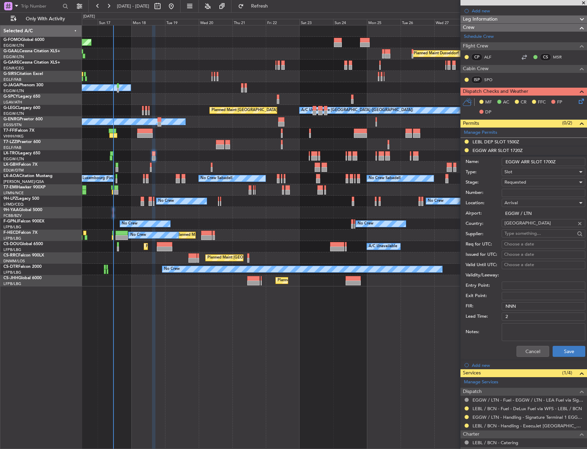
type input "EGGW ARR SLOT 1700Z"
click at [565, 353] on button "Save" at bounding box center [569, 351] width 33 height 11
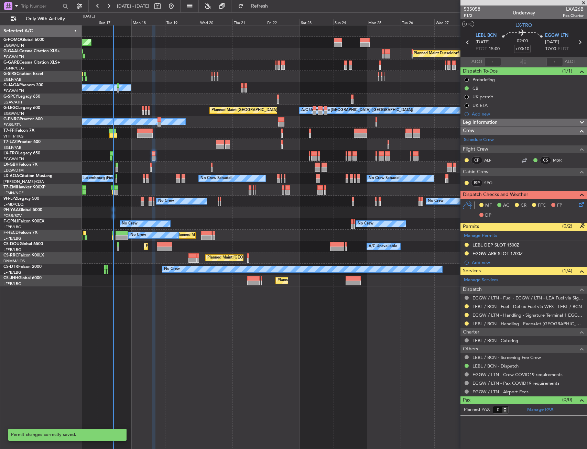
scroll to position [0, 0]
click at [490, 315] on link "EGGW / LTN - Handling - Signature Terminal 1 EGGW / LTN" at bounding box center [528, 315] width 111 height 6
click at [579, 205] on icon at bounding box center [581, 204] width 6 height 6
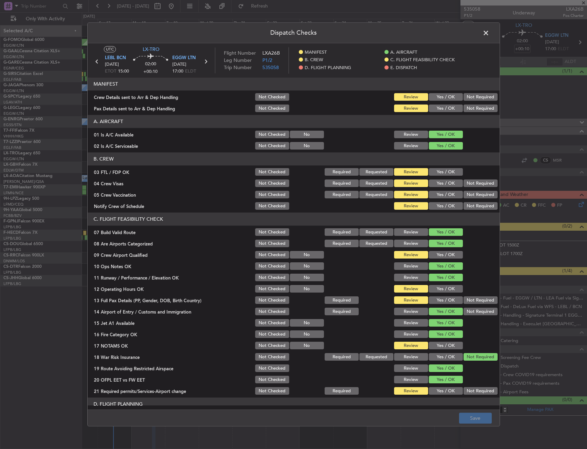
click at [445, 174] on button "Yes / OK" at bounding box center [446, 173] width 34 height 8
click at [479, 184] on button "Not Required" at bounding box center [481, 184] width 34 height 8
click at [399, 174] on button "Review" at bounding box center [411, 173] width 34 height 8
click at [395, 181] on button "Review" at bounding box center [411, 184] width 34 height 8
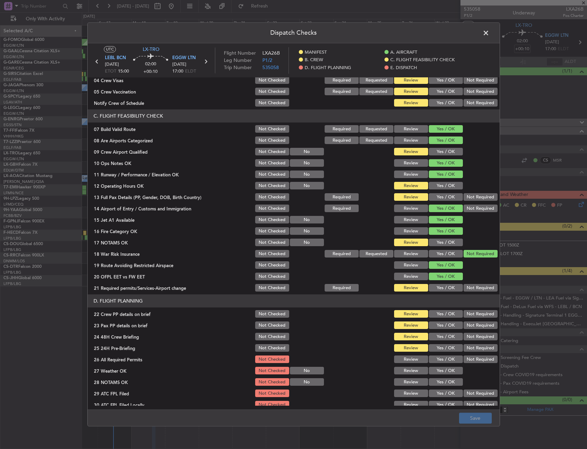
click at [433, 183] on div "Yes / OK" at bounding box center [445, 186] width 35 height 10
click at [434, 184] on button "Yes / OK" at bounding box center [446, 186] width 34 height 8
click at [435, 196] on button "Yes / OK" at bounding box center [446, 198] width 34 height 8
click at [434, 287] on button "Yes / OK" at bounding box center [446, 288] width 34 height 8
click at [442, 237] on section "C. FLIGHT FEASIBILITY CHECK 07 Build Valid Route Not Checked Required Requested…" at bounding box center [294, 201] width 412 height 183
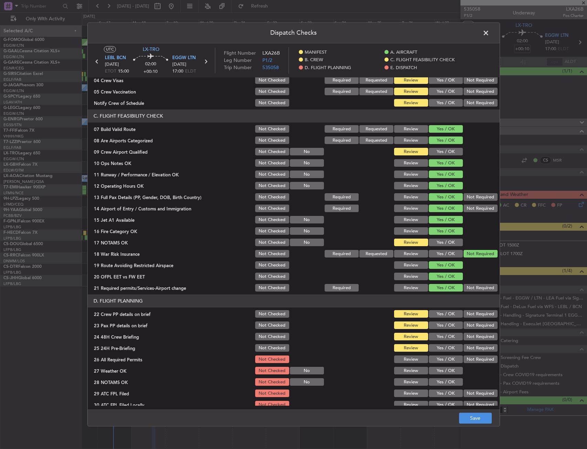
click at [442, 244] on button "Yes / OK" at bounding box center [446, 243] width 34 height 8
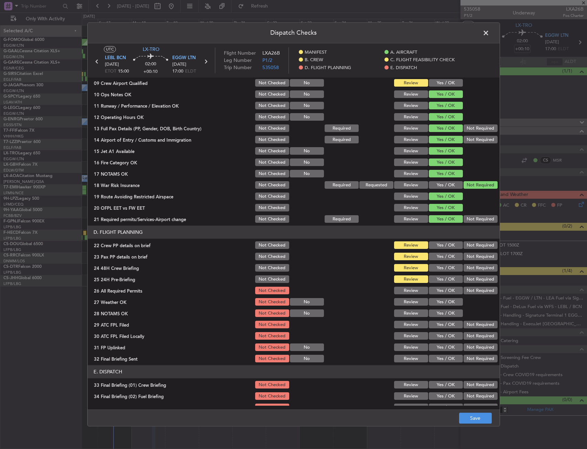
drag, startPoint x: 440, startPoint y: 242, endPoint x: 440, endPoint y: 250, distance: 8.3
click at [440, 244] on button "Yes / OK" at bounding box center [446, 246] width 34 height 8
drag, startPoint x: 440, startPoint y: 250, endPoint x: 441, endPoint y: 256, distance: 5.9
click at [441, 256] on section "D. FLIGHT PLANNING 22 Crew PP details on brief Not Checked Review Yes / OK Not …" at bounding box center [294, 295] width 412 height 138
drag, startPoint x: 441, startPoint y: 258, endPoint x: 441, endPoint y: 272, distance: 13.4
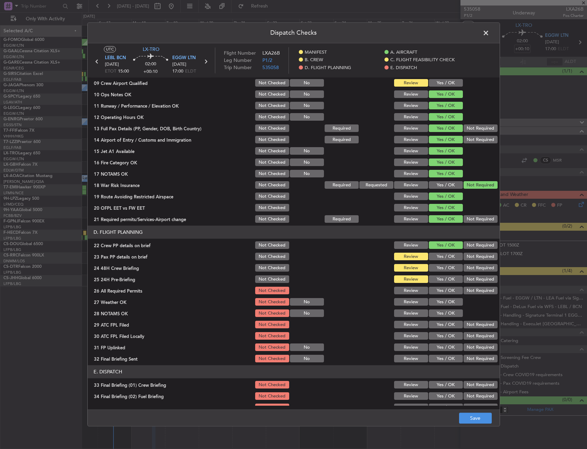
click at [442, 260] on button "Yes / OK" at bounding box center [446, 257] width 34 height 8
click at [441, 272] on div "Yes / OK" at bounding box center [445, 269] width 35 height 10
click at [453, 271] on button "Yes / OK" at bounding box center [446, 269] width 34 height 8
click at [479, 284] on div "Not Required" at bounding box center [480, 280] width 35 height 10
click at [475, 280] on button "Not Required" at bounding box center [481, 280] width 34 height 8
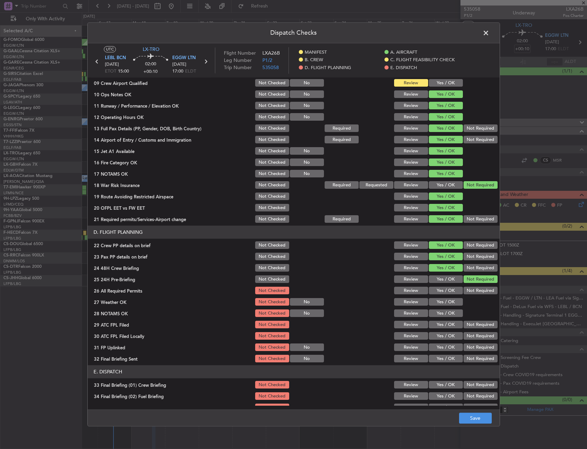
click at [477, 424] on footer "Save" at bounding box center [294, 418] width 412 height 17
click at [483, 408] on main "UTC LX-TRO LEBL BCN 18/08/2025 ETOT 15:00 02:00 +00:10 EGGW LTN 18/08/2025 17:0…" at bounding box center [294, 227] width 412 height 369
click at [490, 34] on span at bounding box center [490, 35] width 0 height 14
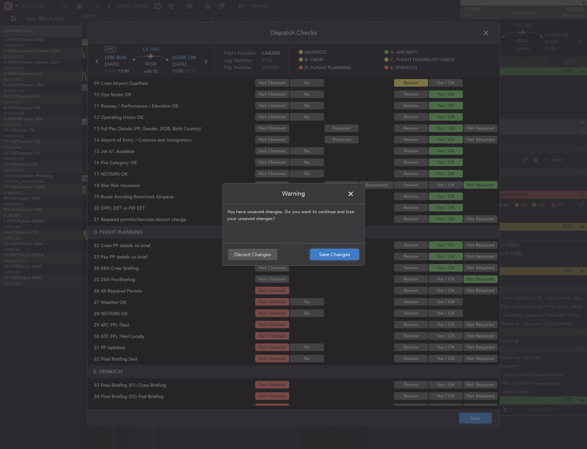
click at [336, 254] on button "Save Changes" at bounding box center [334, 254] width 49 height 11
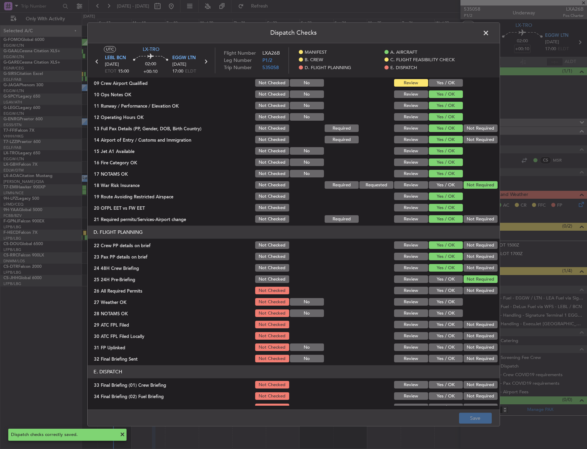
click at [490, 32] on span at bounding box center [490, 35] width 0 height 14
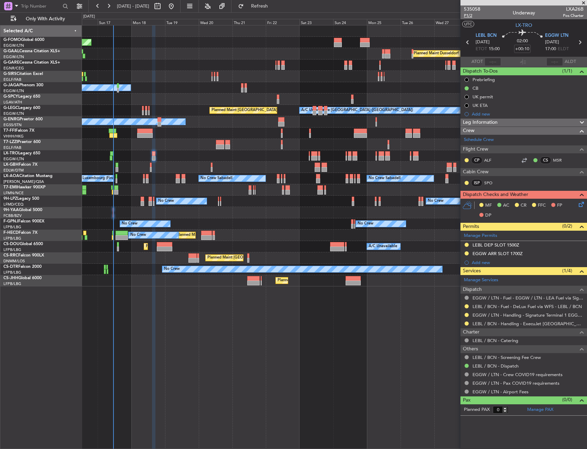
click at [473, 15] on span "P1/2" at bounding box center [472, 16] width 17 height 6
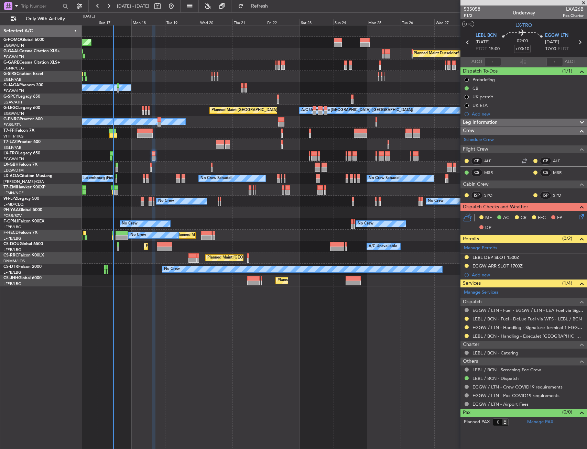
click at [580, 218] on icon at bounding box center [581, 216] width 6 height 6
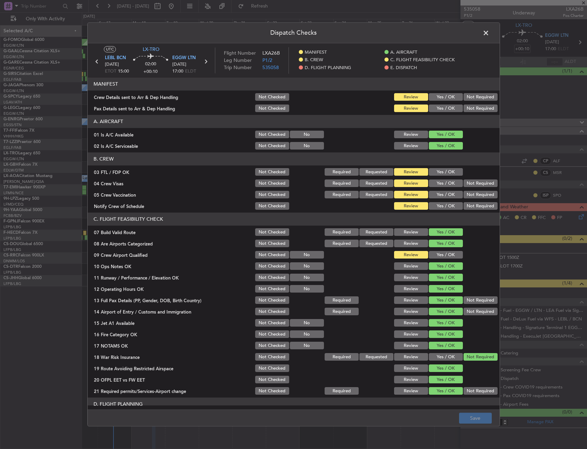
click at [492, 27] on header "Dispatch Checks" at bounding box center [294, 33] width 412 height 21
drag, startPoint x: 488, startPoint y: 30, endPoint x: 476, endPoint y: 31, distance: 12.2
click at [490, 31] on span at bounding box center [490, 35] width 0 height 14
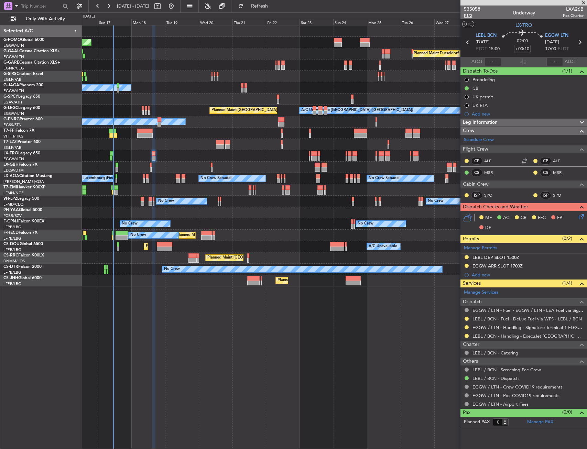
click at [470, 17] on span "P1/2" at bounding box center [472, 16] width 17 height 6
click at [581, 214] on icon at bounding box center [581, 216] width 6 height 6
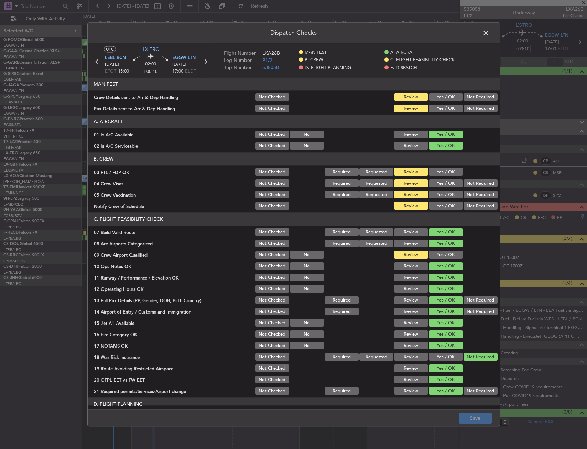
drag, startPoint x: 442, startPoint y: 107, endPoint x: 444, endPoint y: 98, distance: 9.4
click at [442, 106] on button "Yes / OK" at bounding box center [446, 109] width 34 height 8
click at [444, 96] on button "Yes / OK" at bounding box center [446, 98] width 34 height 8
drag, startPoint x: 472, startPoint y: 433, endPoint x: 484, endPoint y: 415, distance: 21.8
click at [473, 431] on div "Dispatch Checks UTC LX-TRO LEBL BCN 18/08/2025 ETOT 15:00 02:00 +00:10 EGGW LTN…" at bounding box center [293, 224] width 587 height 449
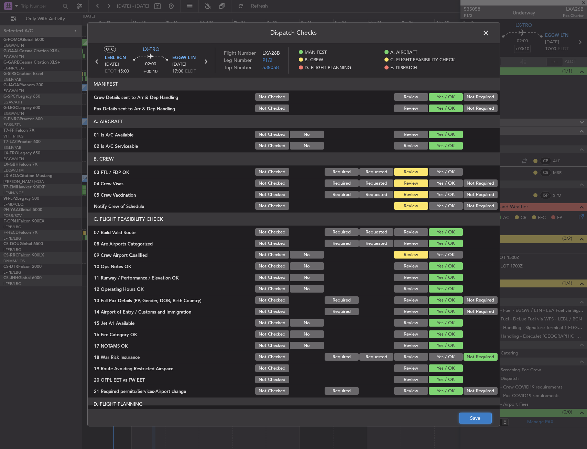
click at [484, 415] on button "Save" at bounding box center [475, 418] width 33 height 11
drag, startPoint x: 484, startPoint y: 32, endPoint x: 329, endPoint y: 312, distance: 319.5
click at [490, 33] on span at bounding box center [490, 35] width 0 height 14
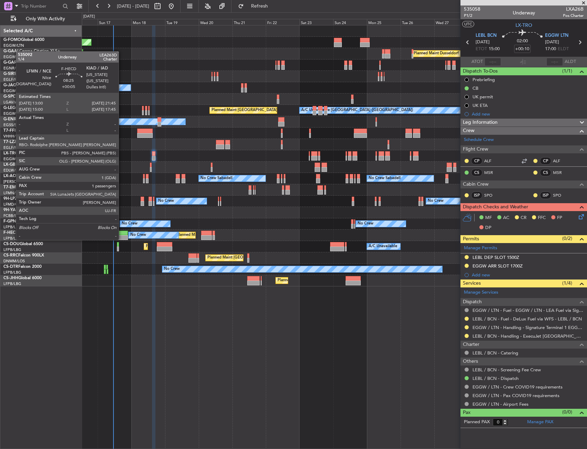
click at [121, 233] on div at bounding box center [122, 233] width 12 height 5
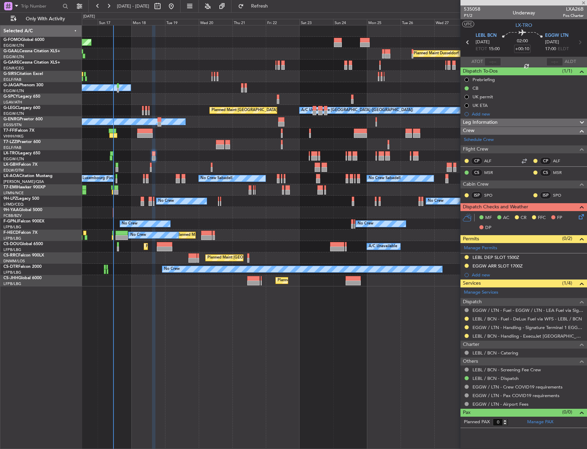
type input "+00:05"
type input "1"
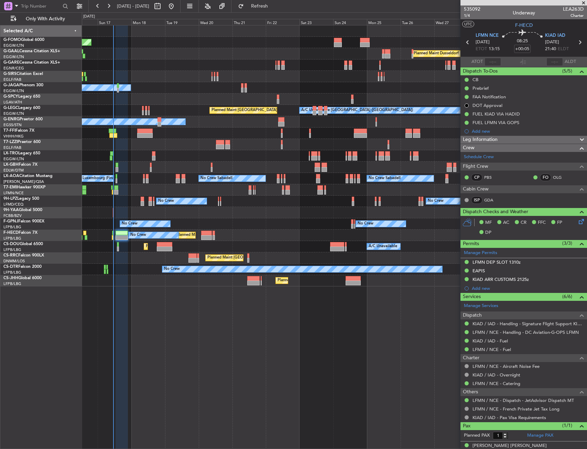
click at [210, 247] on div "Planned Maint Paris (Le Bourget) A/C Unavailable Planned Maint London (Luton) U…" at bounding box center [334, 246] width 505 height 11
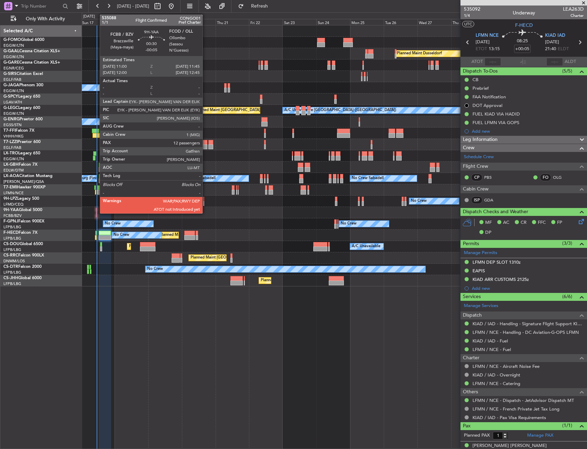
click at [96, 210] on div at bounding box center [96, 210] width 1 height 5
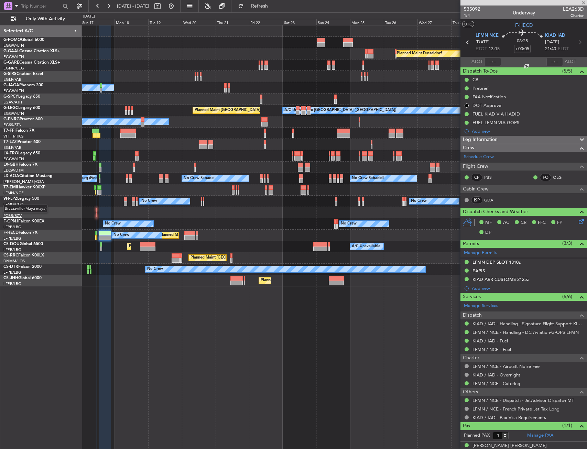
type input "-00:05"
type input "13"
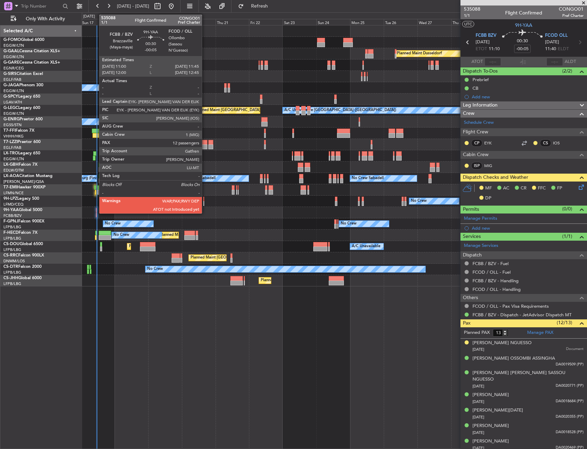
click at [96, 212] on div at bounding box center [96, 210] width 1 height 5
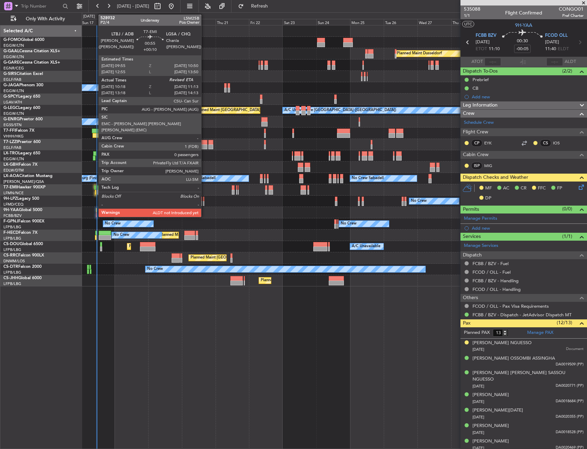
click at [95, 189] on div at bounding box center [94, 187] width 1 height 5
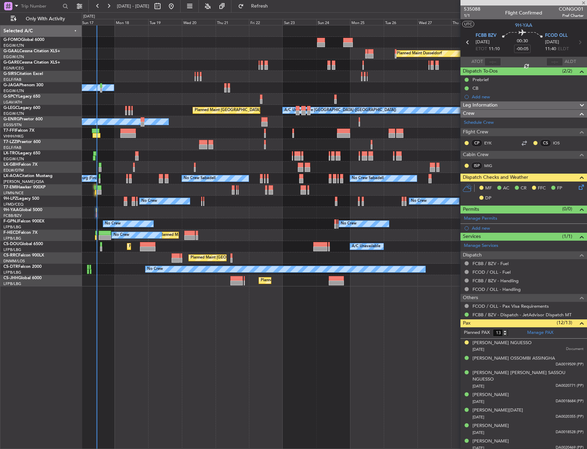
type input "+00:10"
type input "10:18"
type input "0"
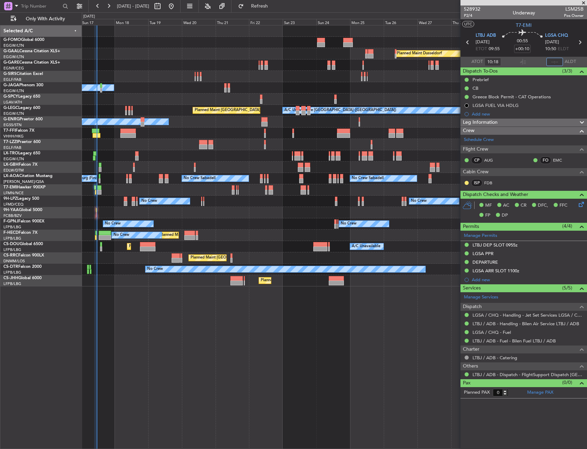
click at [557, 60] on input "text" at bounding box center [555, 62] width 17 height 8
click at [527, 60] on section "ATOT 10:18 1121 ALDT" at bounding box center [524, 62] width 127 height 10
type input "11:21"
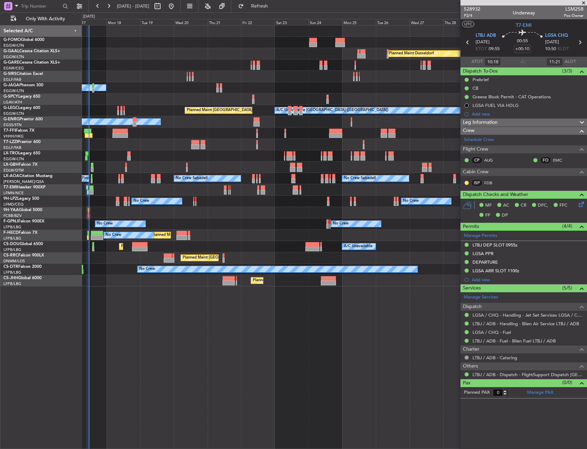
click at [220, 152] on div "Planned Maint Windsor Locks (Bradley Intl) Planned Maint Dusseldorf Planned Mai…" at bounding box center [334, 155] width 505 height 261
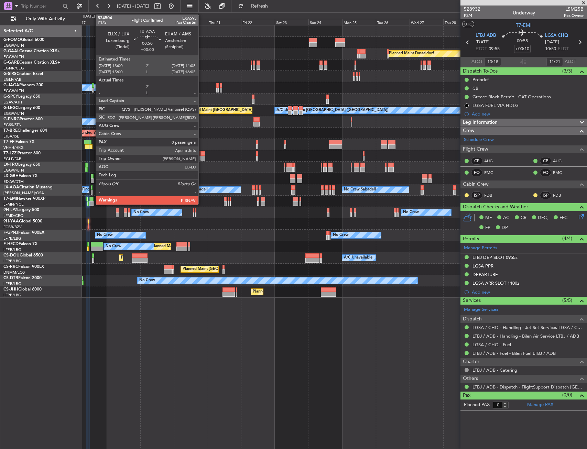
click at [92, 187] on div at bounding box center [92, 187] width 2 height 5
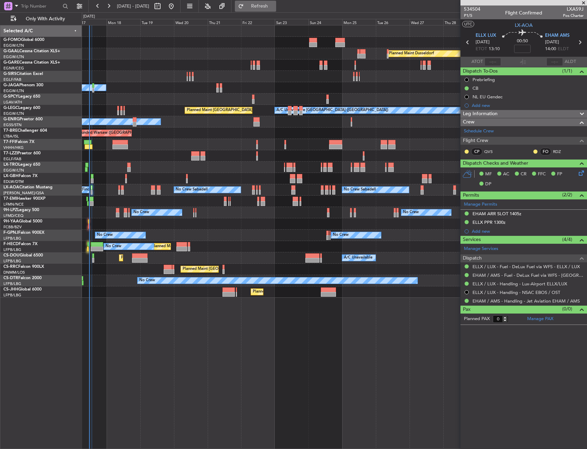
click at [267, 11] on button "Refresh" at bounding box center [255, 6] width 41 height 11
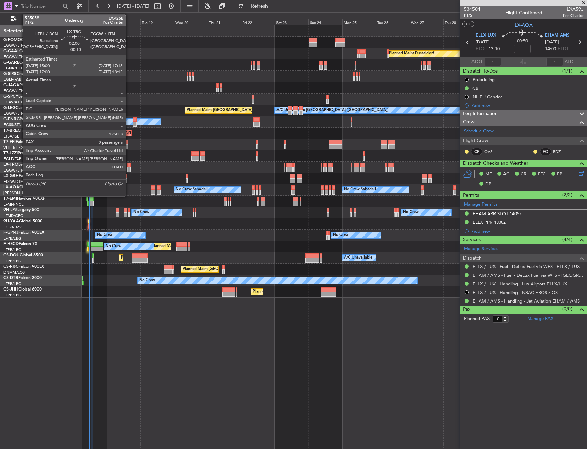
click at [129, 167] on div at bounding box center [128, 165] width 3 height 5
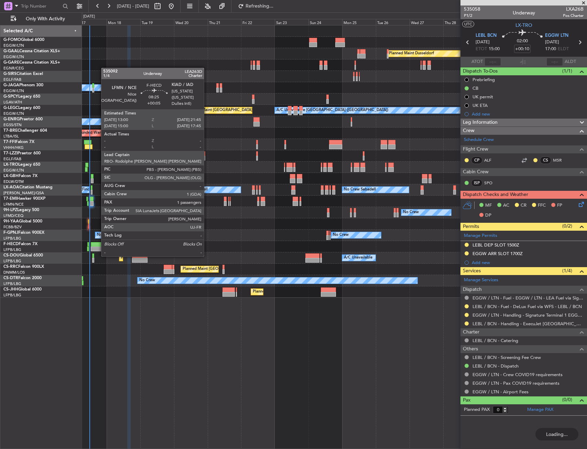
click at [98, 250] on div at bounding box center [97, 249] width 12 height 5
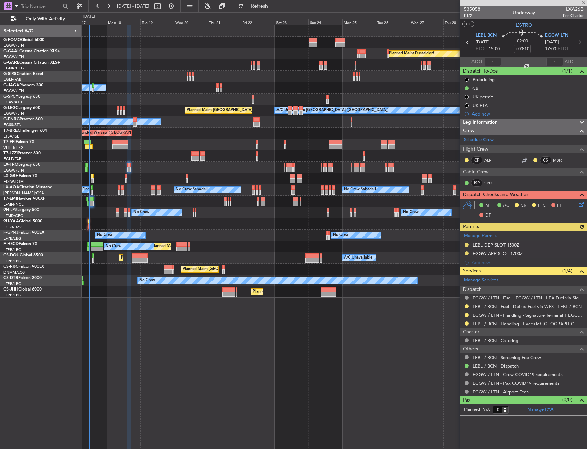
type input "+00:05"
type input "1"
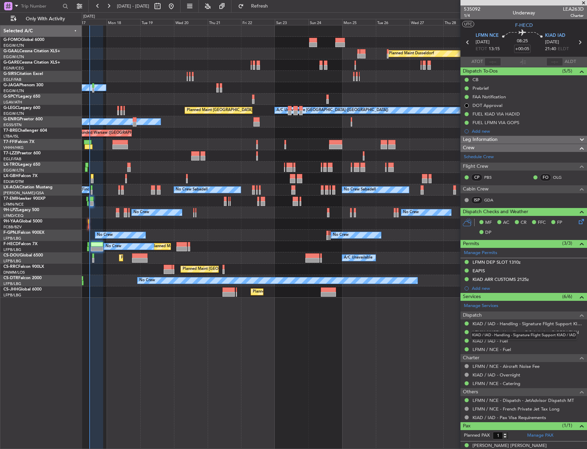
click at [518, 326] on mat-tooltip-component "KIAD / IAD - Handling - Signature Flight Support KIAD / IAD" at bounding box center [524, 335] width 116 height 18
click at [520, 323] on link "KIAD / IAD - Handling - Signature Flight Support KIAD / IAD" at bounding box center [528, 324] width 111 height 6
click at [546, 38] on span "KIAD IAD" at bounding box center [555, 35] width 20 height 7
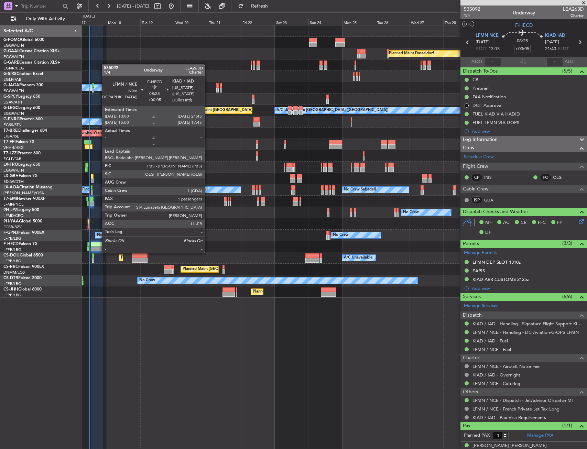
click at [98, 246] on div at bounding box center [97, 244] width 12 height 5
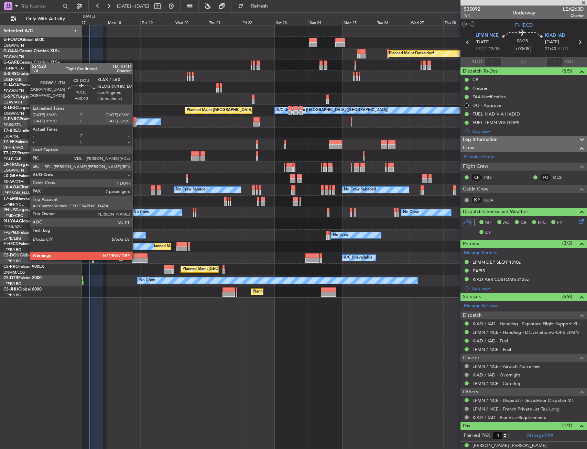
click at [136, 254] on div at bounding box center [139, 256] width 15 height 5
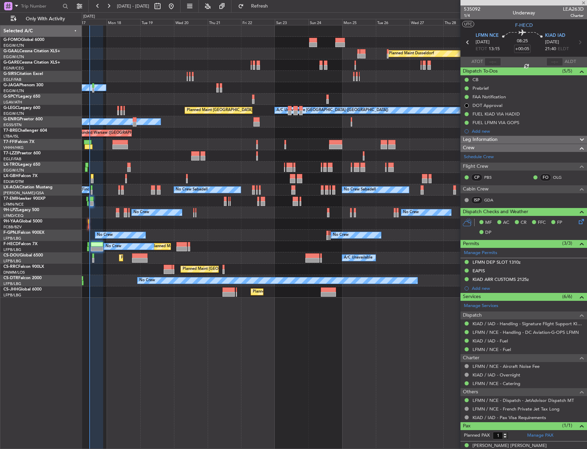
type input "+00:40"
type input "7"
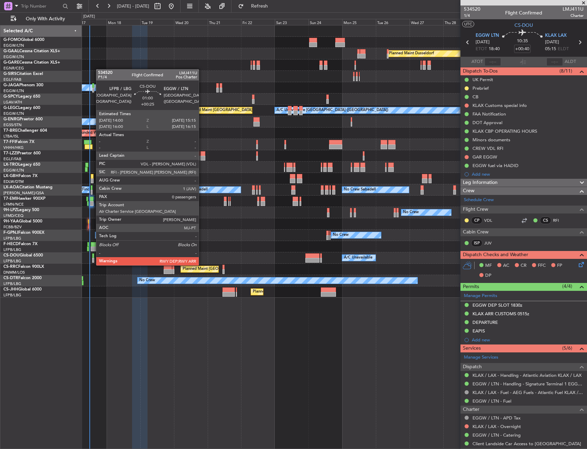
click at [93, 259] on div at bounding box center [93, 260] width 2 height 5
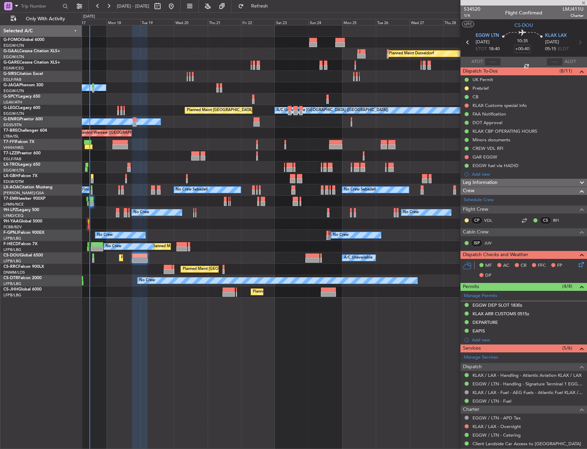
type input "+00:25"
type input "0"
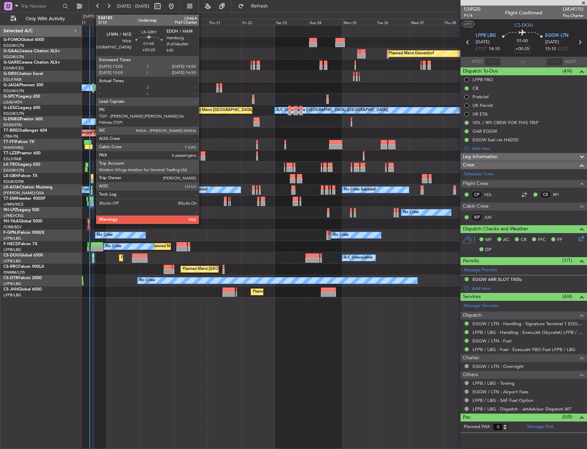
click at [93, 178] on div at bounding box center [92, 176] width 3 height 5
type input "+00:20"
type input "6"
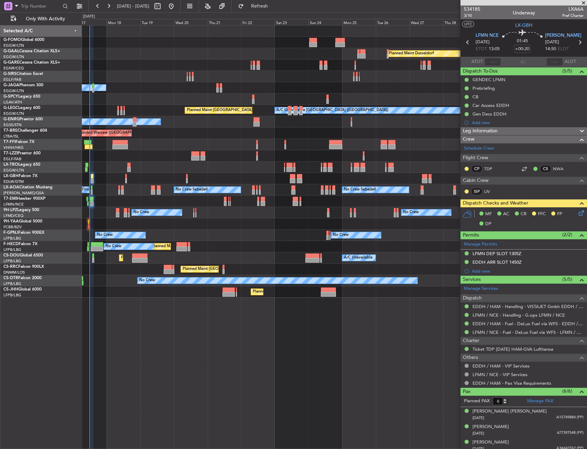
click at [578, 211] on icon at bounding box center [581, 212] width 6 height 6
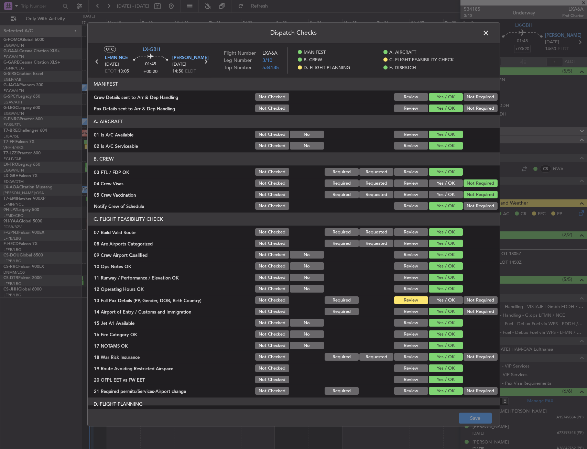
click at [431, 297] on button "Yes / OK" at bounding box center [446, 301] width 34 height 8
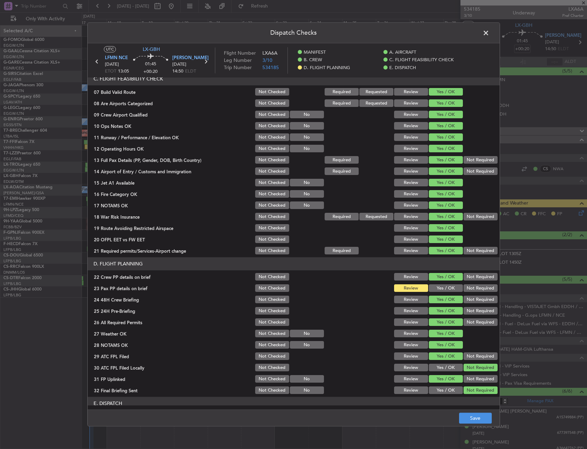
scroll to position [206, 0]
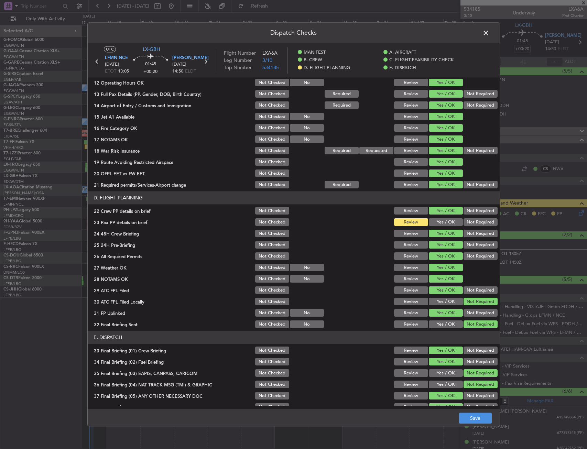
click at [435, 221] on button "Yes / OK" at bounding box center [446, 223] width 34 height 8
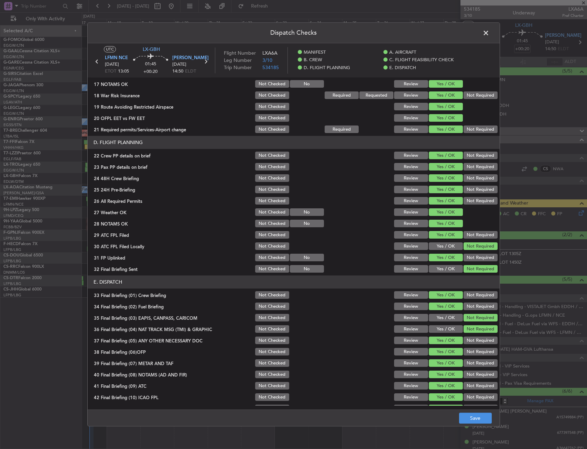
scroll to position [283, 0]
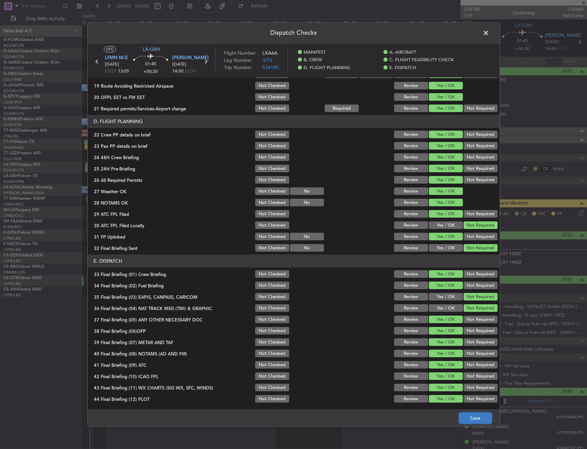
click at [482, 414] on button "Save" at bounding box center [475, 418] width 33 height 11
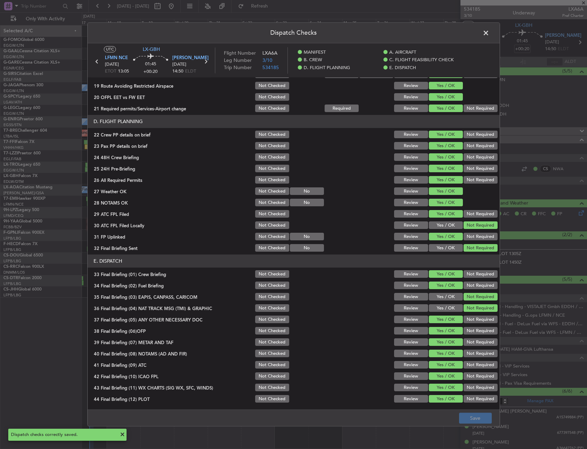
click at [490, 30] on span at bounding box center [490, 35] width 0 height 14
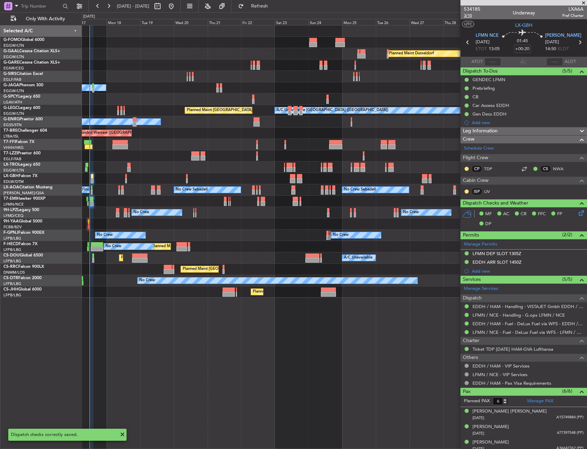
click at [472, 15] on span "3/10" at bounding box center [472, 16] width 17 height 6
